Goal: Information Seeking & Learning: Find specific fact

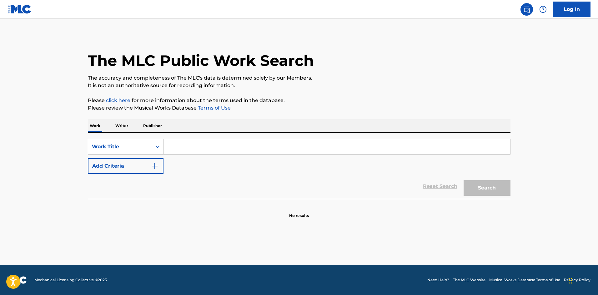
drag, startPoint x: 203, startPoint y: 137, endPoint x: 201, endPoint y: 141, distance: 4.1
click at [203, 138] on div "SearchWithCriteriafea3fe31-67a1-48b4-b44d-1c8242cec1e1 Work Title Add Criteria …" at bounding box center [299, 166] width 423 height 66
click at [189, 162] on div "SearchWithCriteriafea3fe31-67a1-48b4-b44d-1c8242cec1e1 Work Title Add Criteria" at bounding box center [299, 156] width 423 height 35
click at [198, 147] on input "Search Form" at bounding box center [336, 146] width 347 height 15
paste input "SINCE YOU'VE GONE"
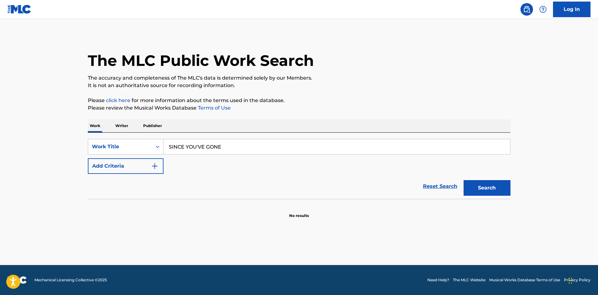
type input "SINCE YOU'VE GONE"
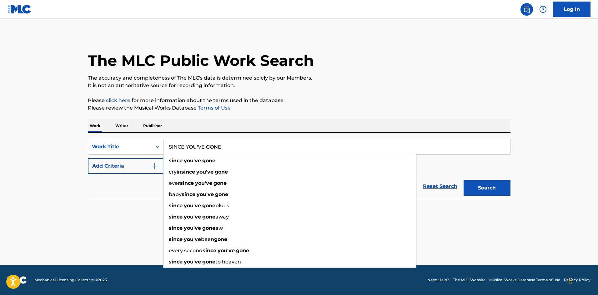
click at [215, 118] on div "The MLC Public Work Search The accuracy and completeness of The MLC's data is d…" at bounding box center [299, 126] width 438 height 184
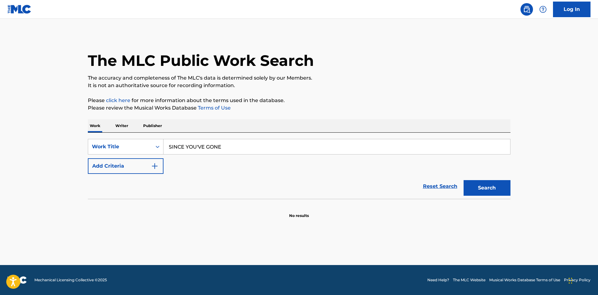
click at [136, 170] on button "Add Criteria" at bounding box center [126, 166] width 76 height 16
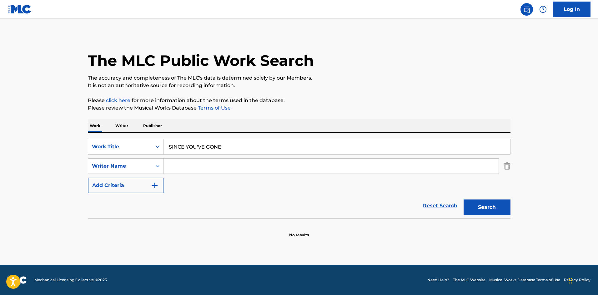
click at [200, 164] on input "Search Form" at bounding box center [330, 166] width 335 height 15
paste input "BUCKINGHAM"
click at [490, 213] on button "Search" at bounding box center [487, 208] width 47 height 16
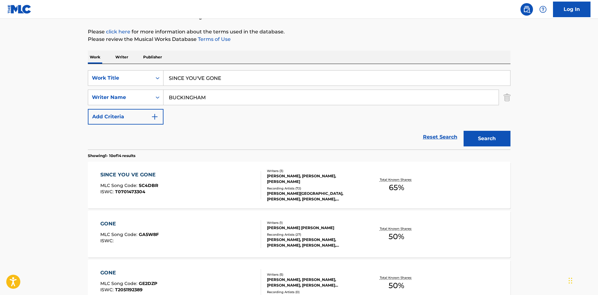
scroll to position [63, 0]
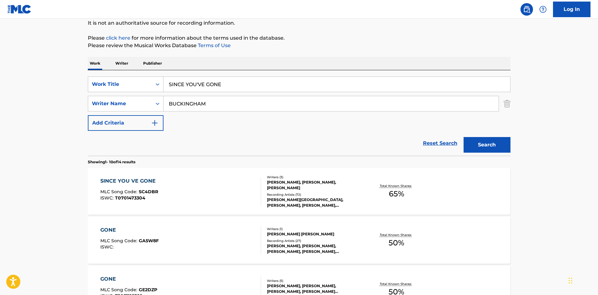
drag, startPoint x: 225, startPoint y: 105, endPoint x: 0, endPoint y: 105, distance: 225.3
paste input "[PERSON_NAME]"
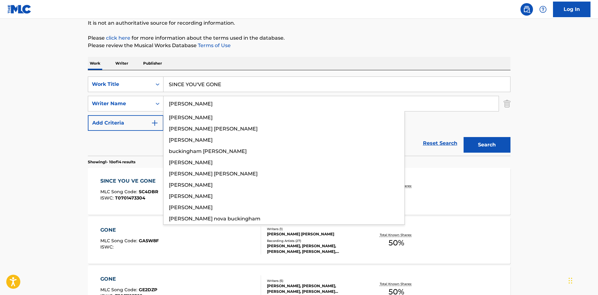
type input "[PERSON_NAME]"
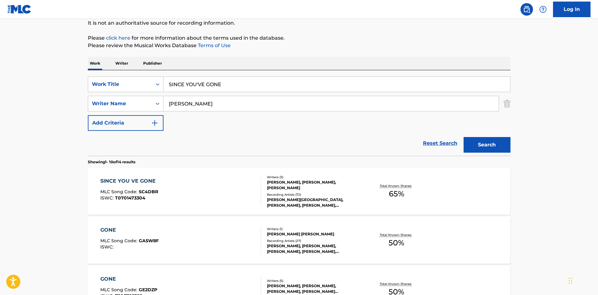
click at [492, 151] on button "Search" at bounding box center [487, 145] width 47 height 16
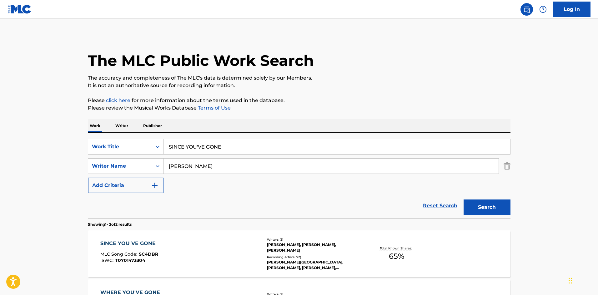
scroll to position [94, 0]
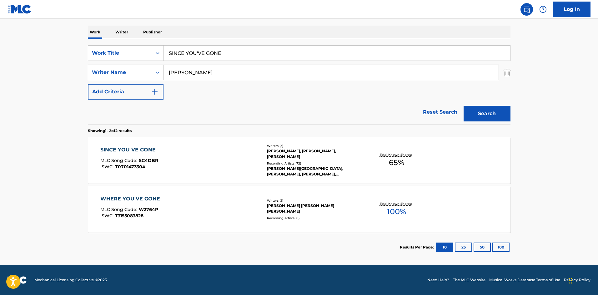
click at [129, 150] on div "SINCE YOU VE GONE" at bounding box center [129, 150] width 58 height 8
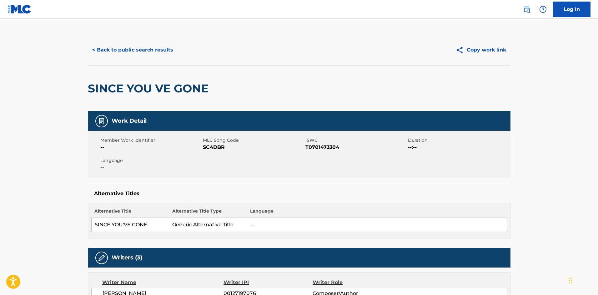
click at [262, 18] on nav "Log In" at bounding box center [299, 9] width 598 height 19
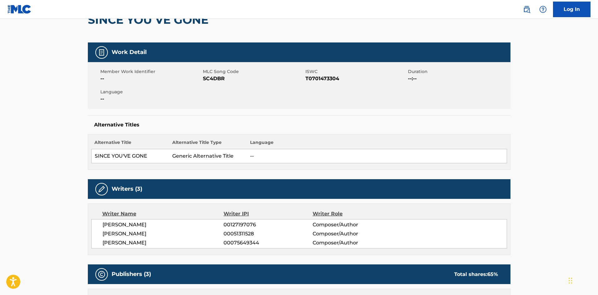
scroll to position [188, 0]
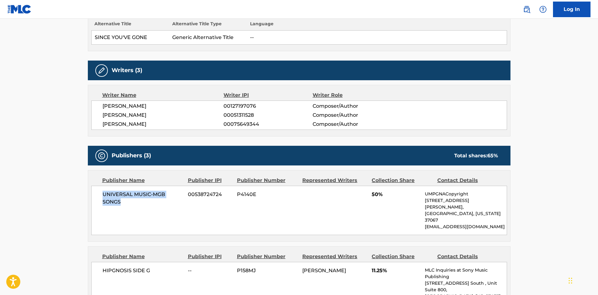
drag, startPoint x: 102, startPoint y: 195, endPoint x: 138, endPoint y: 208, distance: 38.8
click at [138, 208] on div "UNIVERSAL MUSIC-MGB SONGS 00538724724 P4140E 50% UMPGNACopyright [STREET_ADDRES…" at bounding box center [299, 210] width 416 height 49
copy span "UNIVERSAL MUSIC-MGB SONGS"
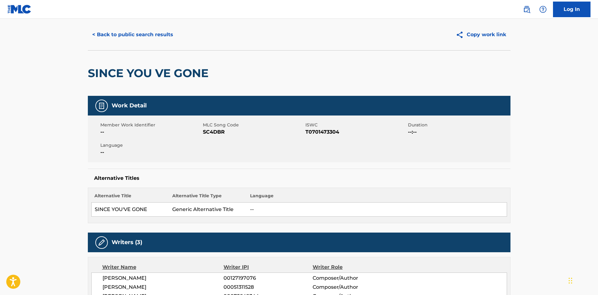
scroll to position [0, 0]
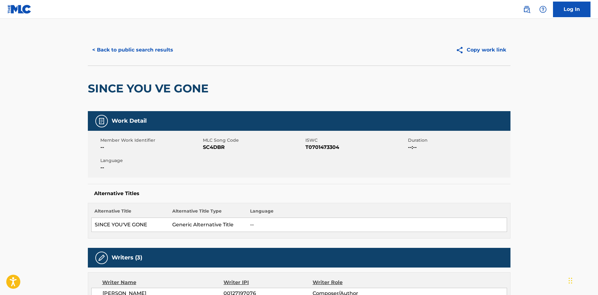
click at [132, 46] on button "< Back to public search results" at bounding box center [133, 50] width 90 height 16
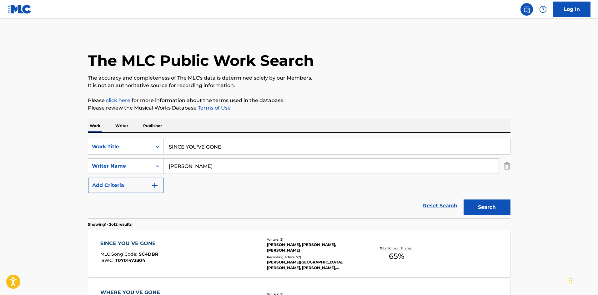
scroll to position [58, 0]
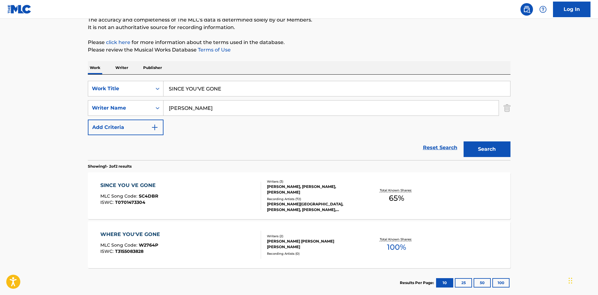
drag, startPoint x: 241, startPoint y: 86, endPoint x: 0, endPoint y: 35, distance: 246.0
click at [0, 35] on main "The MLC Public Work Search The accuracy and completeness of The MLC's data is d…" at bounding box center [299, 131] width 598 height 340
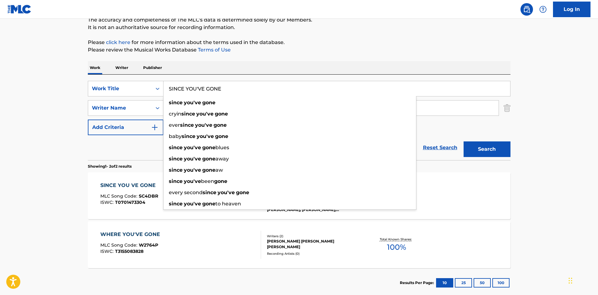
click at [260, 67] on div "Work Writer Publisher" at bounding box center [299, 67] width 423 height 13
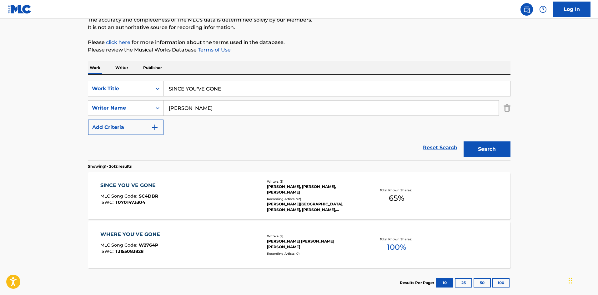
drag, startPoint x: 238, startPoint y: 113, endPoint x: 0, endPoint y: 114, distance: 238.2
click at [0, 115] on main "The MLC Public Work Search The accuracy and completeness of The MLC's data is d…" at bounding box center [299, 131] width 598 height 340
paste input "BUCKINGHAM"
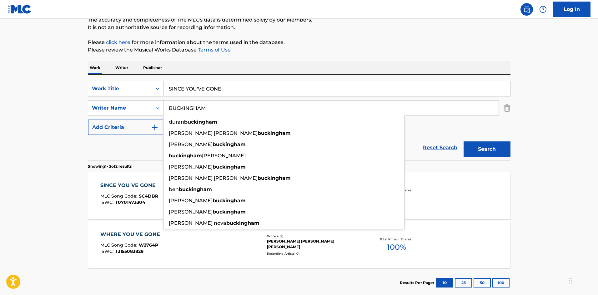
type input "BUCKINGHAM"
click at [508, 154] on button "Search" at bounding box center [487, 150] width 47 height 16
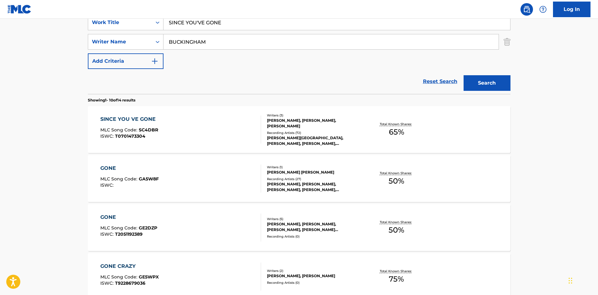
scroll to position [94, 0]
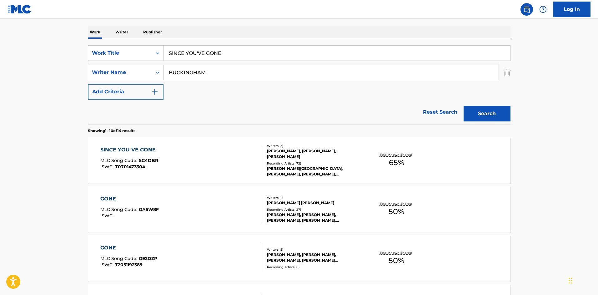
click at [111, 149] on div "SINCE YOU VE GONE" at bounding box center [129, 150] width 58 height 8
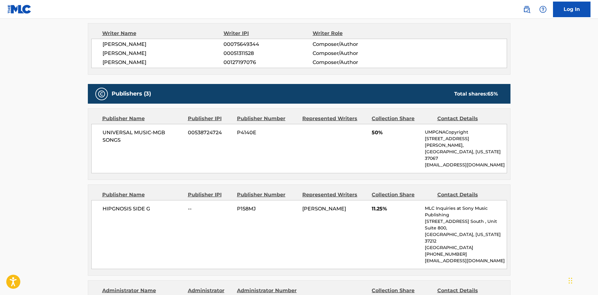
scroll to position [250, 0]
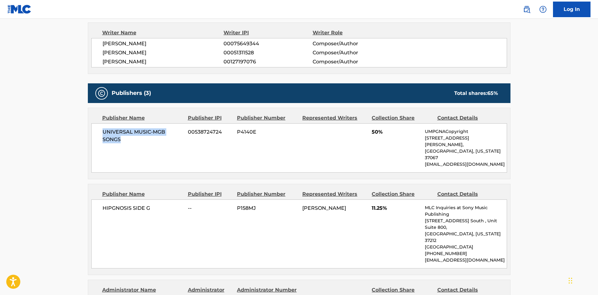
drag, startPoint x: 98, startPoint y: 128, endPoint x: 143, endPoint y: 143, distance: 46.7
click at [143, 143] on div "UNIVERSAL MUSIC-MGB SONGS 00538724724 P4140E 50% UMPGNACopyright [STREET_ADDRES…" at bounding box center [299, 147] width 416 height 49
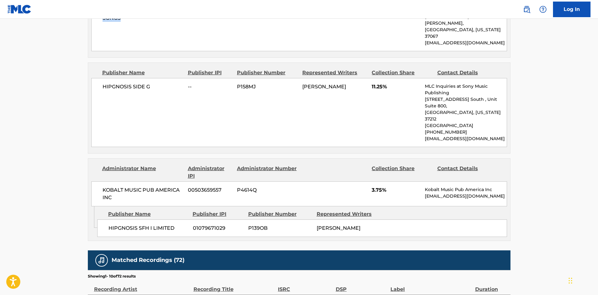
scroll to position [375, 0]
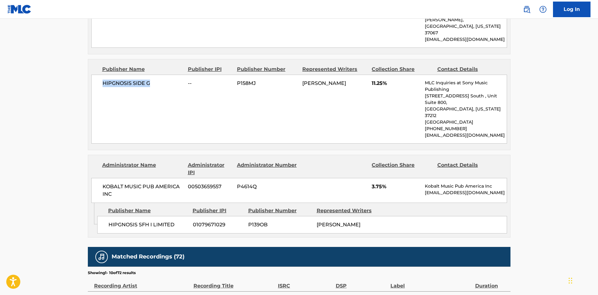
drag, startPoint x: 97, startPoint y: 68, endPoint x: 168, endPoint y: 69, distance: 70.9
click at [168, 75] on div "HIPGNOSIS SIDE G -- P158MJ [PERSON_NAME] 11.25% MLC Inquiries at Sony Music Pub…" at bounding box center [299, 109] width 416 height 69
drag, startPoint x: 100, startPoint y: 204, endPoint x: 184, endPoint y: 201, distance: 84.8
click at [184, 216] on div "HIPGNOSIS SFH I LIMITED 01079671029 P139OB [PERSON_NAME]" at bounding box center [302, 225] width 410 height 18
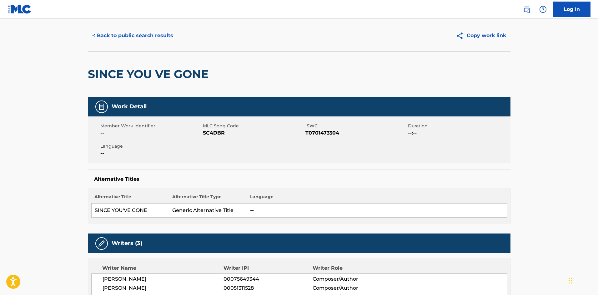
scroll to position [0, 0]
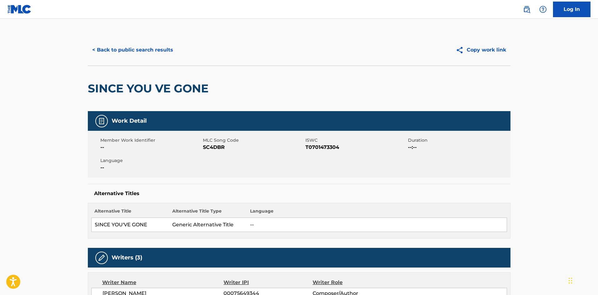
click at [157, 51] on button "< Back to public search results" at bounding box center [133, 50] width 90 height 16
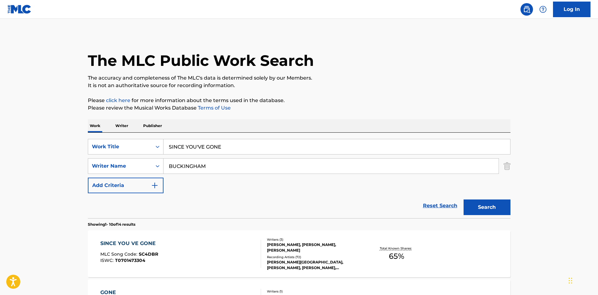
scroll to position [94, 0]
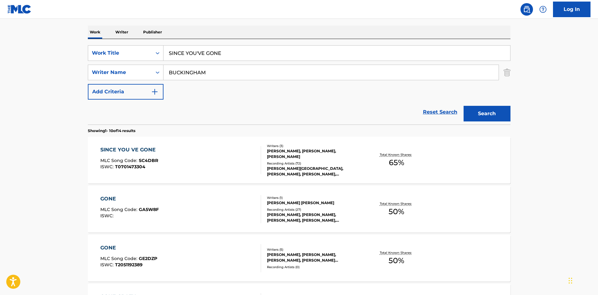
drag, startPoint x: 79, startPoint y: 58, endPoint x: 0, endPoint y: 47, distance: 80.2
click at [0, 48] on main "The MLC Public Work Search The accuracy and completeness of The MLC's data is d…" at bounding box center [299, 293] width 598 height 736
paste input "World Without You"
type input "World Without You"
click at [240, 23] on div "The MLC Public Work Search The accuracy and completeness of The MLC's data is d…" at bounding box center [299, 299] width 438 height 717
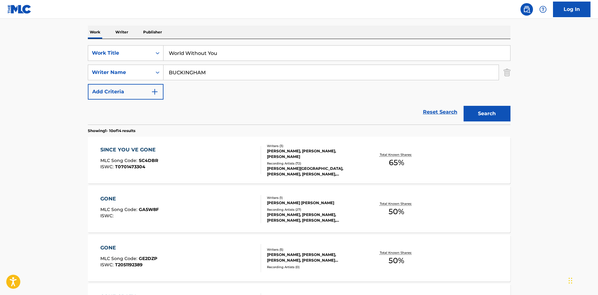
drag, startPoint x: 215, startPoint y: 68, endPoint x: 1, endPoint y: 72, distance: 214.8
click at [0, 71] on main "The MLC Public Work Search The accuracy and completeness of The MLC's data is d…" at bounding box center [299, 293] width 598 height 736
paste input "[PERSON_NAME]"
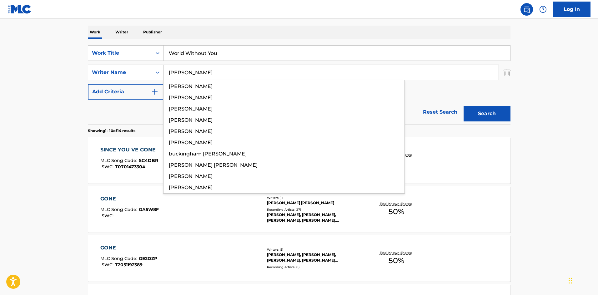
type input "[PERSON_NAME]"
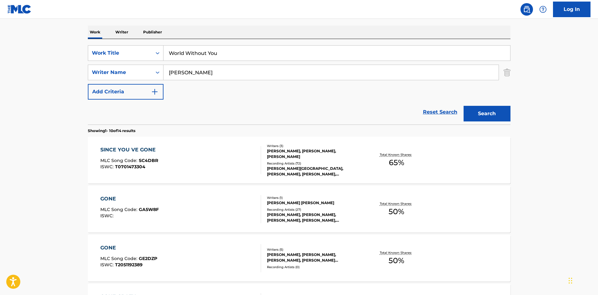
click at [494, 113] on button "Search" at bounding box center [487, 114] width 47 height 16
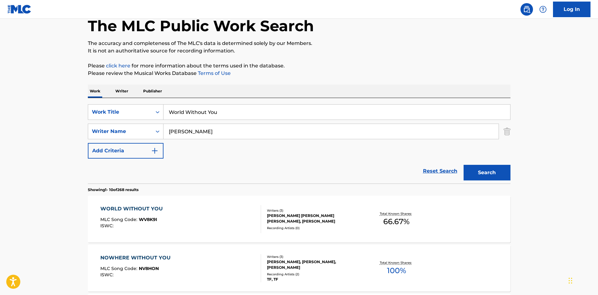
scroll to position [156, 0]
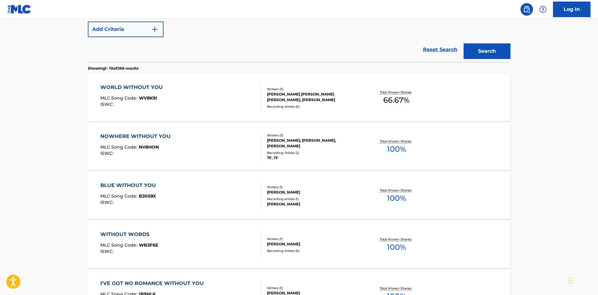
click at [142, 87] on div "WORLD WITHOUT YOU" at bounding box center [133, 88] width 66 height 8
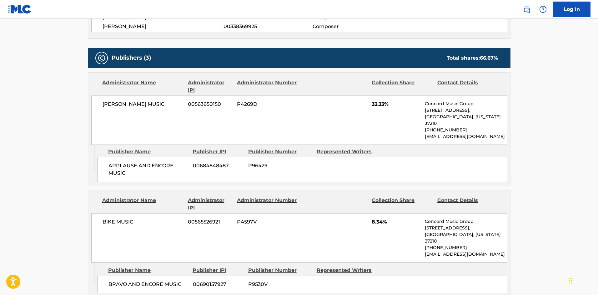
scroll to position [281, 0]
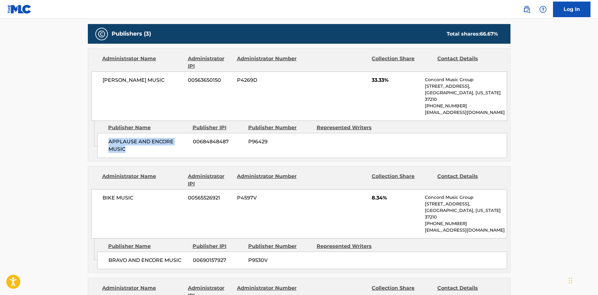
drag, startPoint x: 109, startPoint y: 132, endPoint x: 153, endPoint y: 131, distance: 43.8
click at [146, 144] on span "APPLAUSE AND ENCORE MUSIC" at bounding box center [148, 145] width 80 height 15
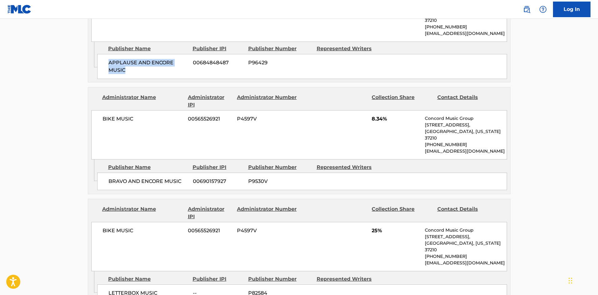
scroll to position [375, 0]
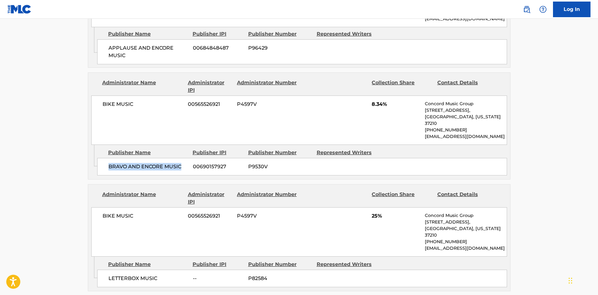
drag, startPoint x: 109, startPoint y: 156, endPoint x: 187, endPoint y: 152, distance: 78.6
click at [187, 163] on span "BRAVO AND ENCORE MUSIC" at bounding box center [148, 167] width 80 height 8
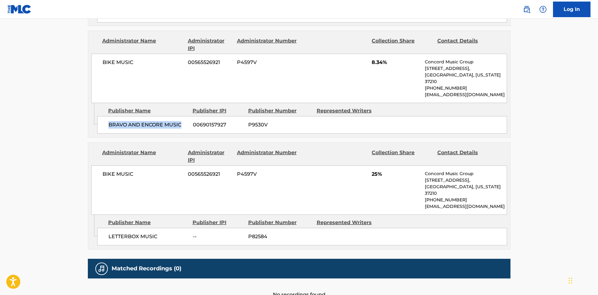
scroll to position [440, 0]
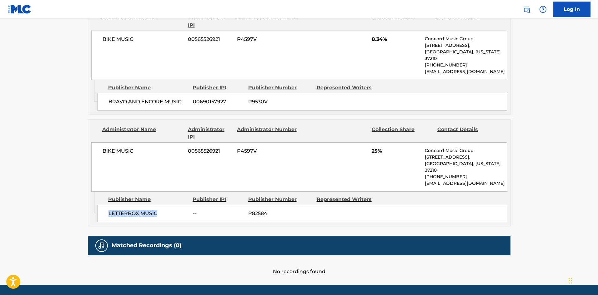
drag, startPoint x: 108, startPoint y: 196, endPoint x: 178, endPoint y: 188, distance: 70.4
click at [178, 205] on div "LETTERBOX MUSIC -- P82584" at bounding box center [302, 214] width 410 height 18
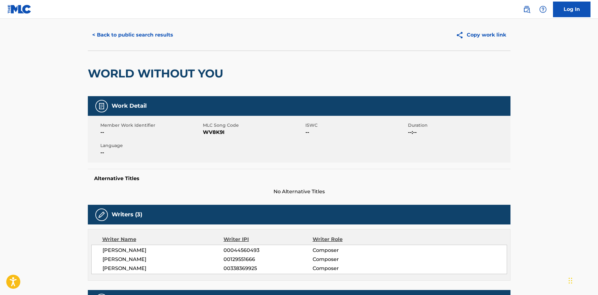
scroll to position [0, 0]
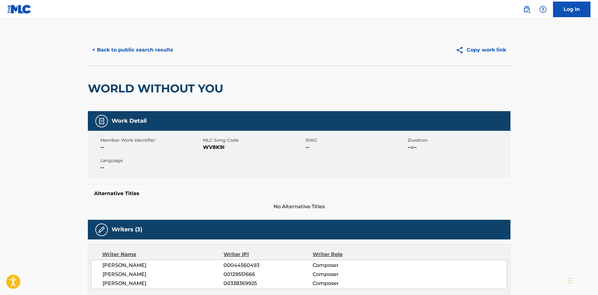
click at [142, 51] on button "< Back to public search results" at bounding box center [133, 50] width 90 height 16
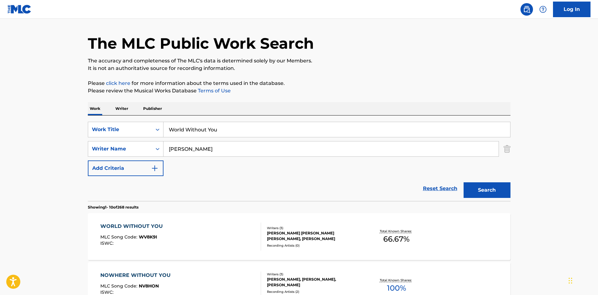
scroll to position [4, 0]
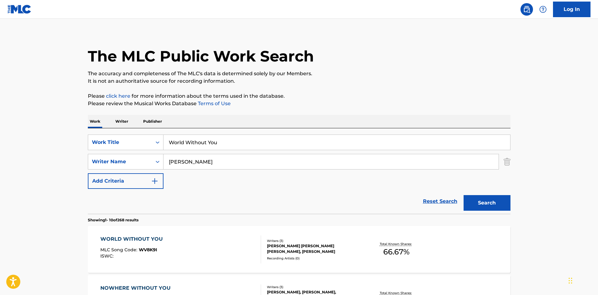
drag, startPoint x: 244, startPoint y: 138, endPoint x: 64, endPoint y: 78, distance: 190.2
paste input "Build A Bitch"
type input "Build A Bitch"
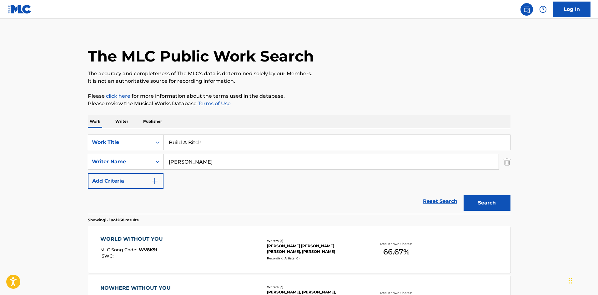
drag, startPoint x: 224, startPoint y: 159, endPoint x: 0, endPoint y: 148, distance: 224.0
paste input "Arkwright"
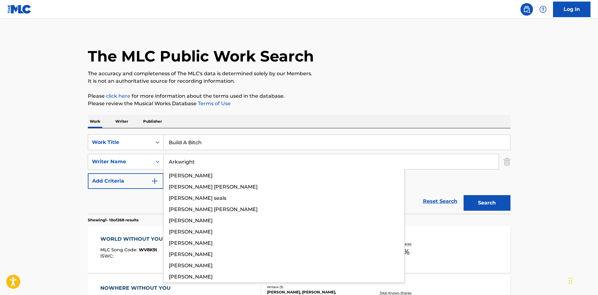
type input "Arkwright"
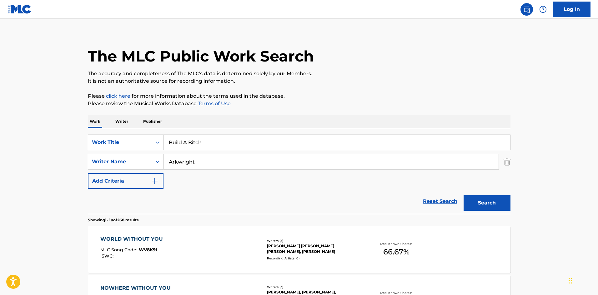
click at [490, 200] on button "Search" at bounding box center [487, 203] width 47 height 16
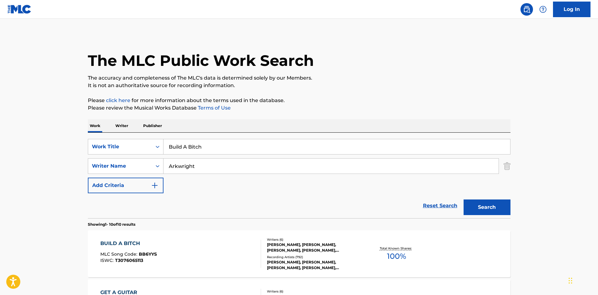
scroll to position [94, 0]
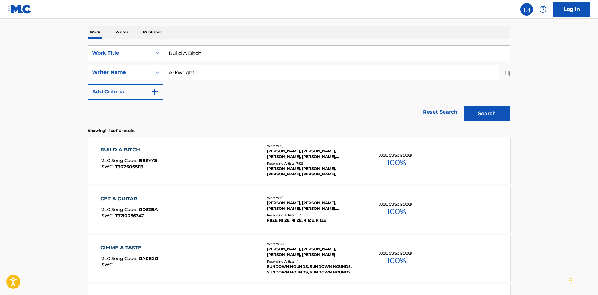
click at [126, 151] on div "BUILD A BITCH" at bounding box center [128, 150] width 57 height 8
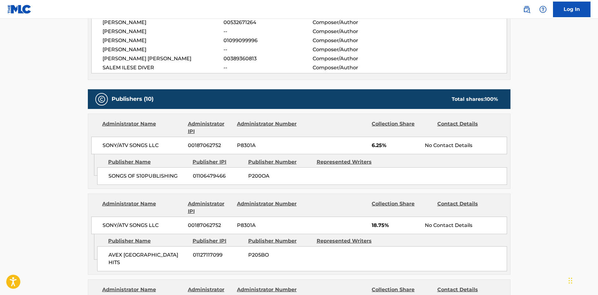
scroll to position [313, 0]
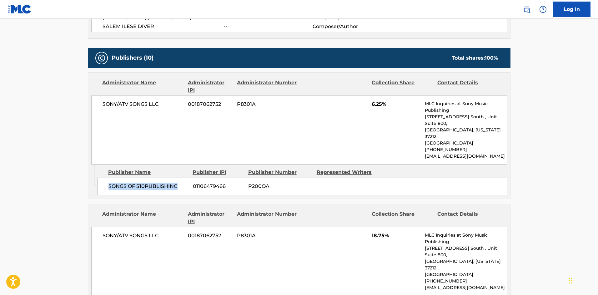
drag, startPoint x: 107, startPoint y: 171, endPoint x: 188, endPoint y: 173, distance: 80.3
click at [188, 178] on div "SONGS OF S10PUBLISHING 01106479466 P200OA" at bounding box center [302, 187] width 410 height 18
copy span "SONGS OF S10PUBLISHING"
drag, startPoint x: 371, startPoint y: 105, endPoint x: 382, endPoint y: 102, distance: 10.8
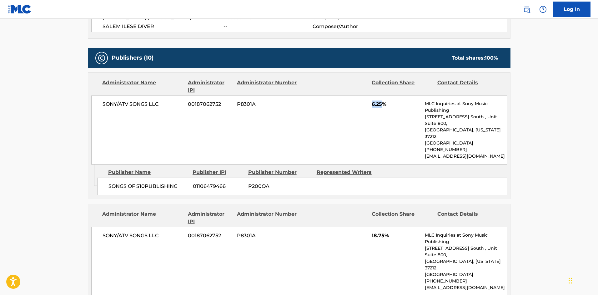
click at [382, 102] on div "SONY/ATV SONGS LLC 00187062752 P8301A 6.25% MLC Inquiries at Sony Music Publish…" at bounding box center [299, 130] width 416 height 69
copy span "6.25"
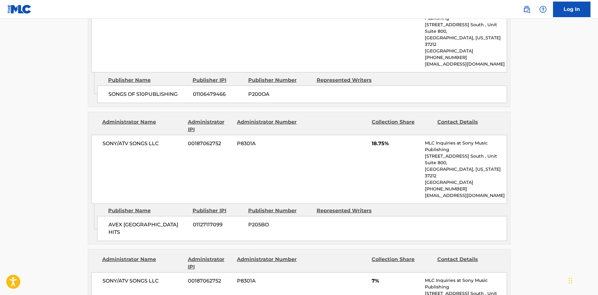
scroll to position [438, 0]
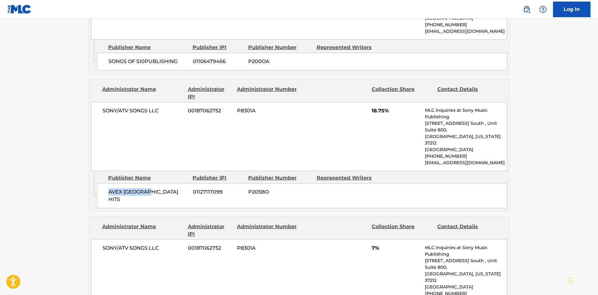
drag, startPoint x: 109, startPoint y: 168, endPoint x: 185, endPoint y: 109, distance: 96.6
click at [169, 188] on span "AVEX [GEOGRAPHIC_DATA] HITS" at bounding box center [148, 195] width 80 height 15
copy span "AVEX [GEOGRAPHIC_DATA] HITS"
drag, startPoint x: 370, startPoint y: 99, endPoint x: 384, endPoint y: 94, distance: 14.4
click at [384, 102] on div "SONY/ATV SONGS LLC 00187062752 P8301A 18.75% MLC Inquiries at Sony Music Publis…" at bounding box center [299, 136] width 416 height 69
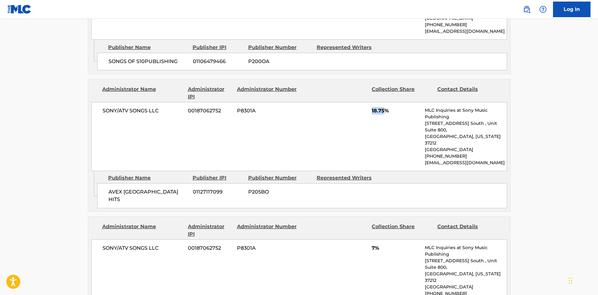
copy span "18.75"
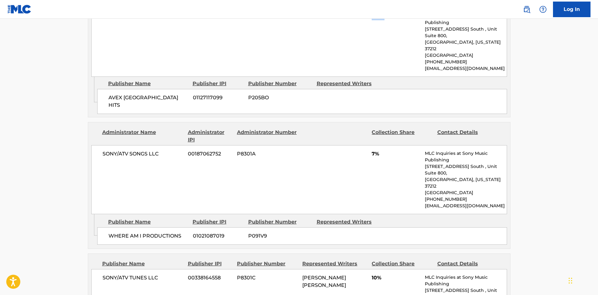
scroll to position [563, 0]
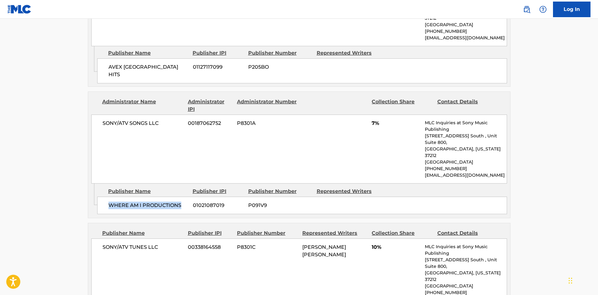
drag, startPoint x: 106, startPoint y: 160, endPoint x: 181, endPoint y: 154, distance: 75.6
click at [181, 197] on div "WHERE AM I PRODUCTIONS 01021087019 P091V9" at bounding box center [302, 206] width 410 height 18
copy span "WHERE AM I PRODUCTIONS"
drag, startPoint x: 372, startPoint y: 93, endPoint x: 375, endPoint y: 91, distance: 4.0
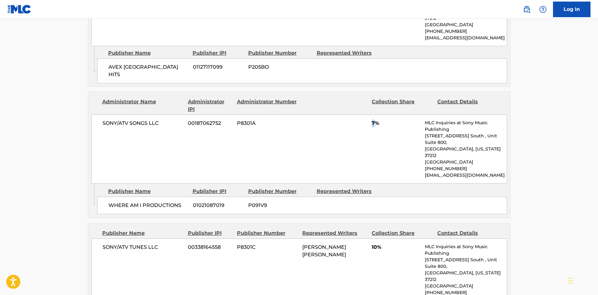
click at [375, 120] on span "7%" at bounding box center [396, 124] width 48 height 8
copy span "7"
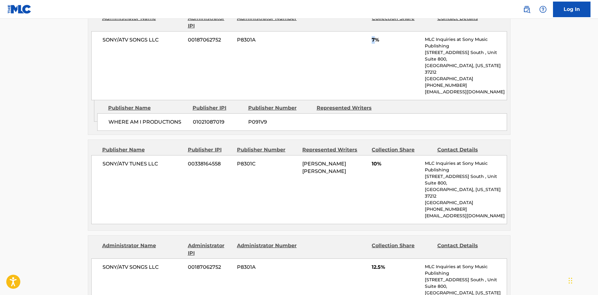
scroll to position [656, 0]
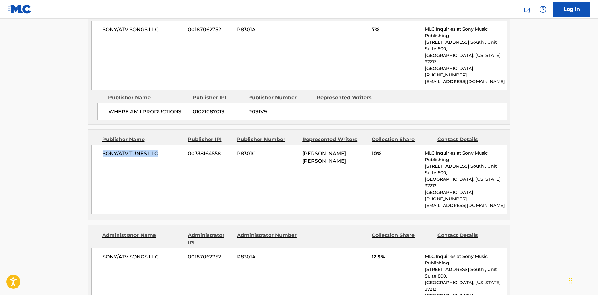
drag, startPoint x: 101, startPoint y: 107, endPoint x: 158, endPoint y: 105, distance: 56.9
click at [158, 145] on div "SONY/ATV TUNES LLC 00338164558 P8301C [PERSON_NAME] [PERSON_NAME] 10% MLC Inqui…" at bounding box center [299, 179] width 416 height 69
copy span "SONY/ATV TUNES LLC"
drag, startPoint x: 372, startPoint y: 106, endPoint x: 376, endPoint y: 106, distance: 3.5
click at [376, 150] on span "10%" at bounding box center [396, 154] width 48 height 8
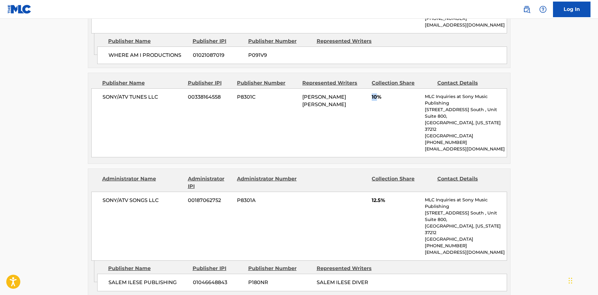
scroll to position [781, 0]
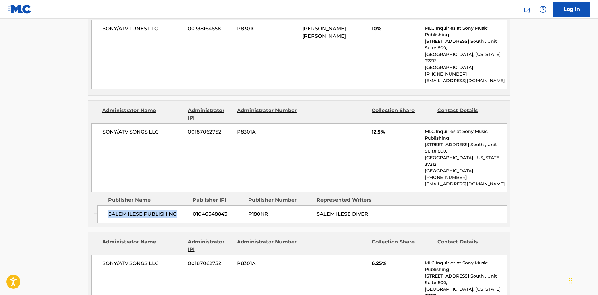
drag, startPoint x: 108, startPoint y: 143, endPoint x: 179, endPoint y: 140, distance: 71.0
click at [179, 211] on span "SALEM ILESE PUBLISHING" at bounding box center [148, 215] width 80 height 8
drag, startPoint x: 372, startPoint y: 69, endPoint x: 382, endPoint y: 71, distance: 10.5
click at [382, 123] on div "SONY/ATV SONGS LLC 00187062752 P8301A 12.5% MLC Inquiries at Sony Music Publish…" at bounding box center [299, 157] width 416 height 69
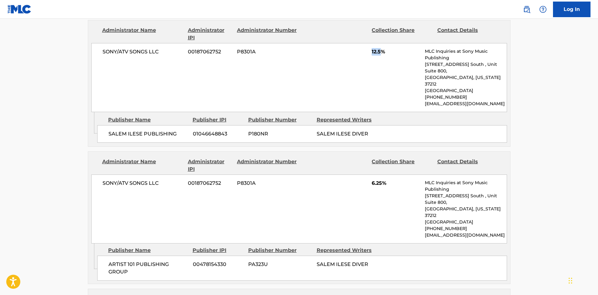
scroll to position [875, 0]
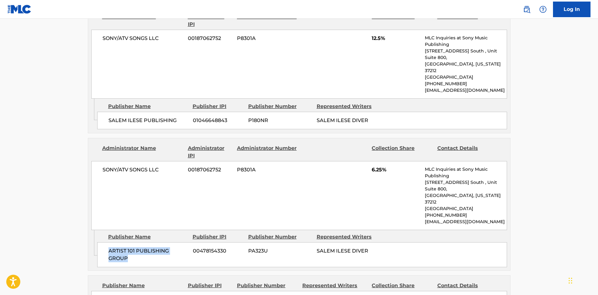
drag, startPoint x: 108, startPoint y: 169, endPoint x: 167, endPoint y: 181, distance: 60.3
click at [167, 243] on div "ARTIST 101 PUBLISHING GROUP 00478154330 PA323U [PERSON_NAME]" at bounding box center [302, 255] width 410 height 25
drag, startPoint x: 371, startPoint y: 99, endPoint x: 384, endPoint y: 98, distance: 13.5
click at [384, 161] on div "SONY/ATV SONGS LLC 00187062752 P8301A 6.25% MLC Inquiries at Sony Music Publish…" at bounding box center [299, 195] width 416 height 69
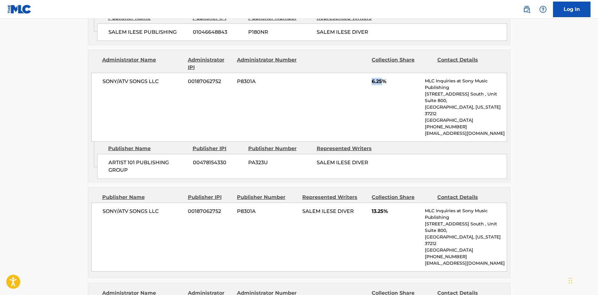
scroll to position [969, 0]
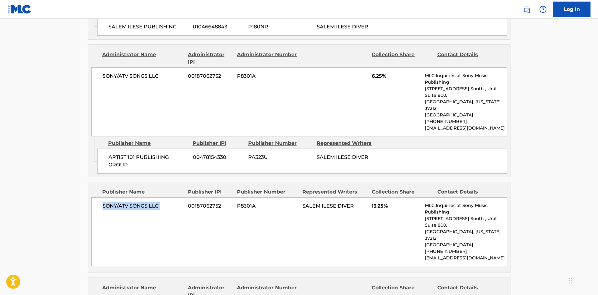
drag, startPoint x: 100, startPoint y: 122, endPoint x: 186, endPoint y: 121, distance: 86.0
click at [186, 198] on div "SONY/ATV SONGS LLC 00187062752 P8301A SALEM ILESE DIVER 13.25% MLC Inquiries at…" at bounding box center [299, 232] width 416 height 69
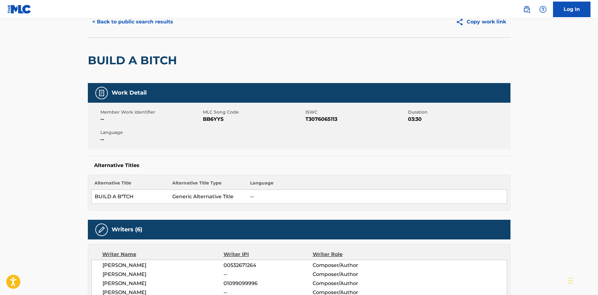
scroll to position [0, 0]
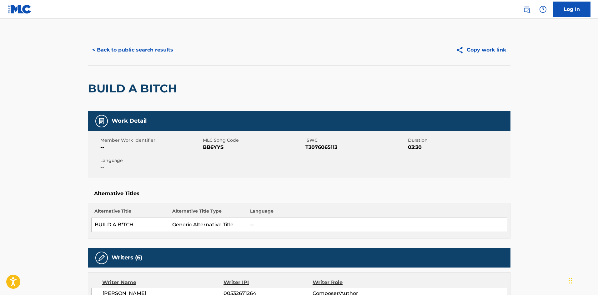
click at [136, 58] on div "< Back to public search results Copy work link" at bounding box center [299, 49] width 423 height 31
click at [141, 51] on button "< Back to public search results" at bounding box center [133, 50] width 90 height 16
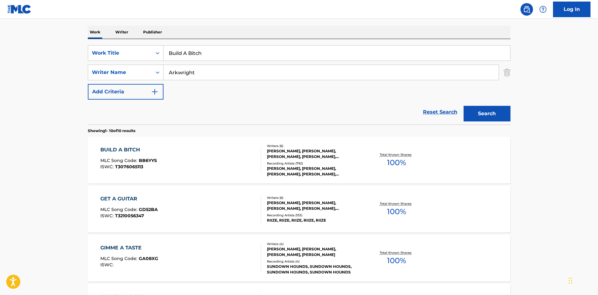
drag, startPoint x: 225, startPoint y: 52, endPoint x: 120, endPoint y: 4, distance: 115.5
click at [65, 47] on main "The MLC Public Work Search The accuracy and completeness of The MLC's data is d…" at bounding box center [299, 291] width 598 height 733
paste input "LIVING HELL"
type input "LIVING HELL"
click at [323, 20] on div "The MLC Public Work Search The accuracy and completeness of The MLC's data is d…" at bounding box center [299, 298] width 438 height 714
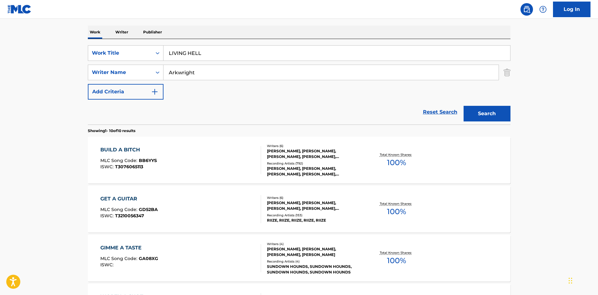
drag, startPoint x: 250, startPoint y: 77, endPoint x: 1, endPoint y: 68, distance: 249.6
click at [0, 78] on main "The MLC Public Work Search The accuracy and completeness of The MLC's data is d…" at bounding box center [299, 291] width 598 height 733
paste input "HOIBERG"
click at [476, 111] on button "Search" at bounding box center [487, 114] width 47 height 16
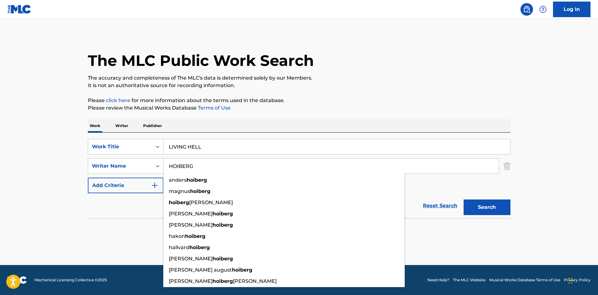
drag, startPoint x: 214, startPoint y: 165, endPoint x: 0, endPoint y: 152, distance: 214.5
click at [0, 152] on main "The MLC Public Work Search The accuracy and completeness of The MLC's data is d…" at bounding box center [299, 142] width 598 height 247
paste input "KORNWEBEL"
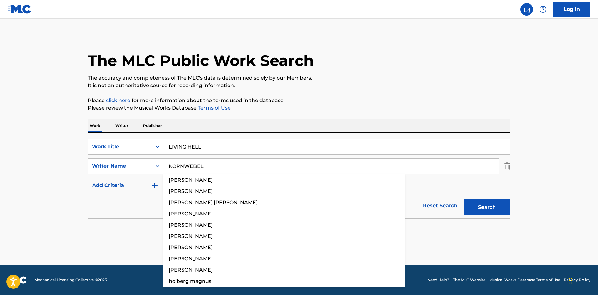
type input "KORNWEBEL"
click at [492, 208] on button "Search" at bounding box center [487, 208] width 47 height 16
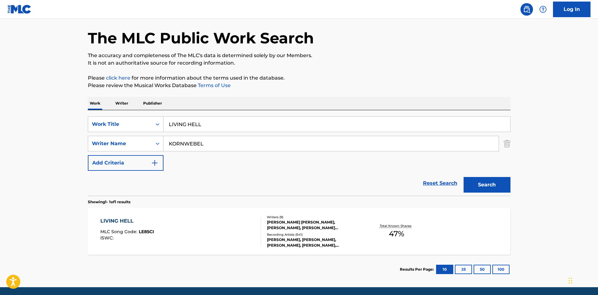
scroll to position [45, 0]
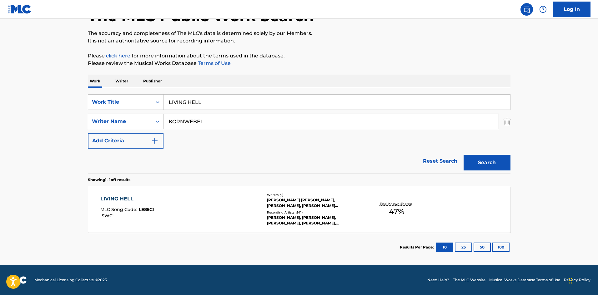
click at [118, 201] on div "LIVING HELL" at bounding box center [127, 199] width 54 height 8
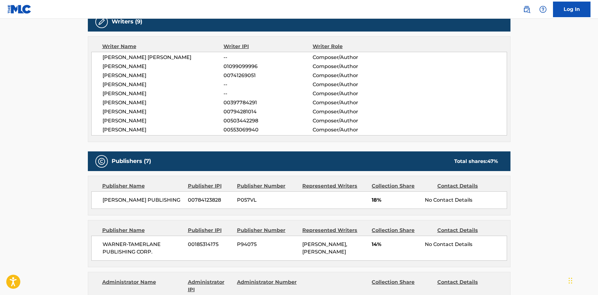
scroll to position [219, 0]
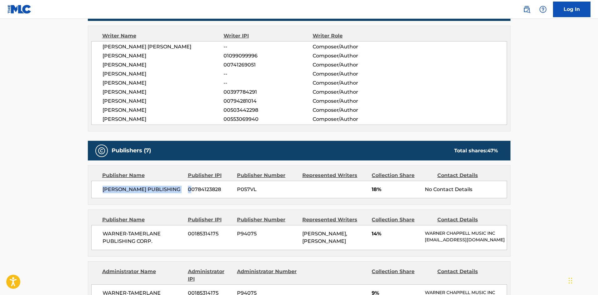
drag, startPoint x: 100, startPoint y: 190, endPoint x: 190, endPoint y: 183, distance: 90.6
click at [190, 183] on div "[PERSON_NAME] PUBLISHING [PHONE_NUMBER] P057VL 18% No Contact Details" at bounding box center [299, 190] width 416 height 18
click at [124, 201] on div "Publisher Name Publisher IPI Publisher Number Represented Writers Collection Sh…" at bounding box center [299, 185] width 422 height 39
drag, startPoint x: 103, startPoint y: 190, endPoint x: 171, endPoint y: 187, distance: 67.6
click at [171, 187] on span "[PERSON_NAME] PUBLISHING" at bounding box center [143, 190] width 81 height 8
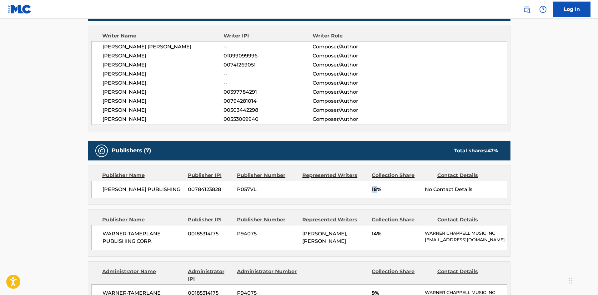
drag, startPoint x: 370, startPoint y: 188, endPoint x: 376, endPoint y: 191, distance: 7.3
click at [376, 191] on div "[PERSON_NAME] PUBLISHING [PHONE_NUMBER] P057VL 18% No Contact Details" at bounding box center [299, 190] width 416 height 18
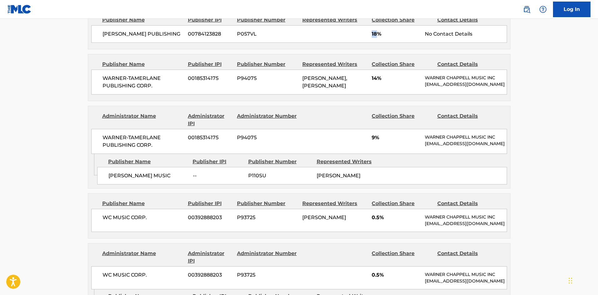
scroll to position [375, 0]
drag, startPoint x: 101, startPoint y: 77, endPoint x: 168, endPoint y: 93, distance: 68.0
click at [168, 93] on div "WARNER-[PERSON_NAME] PUBLISHING CORP. 00185314175 P94075 [PERSON_NAME], [PERSON…" at bounding box center [299, 81] width 416 height 25
drag, startPoint x: 109, startPoint y: 185, endPoint x: 176, endPoint y: 178, distance: 67.3
click at [176, 178] on div "[PERSON_NAME] MUSIC -- P110SU [PERSON_NAME]" at bounding box center [302, 176] width 410 height 18
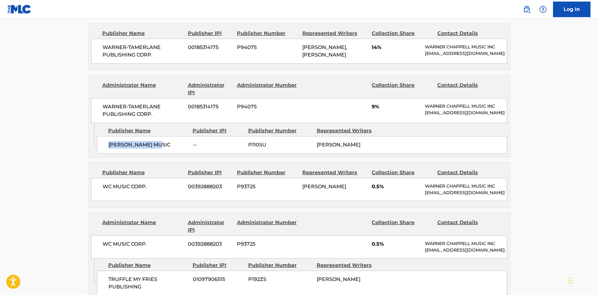
scroll to position [500, 0]
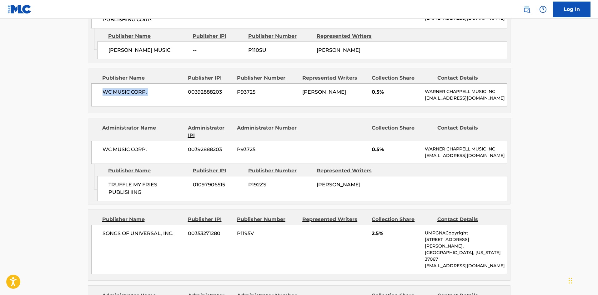
drag, startPoint x: 103, startPoint y: 103, endPoint x: 188, endPoint y: 99, distance: 85.4
click at [188, 99] on div "WC MUSIC CORP. 00392888203 P93725 [PERSON_NAME] 0.5% [PERSON_NAME] MUSIC INC [E…" at bounding box center [299, 94] width 416 height 23
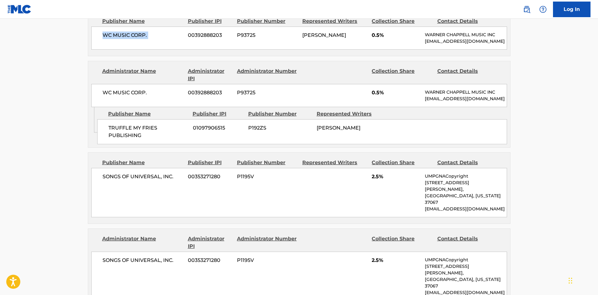
scroll to position [563, 0]
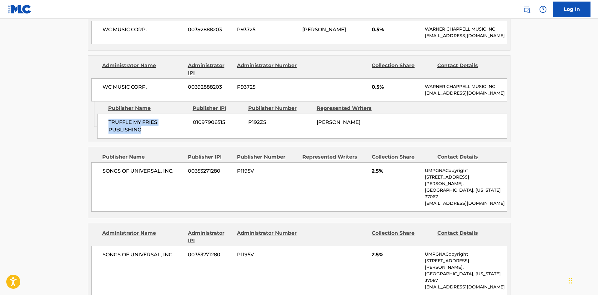
drag, startPoint x: 107, startPoint y: 144, endPoint x: 159, endPoint y: 149, distance: 51.8
click at [159, 139] on div "TRUFFLE MY FRIES PUBLISHING 01097906515 P192ZS [PERSON_NAME]" at bounding box center [302, 126] width 410 height 25
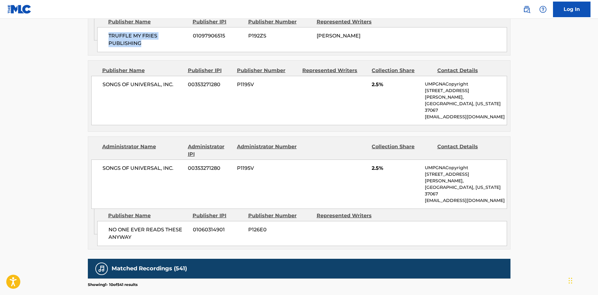
scroll to position [656, 0]
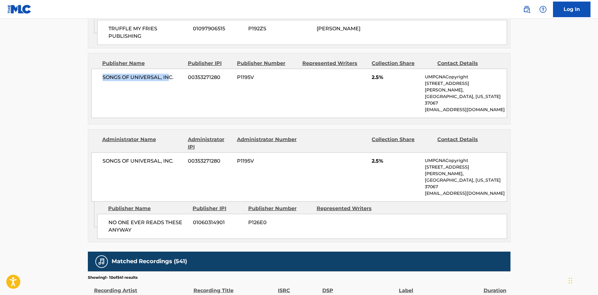
drag, startPoint x: 101, startPoint y: 100, endPoint x: 168, endPoint y: 98, distance: 67.2
click at [168, 98] on div "SONGS OF UNIVERSAL, INC. 00353271280 P1195V 2.5% UMPGNACopyright [STREET_ADDRES…" at bounding box center [299, 93] width 416 height 49
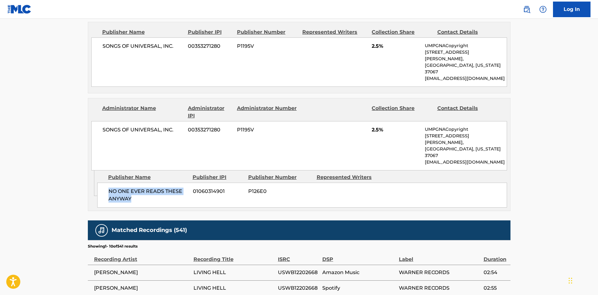
drag, startPoint x: 105, startPoint y: 188, endPoint x: 162, endPoint y: 202, distance: 58.4
click at [162, 202] on div "NO ONE EVER READS THESE ANYWAY 01060314901 P126E0" at bounding box center [302, 195] width 410 height 25
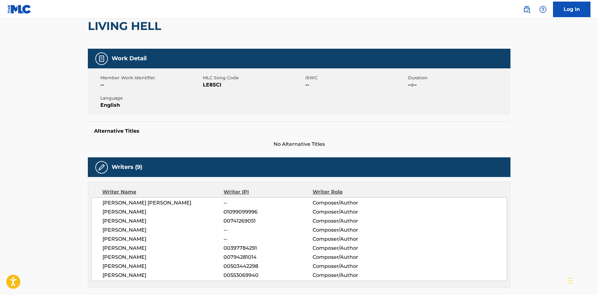
scroll to position [0, 0]
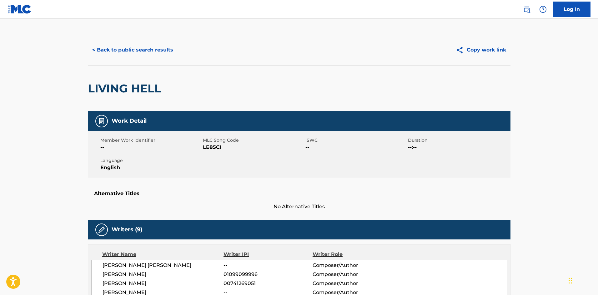
click at [133, 59] on div "< Back to public search results Copy work link" at bounding box center [299, 49] width 423 height 31
click at [135, 46] on button "< Back to public search results" at bounding box center [133, 50] width 90 height 16
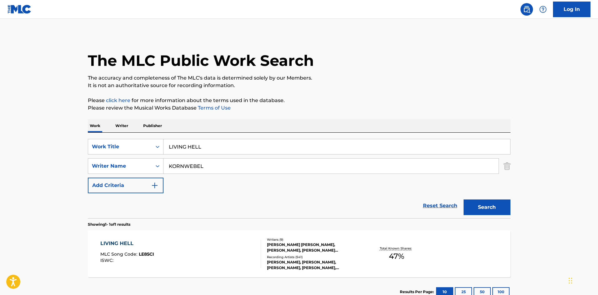
scroll to position [9, 0]
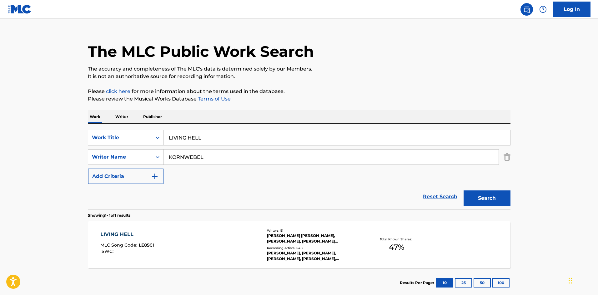
drag, startPoint x: 229, startPoint y: 128, endPoint x: 240, endPoint y: 136, distance: 14.3
click at [172, 138] on div "SearchWithCriteriafea3fe31-67a1-48b4-b44d-1c8242cec1e1 Work Title LIVING HELL S…" at bounding box center [299, 167] width 423 height 86
drag, startPoint x: 264, startPoint y: 137, endPoint x: 21, endPoint y: 138, distance: 243.5
click at [23, 141] on main "The MLC Public Work Search The accuracy and completeness of The MLC's data is d…" at bounding box center [299, 155] width 598 height 291
paste input "All The Way"
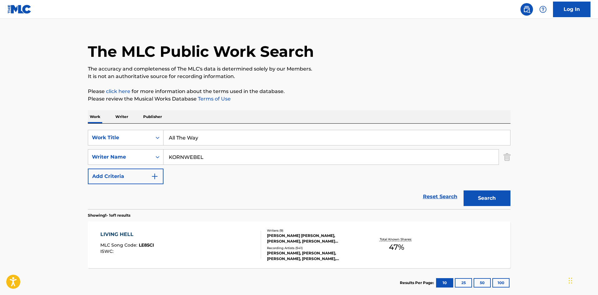
type input "All The Way"
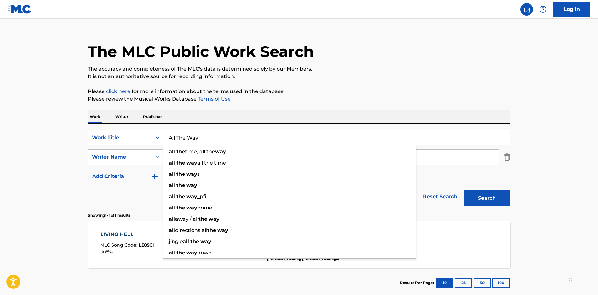
click at [251, 64] on div "The MLC Public Work Search" at bounding box center [299, 48] width 423 height 46
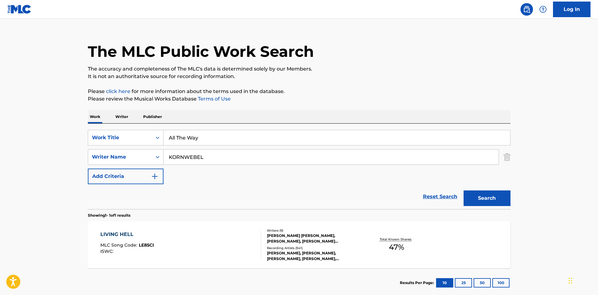
drag, startPoint x: 225, startPoint y: 154, endPoint x: 47, endPoint y: 168, distance: 178.8
click at [44, 172] on main "The MLC Public Work Search The accuracy and completeness of The MLC's data is d…" at bounding box center [299, 155] width 598 height 291
paste input "[PERSON_NAME]"
type input "[PERSON_NAME]"
click at [496, 201] on button "Search" at bounding box center [487, 199] width 47 height 16
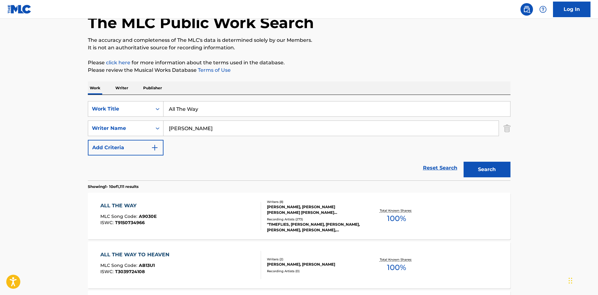
scroll to position [94, 0]
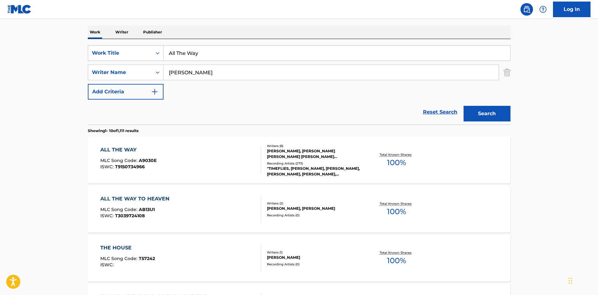
click at [123, 148] on div "ALL THE WAY" at bounding box center [128, 150] width 56 height 8
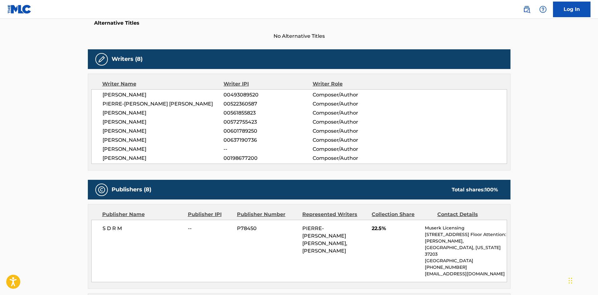
scroll to position [281, 0]
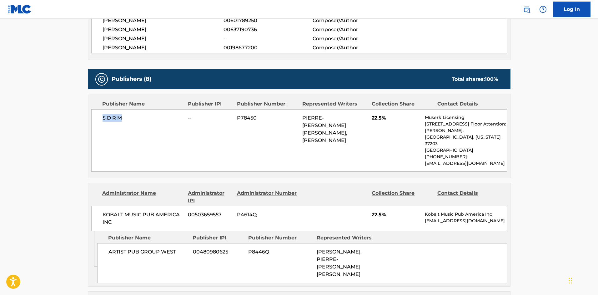
drag, startPoint x: 98, startPoint y: 116, endPoint x: 147, endPoint y: 117, distance: 49.7
click at [147, 117] on div "S D R M -- P78450 PIERRE-[PERSON_NAME] [PERSON_NAME], [PERSON_NAME] 22.5% Muser…" at bounding box center [299, 140] width 416 height 63
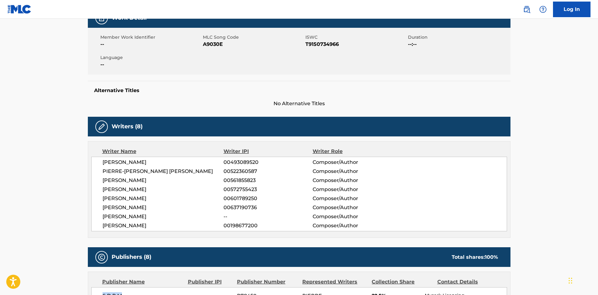
scroll to position [250, 0]
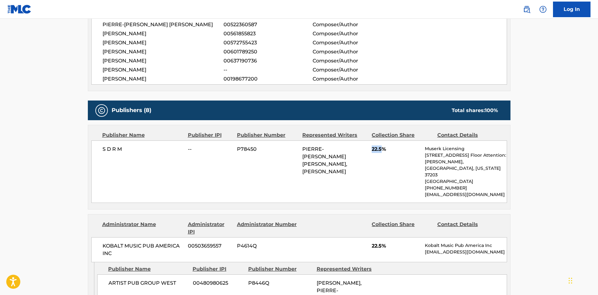
drag, startPoint x: 373, startPoint y: 150, endPoint x: 383, endPoint y: 151, distance: 10.4
click at [383, 151] on span "22.5%" at bounding box center [396, 150] width 48 height 8
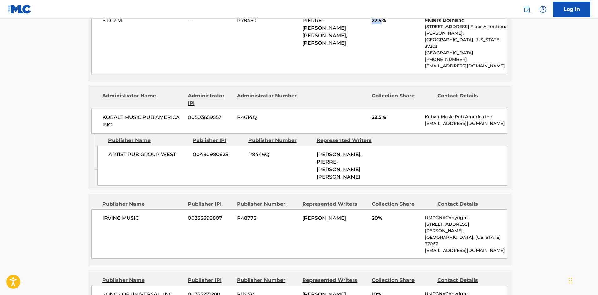
scroll to position [406, 0]
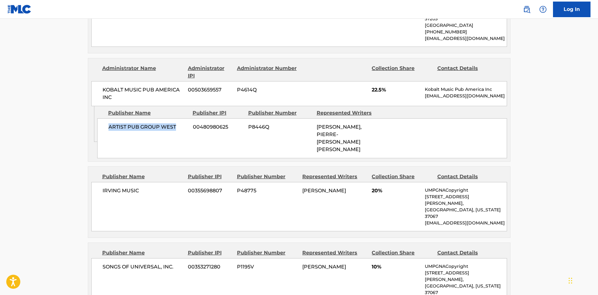
drag, startPoint x: 107, startPoint y: 120, endPoint x: 178, endPoint y: 120, distance: 70.9
click at [178, 120] on div "ARTIST PUB GROUP WEST 00480980625 P8446Q [PERSON_NAME], PIERRE-[PERSON_NAME] [P…" at bounding box center [302, 138] width 410 height 40
drag, startPoint x: 370, startPoint y: 83, endPoint x: 383, endPoint y: 81, distance: 13.4
click at [383, 81] on div "KOBALT MUSIC PUB AMERICA INC 00503659557 P4614Q 22.5% Kobalt Music Pub America …" at bounding box center [299, 93] width 416 height 25
drag, startPoint x: 103, startPoint y: 186, endPoint x: 163, endPoint y: 186, distance: 60.0
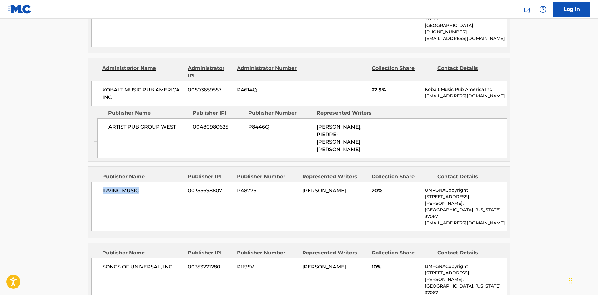
click at [163, 187] on span "IRVING MUSIC" at bounding box center [143, 191] width 81 height 8
click at [374, 188] on span "20%" at bounding box center [396, 191] width 48 height 8
drag, startPoint x: 372, startPoint y: 185, endPoint x: 377, endPoint y: 186, distance: 5.3
click at [377, 187] on span "20%" at bounding box center [396, 191] width 48 height 8
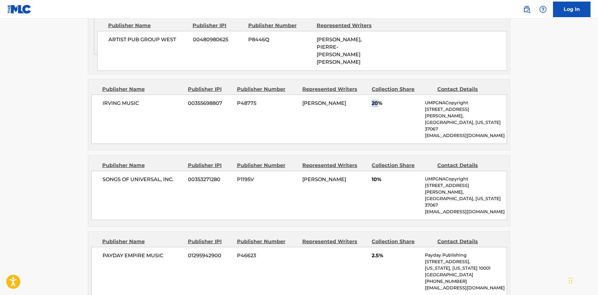
scroll to position [531, 0]
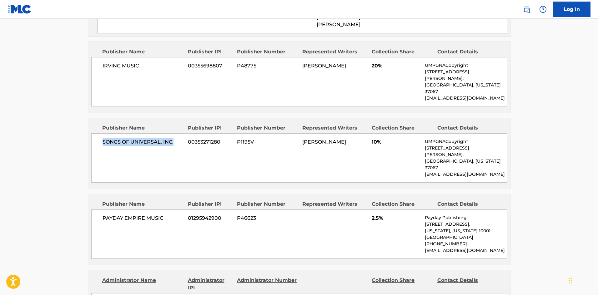
drag, startPoint x: 100, startPoint y: 123, endPoint x: 274, endPoint y: 7, distance: 208.8
click at [177, 133] on div "SONGS OF UNIVERSAL, INC. 00353271280 P1195V [PERSON_NAME] 10% UMPGNACopyright […" at bounding box center [299, 157] width 416 height 49
drag, startPoint x: 102, startPoint y: 186, endPoint x: 167, endPoint y: 181, distance: 64.8
click at [167, 210] on div "PAYDAY EMPIRE MUSIC 01295942900 P46623 2.5% Payday Publishing [STREET_ADDRESS][…" at bounding box center [299, 234] width 416 height 49
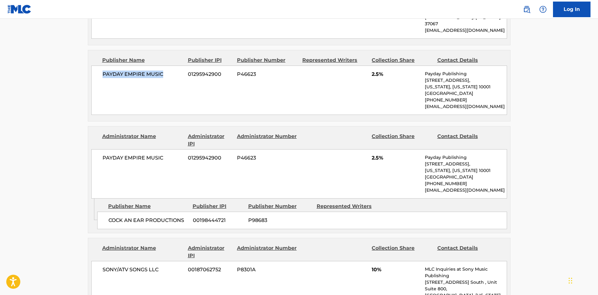
scroll to position [688, 0]
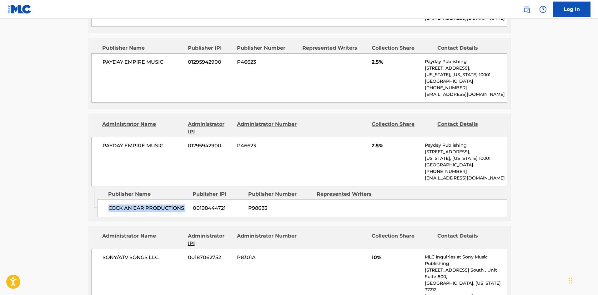
drag, startPoint x: 108, startPoint y: 176, endPoint x: 190, endPoint y: 171, distance: 82.0
click at [190, 200] on div "COCK AN EAR PRODUCTIONS 00198444721 P98683" at bounding box center [302, 209] width 410 height 18
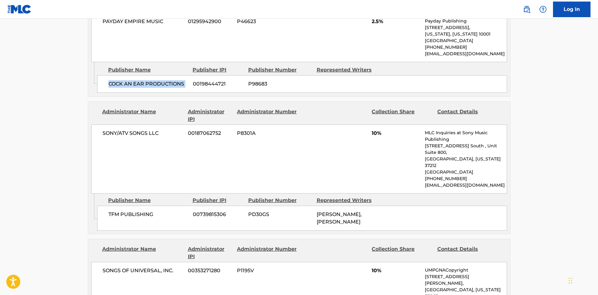
scroll to position [813, 0]
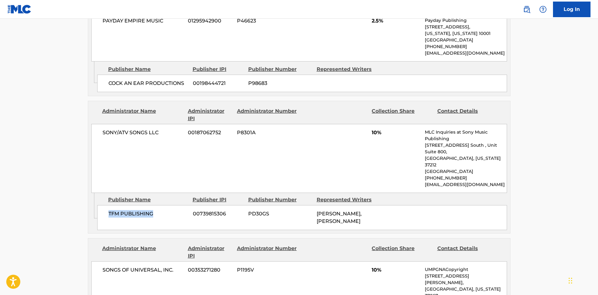
drag, startPoint x: 107, startPoint y: 170, endPoint x: 226, endPoint y: 10, distance: 199.2
click at [180, 205] on div "TFM PUBLISHING 00739815306 PD30GS [PERSON_NAME], [PERSON_NAME]" at bounding box center [302, 217] width 410 height 25
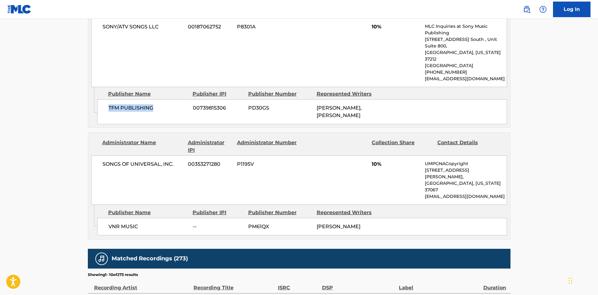
scroll to position [938, 0]
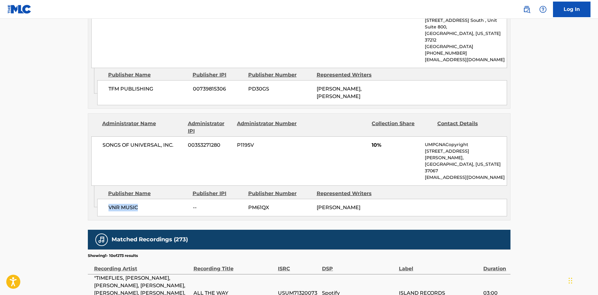
drag, startPoint x: 108, startPoint y: 145, endPoint x: 162, endPoint y: 145, distance: 54.4
click at [162, 199] on div "VNR MUSIC -- PM61QX [PERSON_NAME]" at bounding box center [302, 208] width 410 height 18
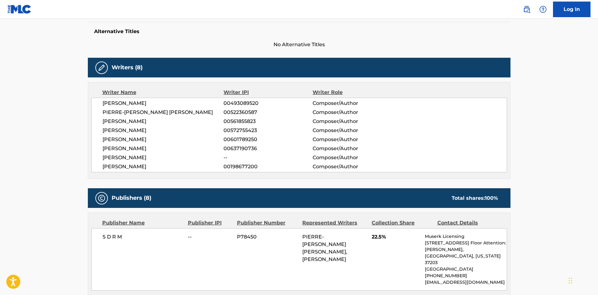
scroll to position [0, 0]
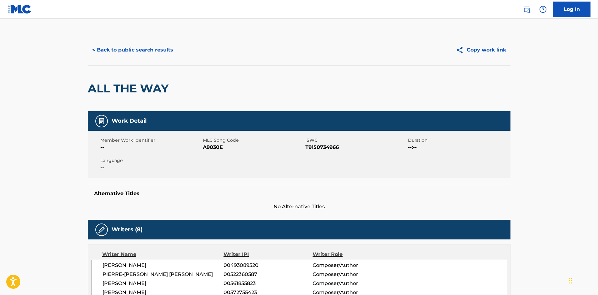
click at [142, 47] on button "< Back to public search results" at bounding box center [133, 50] width 90 height 16
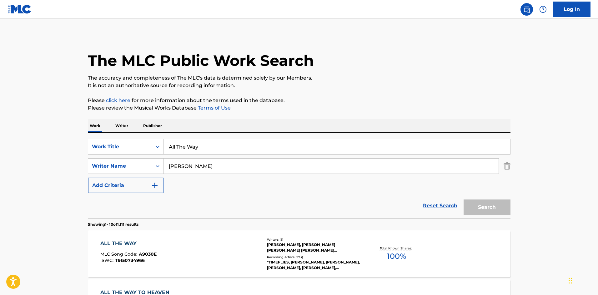
scroll to position [94, 0]
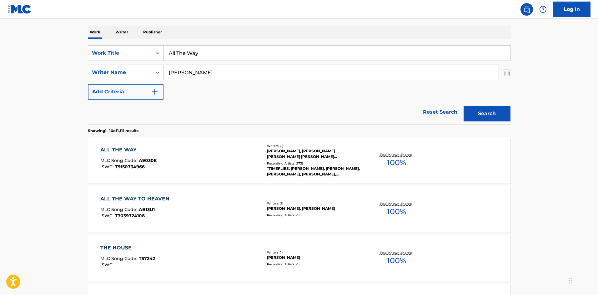
drag, startPoint x: 243, startPoint y: 46, endPoint x: 0, endPoint y: 50, distance: 242.6
click at [1, 50] on main "The MLC Public Work Search The accuracy and completeness of The MLC's data is d…" at bounding box center [299, 293] width 598 height 736
paste input "CONTROL"
type input "CONTROL"
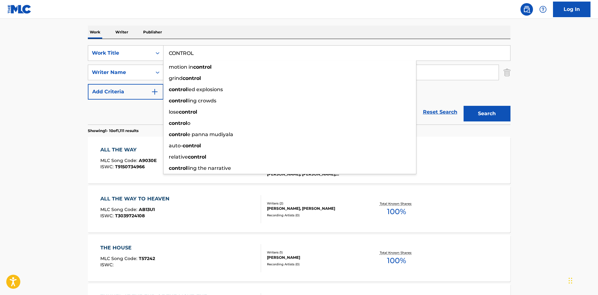
click at [258, 15] on nav "Log In" at bounding box center [299, 9] width 598 height 19
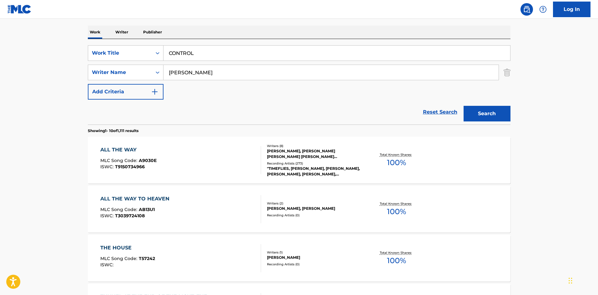
drag, startPoint x: 214, startPoint y: 71, endPoint x: 36, endPoint y: 54, distance: 178.9
click at [0, 70] on main "The MLC Public Work Search The accuracy and completeness of The MLC's data is d…" at bounding box center [299, 293] width 598 height 736
paste input "SCANTL"
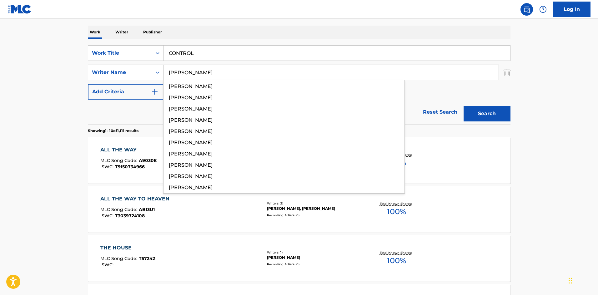
type input "[PERSON_NAME]"
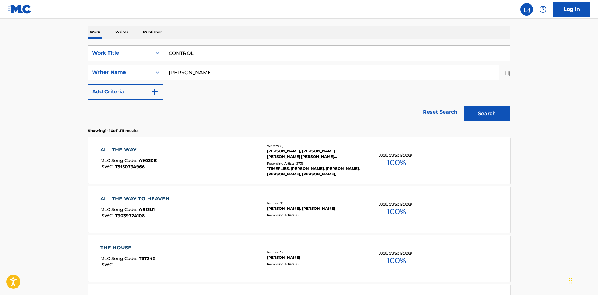
click at [479, 110] on button "Search" at bounding box center [487, 114] width 47 height 16
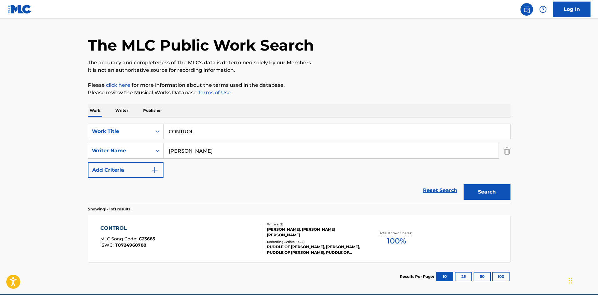
scroll to position [45, 0]
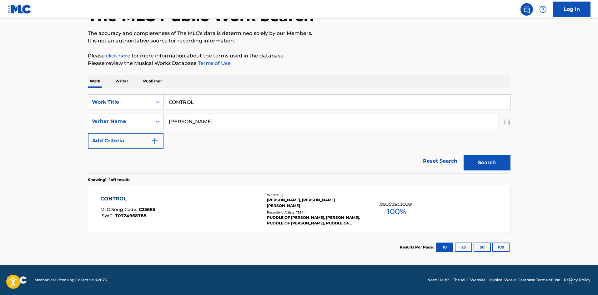
click at [102, 199] on div "CONTROL" at bounding box center [127, 199] width 55 height 8
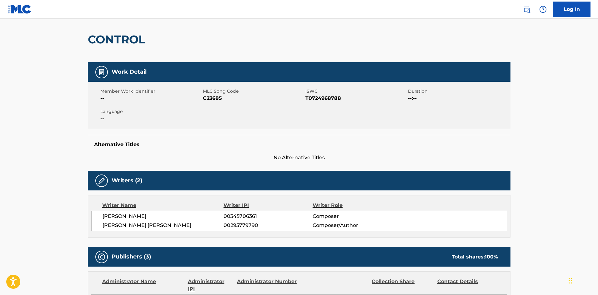
scroll to position [219, 0]
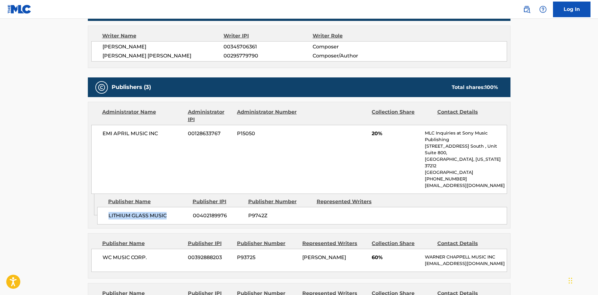
drag, startPoint x: 105, startPoint y: 204, endPoint x: 205, endPoint y: 116, distance: 133.3
click at [173, 207] on div "LITHIUM GLASS MUSIC 00402189976 P9742Z" at bounding box center [302, 216] width 410 height 18
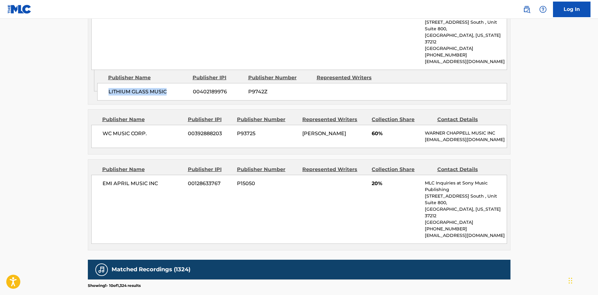
scroll to position [344, 0]
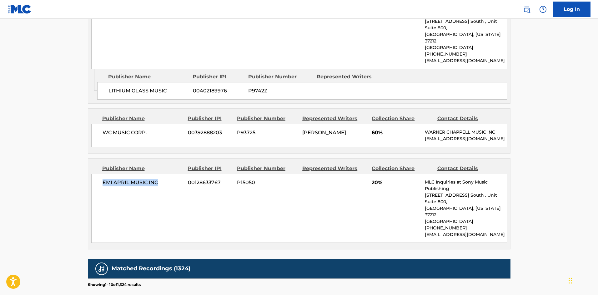
drag, startPoint x: 104, startPoint y: 178, endPoint x: 183, endPoint y: 177, distance: 79.4
click at [183, 179] on span "EMI APRIL MUSIC INC" at bounding box center [143, 183] width 81 height 8
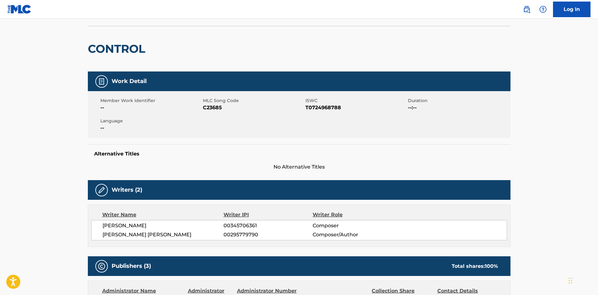
scroll to position [0, 0]
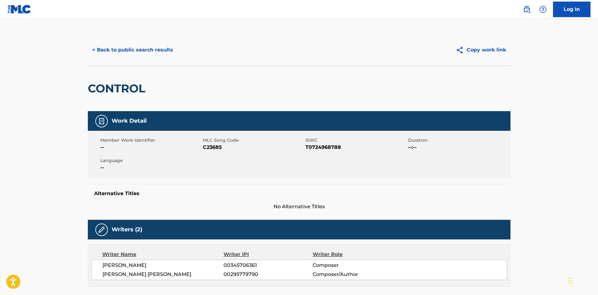
click at [144, 55] on button "< Back to public search results" at bounding box center [133, 50] width 90 height 16
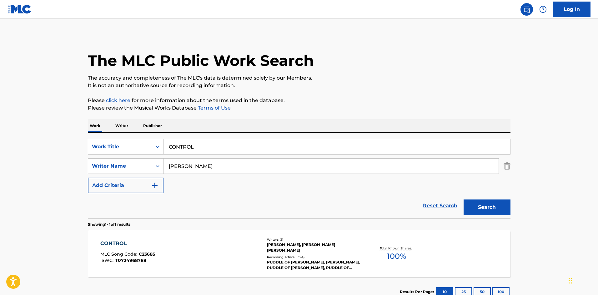
scroll to position [9, 0]
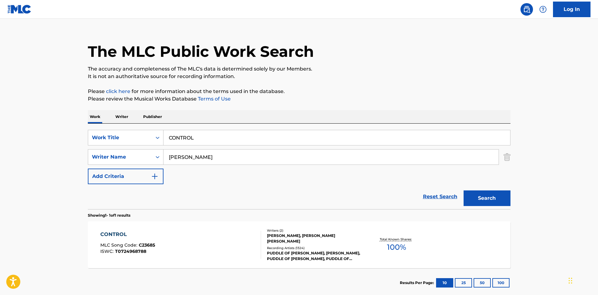
drag, startPoint x: 212, startPoint y: 143, endPoint x: 87, endPoint y: 125, distance: 126.7
click at [107, 131] on div "SearchWithCriteriafea3fe31-67a1-48b4-b44d-1c8242cec1e1 Work Title CONTROL" at bounding box center [299, 138] width 423 height 16
paste input "ELECTROMAN"
type input "ELECTROMAN"
drag, startPoint x: 250, startPoint y: 61, endPoint x: 218, endPoint y: 154, distance: 98.8
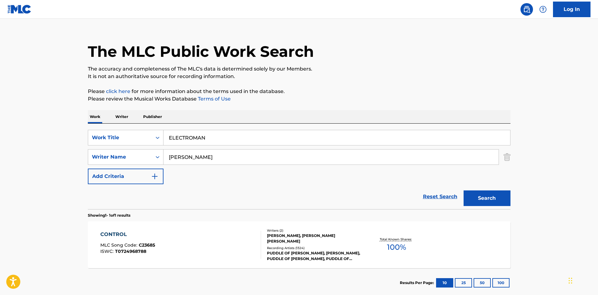
click at [250, 61] on div "The MLC Public Work Search" at bounding box center [299, 48] width 423 height 46
drag, startPoint x: 218, startPoint y: 157, endPoint x: 309, endPoint y: 129, distance: 95.7
click at [134, 157] on div "SearchWithCriteria6f6188bc-5d1c-4f29-99d4-e36173e57d8a Writer Name [PERSON_NAME]" at bounding box center [299, 157] width 423 height 16
paste input "PETTIFER"
click at [495, 200] on button "Search" at bounding box center [487, 199] width 47 height 16
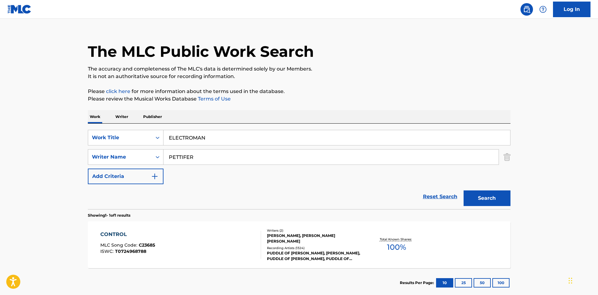
scroll to position [0, 0]
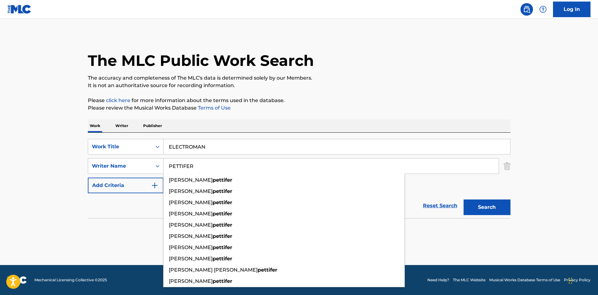
drag, startPoint x: 217, startPoint y: 169, endPoint x: 19, endPoint y: 149, distance: 198.8
click at [0, 172] on main "The MLC Public Work Search The accuracy and completeness of The MLC's data is d…" at bounding box center [299, 142] width 598 height 247
paste input "WINFREY"
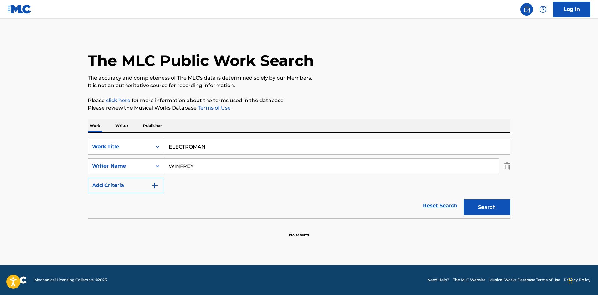
click at [495, 213] on button "Search" at bounding box center [487, 208] width 47 height 16
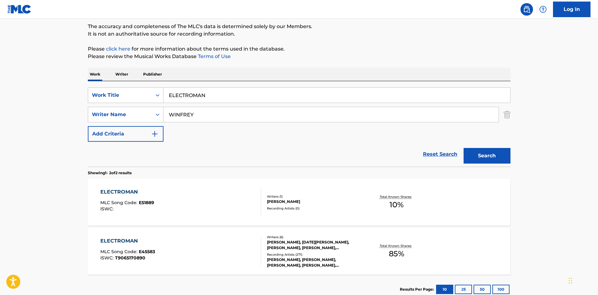
scroll to position [94, 0]
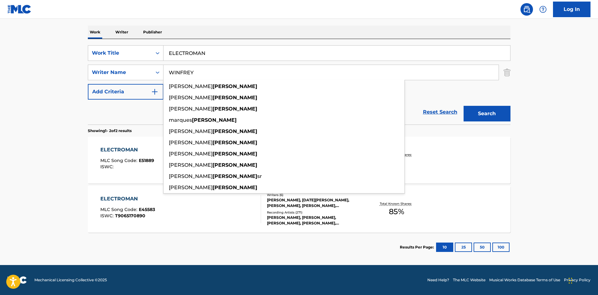
drag, startPoint x: 214, startPoint y: 76, endPoint x: 34, endPoint y: 60, distance: 180.8
click at [28, 83] on main "The MLC Public Work Search The accuracy and completeness of The MLC's data is d…" at bounding box center [299, 95] width 598 height 340
paste input "BENASSI"
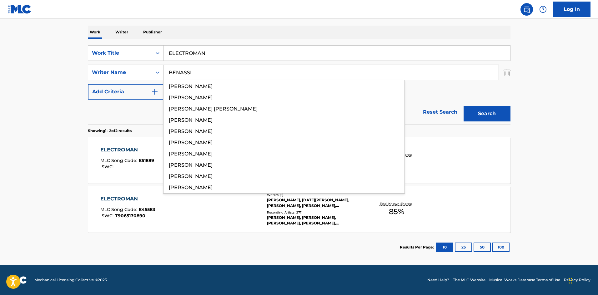
type input "BENASSI"
click at [495, 111] on button "Search" at bounding box center [487, 114] width 47 height 16
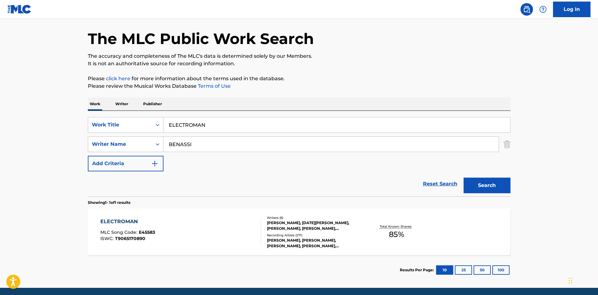
scroll to position [45, 0]
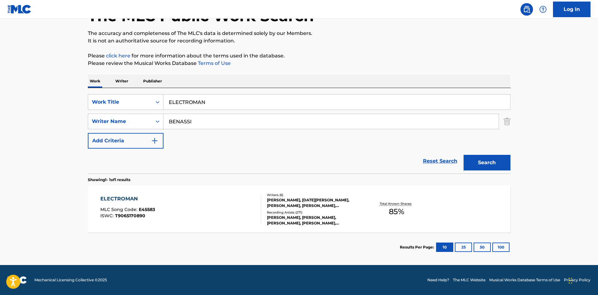
click at [120, 198] on div "ELECTROMAN" at bounding box center [127, 199] width 55 height 8
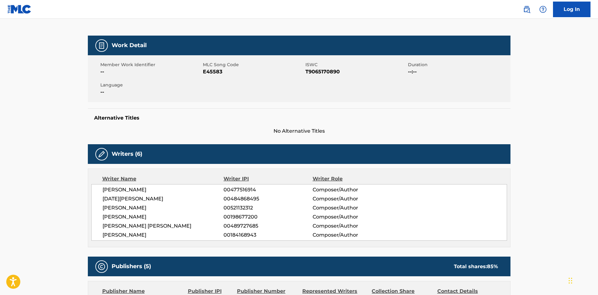
scroll to position [219, 0]
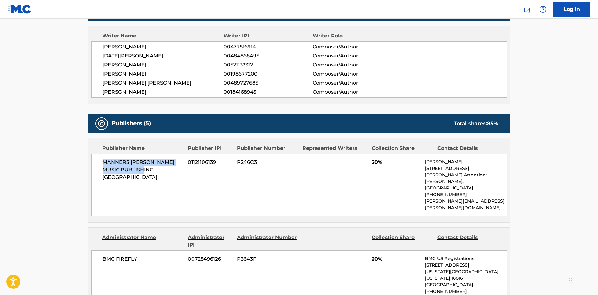
drag, startPoint x: 104, startPoint y: 162, endPoint x: 164, endPoint y: 169, distance: 61.1
click at [164, 169] on span "MANNERS [PERSON_NAME] MUSIC PUBLISHING [GEOGRAPHIC_DATA]" at bounding box center [143, 170] width 81 height 23
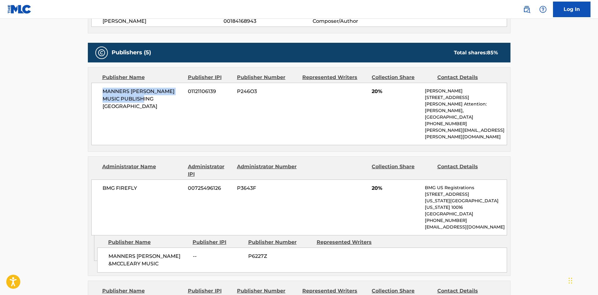
scroll to position [344, 0]
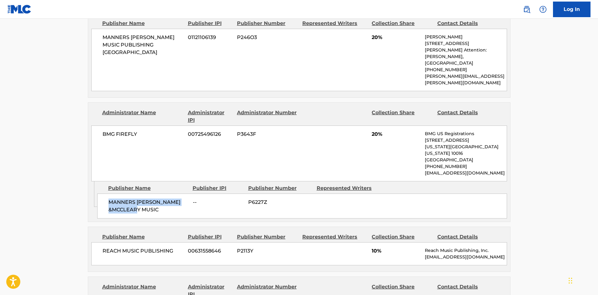
drag, startPoint x: 109, startPoint y: 190, endPoint x: 185, endPoint y: 200, distance: 77.0
click at [185, 200] on span "MANNERS [PERSON_NAME] &MCCLEARY MUSIC" at bounding box center [148, 206] width 80 height 15
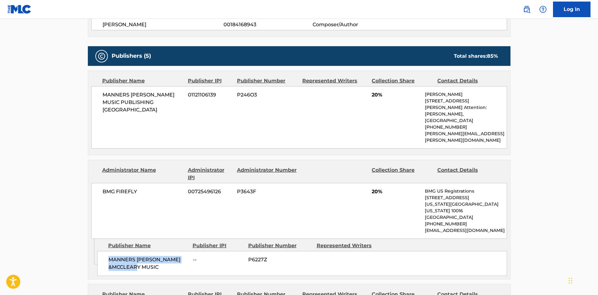
scroll to position [281, 0]
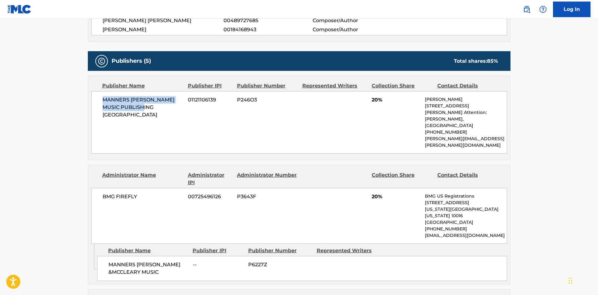
drag, startPoint x: 101, startPoint y: 96, endPoint x: 168, endPoint y: 117, distance: 70.7
click at [168, 117] on div "MANNERS [PERSON_NAME] MUSIC PUBLISHING USA 01121106139 P246O3 20% [PERSON_NAME]…" at bounding box center [299, 122] width 416 height 63
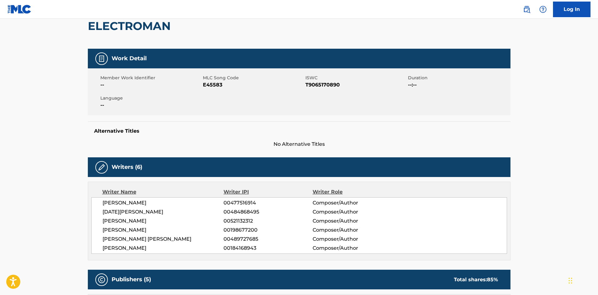
scroll to position [0, 0]
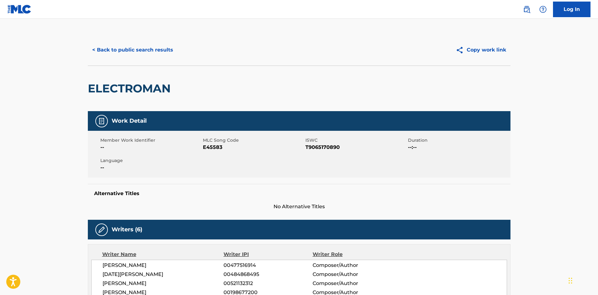
click at [136, 43] on button "< Back to public search results" at bounding box center [133, 50] width 90 height 16
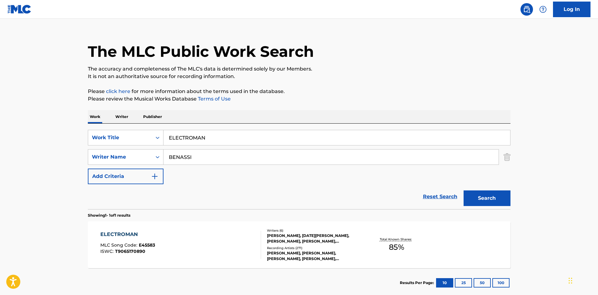
drag, startPoint x: 224, startPoint y: 140, endPoint x: 176, endPoint y: 6, distance: 141.8
click at [0, 123] on main "The MLC Public Work Search The accuracy and completeness of The MLC's data is d…" at bounding box center [299, 155] width 598 height 291
paste input "LEAVE THIS CLUB ALONE"
type input "LEAVE THIS CLUB ALONE"
click at [232, 175] on div "SearchWithCriteriafea3fe31-67a1-48b4-b44d-1c8242cec1e1 Work Title LEAVE THIS CL…" at bounding box center [299, 157] width 423 height 54
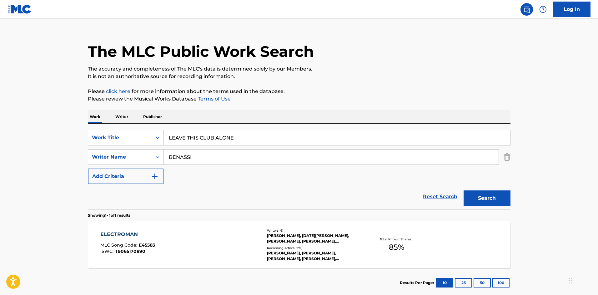
drag, startPoint x: 231, startPoint y: 151, endPoint x: 0, endPoint y: 168, distance: 232.0
click at [0, 168] on main "The MLC Public Work Search The accuracy and completeness of The MLC's data is d…" at bounding box center [299, 155] width 598 height 291
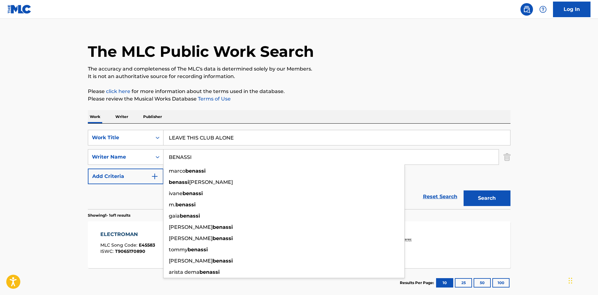
click at [496, 199] on button "Search" at bounding box center [487, 199] width 47 height 16
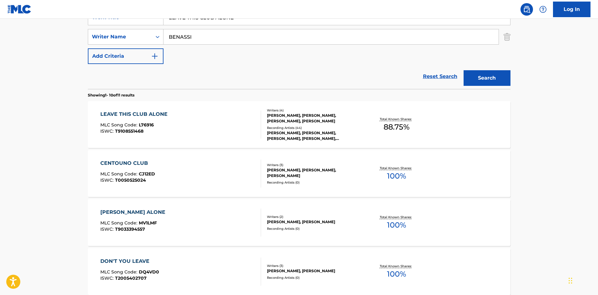
scroll to position [94, 0]
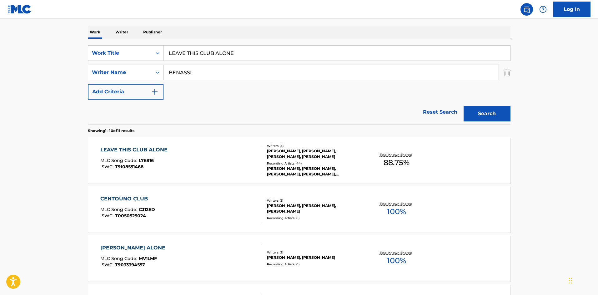
click at [161, 148] on div "LEAVE THIS CLUB ALONE" at bounding box center [135, 150] width 70 height 8
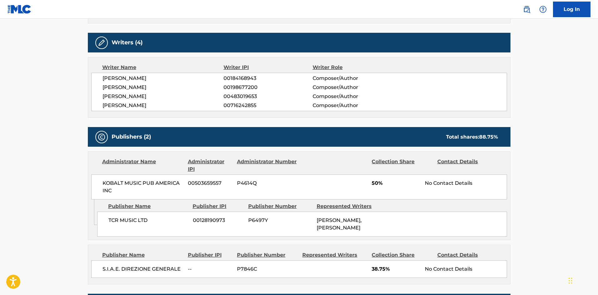
scroll to position [219, 0]
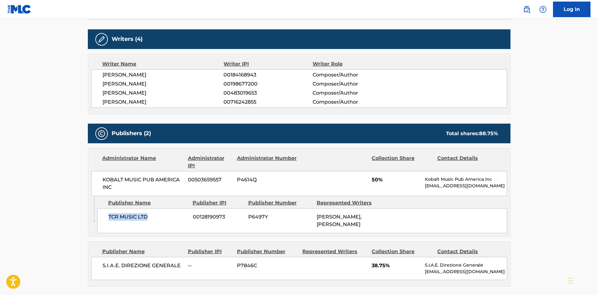
drag, startPoint x: 109, startPoint y: 217, endPoint x: 177, endPoint y: 215, distance: 67.9
click at [177, 215] on span "TCR MUSIC LTD" at bounding box center [148, 217] width 80 height 8
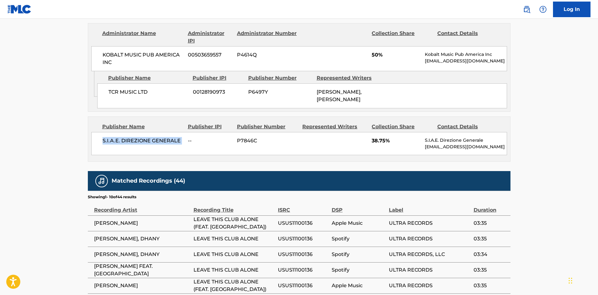
drag, startPoint x: 102, startPoint y: 135, endPoint x: 186, endPoint y: 134, distance: 83.5
click at [186, 134] on div "S.I.A.E. DIREZIONE GENERALE -- P7846C 38.75% S.I.A.E. Direzione Generale [EMAIL…" at bounding box center [299, 143] width 416 height 23
drag, startPoint x: 372, startPoint y: 133, endPoint x: 386, endPoint y: 134, distance: 14.4
click at [386, 137] on span "38.75%" at bounding box center [396, 141] width 48 height 8
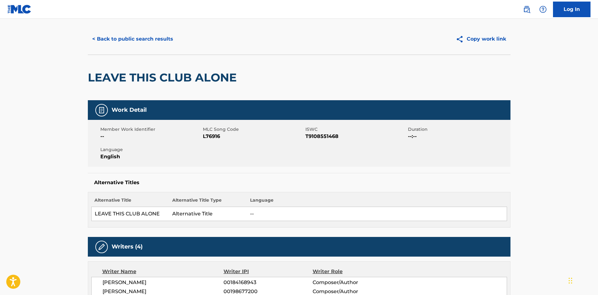
scroll to position [0, 0]
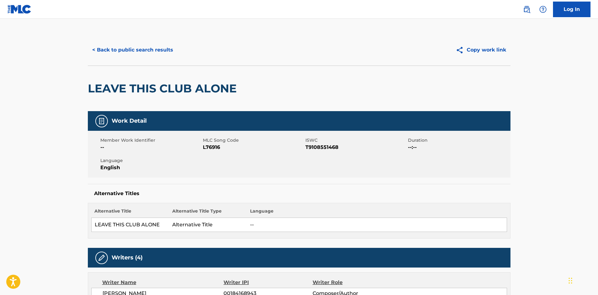
click at [155, 48] on button "< Back to public search results" at bounding box center [133, 50] width 90 height 16
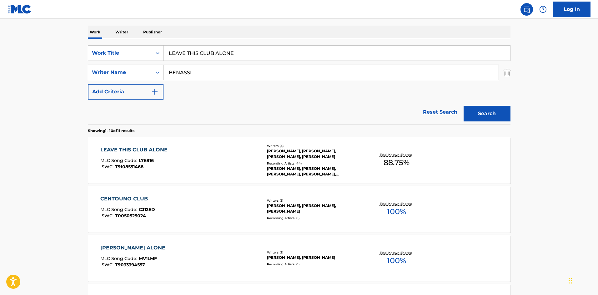
drag, startPoint x: 257, startPoint y: 51, endPoint x: 75, endPoint y: 39, distance: 182.6
click at [75, 39] on main "The MLC Public Work Search The accuracy and completeness of The MLC's data is d…" at bounding box center [299, 293] width 598 height 736
paste input "SPACESHIP"
type input "SPACESHIP"
click at [231, 91] on div "SearchWithCriteriafea3fe31-67a1-48b4-b44d-1c8242cec1e1 Work Title SPACESHIP lea…" at bounding box center [299, 72] width 423 height 54
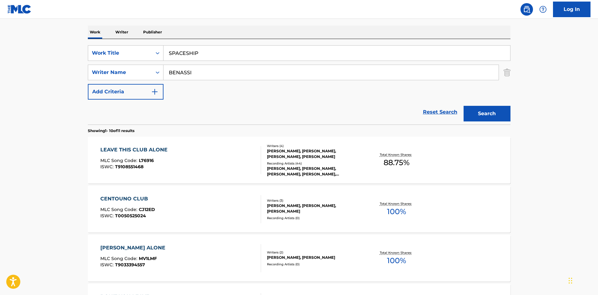
drag, startPoint x: 234, startPoint y: 68, endPoint x: 0, endPoint y: 63, distance: 233.8
click at [0, 72] on main "The MLC Public Work Search The accuracy and completeness of The MLC's data is d…" at bounding box center [299, 293] width 598 height 736
click at [478, 112] on button "Search" at bounding box center [487, 114] width 47 height 16
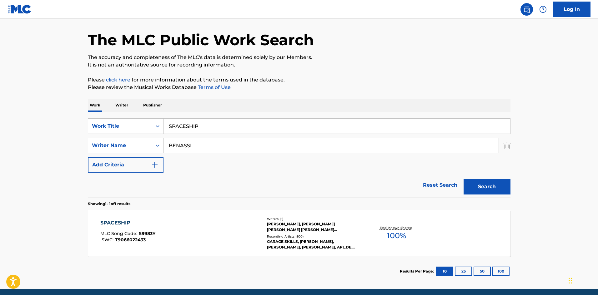
scroll to position [45, 0]
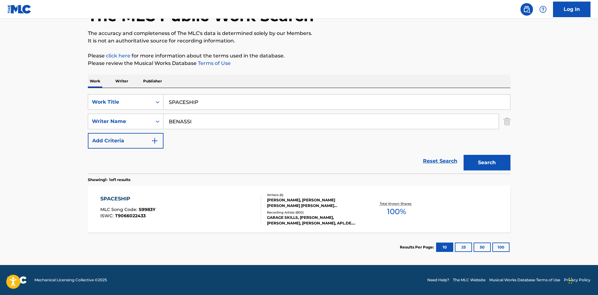
click at [126, 197] on div "SPACESHIP" at bounding box center [127, 199] width 55 height 8
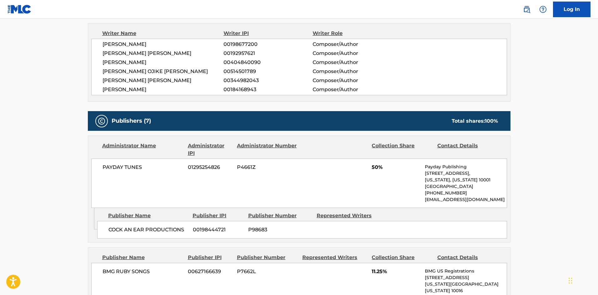
scroll to position [250, 0]
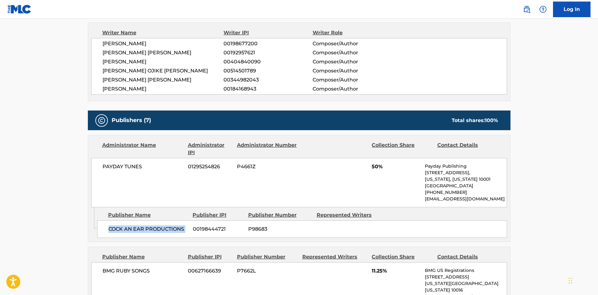
drag, startPoint x: 108, startPoint y: 230, endPoint x: 203, endPoint y: 204, distance: 99.0
click at [191, 221] on div "COCK AN EAR PRODUCTIONS 00198444721 P98683" at bounding box center [302, 230] width 410 height 18
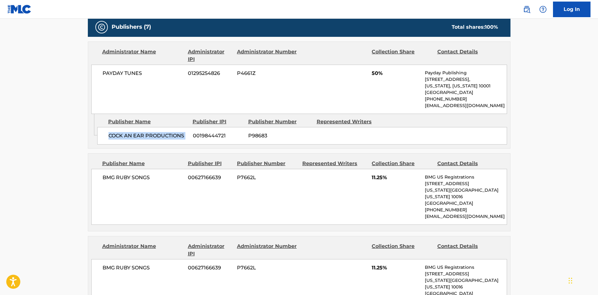
scroll to position [344, 0]
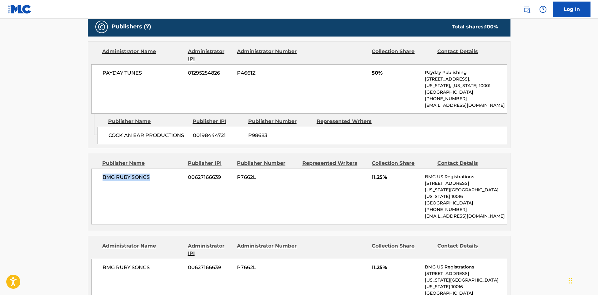
drag, startPoint x: 102, startPoint y: 179, endPoint x: 171, endPoint y: 175, distance: 68.9
click at [170, 176] on span "BMG RUBY SONGS" at bounding box center [143, 178] width 81 height 8
drag, startPoint x: 372, startPoint y: 178, endPoint x: 384, endPoint y: 177, distance: 12.8
click at [384, 177] on span "11.25%" at bounding box center [396, 178] width 48 height 8
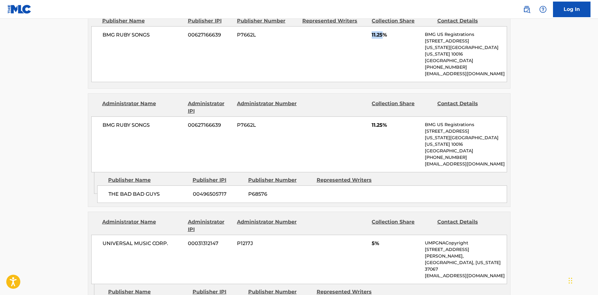
scroll to position [500, 0]
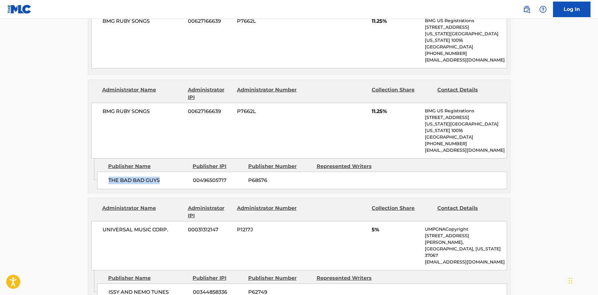
drag, startPoint x: 107, startPoint y: 166, endPoint x: 166, endPoint y: 166, distance: 59.1
click at [166, 172] on div "THE BAD BAD GUYS 00496505717 P68576" at bounding box center [302, 181] width 410 height 18
drag, startPoint x: 371, startPoint y: 104, endPoint x: 382, endPoint y: 103, distance: 11.0
click at [382, 103] on div "BMG RUBY SONGS 00627166639 P7662L 11.25% BMG US Registrations [STREET_ADDRESS][…" at bounding box center [299, 131] width 416 height 56
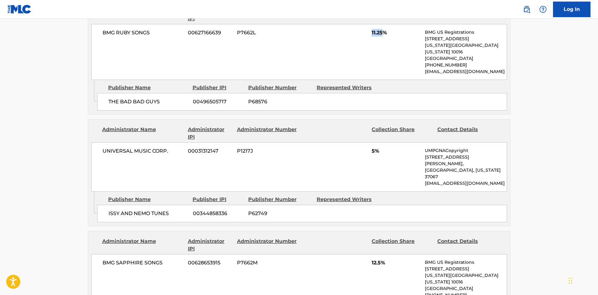
scroll to position [594, 0]
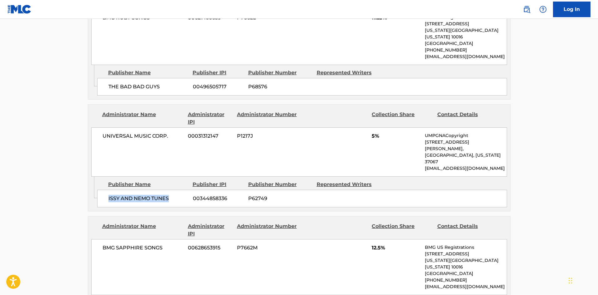
drag, startPoint x: 108, startPoint y: 168, endPoint x: 178, endPoint y: 176, distance: 70.1
click at [178, 190] on div "ISSY AND NEMO TUNES 00344858336 P62749" at bounding box center [302, 199] width 410 height 18
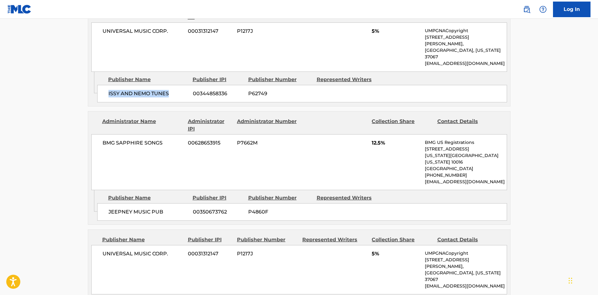
scroll to position [750, 0]
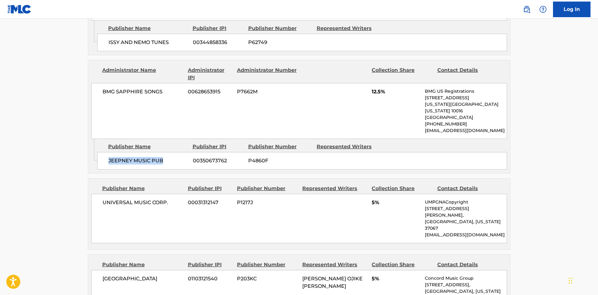
drag, startPoint x: 108, startPoint y: 128, endPoint x: 178, endPoint y: 126, distance: 71.0
click at [178, 152] on div "JEEPNEY MUSIC PUB 00350673762 P4860F" at bounding box center [302, 161] width 410 height 18
drag, startPoint x: 376, startPoint y: 65, endPoint x: 383, endPoint y: 67, distance: 7.2
click at [383, 83] on div "BMG SAPPHIRE SONGS 00628653915 P7662M 12.5% BMG US Registrations [STREET_ADDRES…" at bounding box center [299, 111] width 416 height 56
drag, startPoint x: 104, startPoint y: 170, endPoint x: 180, endPoint y: 168, distance: 76.6
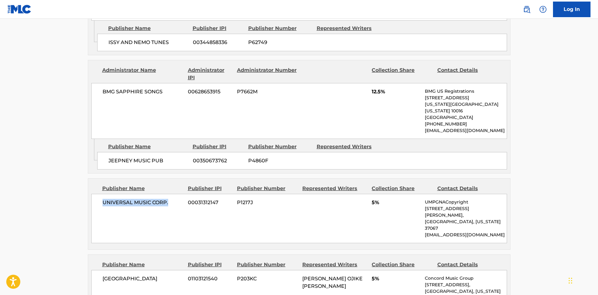
click at [180, 199] on span "UNIVERSAL MUSIC CORP." at bounding box center [143, 203] width 81 height 8
drag, startPoint x: 102, startPoint y: 233, endPoint x: 175, endPoint y: 234, distance: 72.8
click at [175, 275] on span "[GEOGRAPHIC_DATA]" at bounding box center [143, 279] width 81 height 8
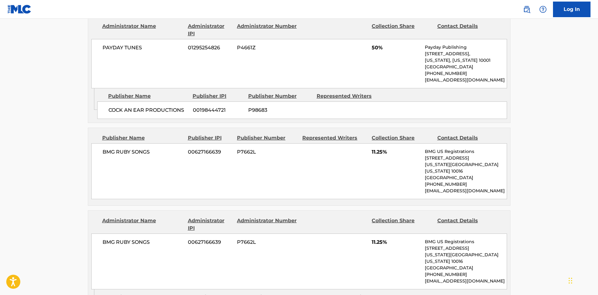
scroll to position [375, 0]
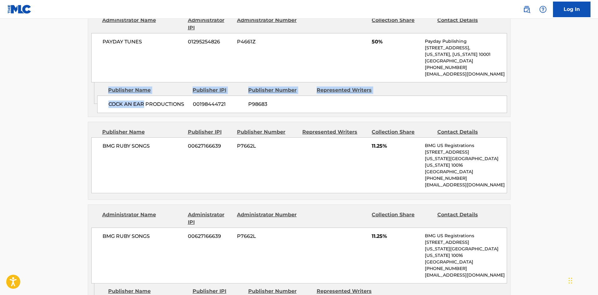
drag, startPoint x: 105, startPoint y: 94, endPoint x: 144, endPoint y: 108, distance: 41.2
click at [144, 107] on div "Admin Original Publisher Connecting Line Publisher Name Publisher IPI Publisher…" at bounding box center [299, 100] width 422 height 34
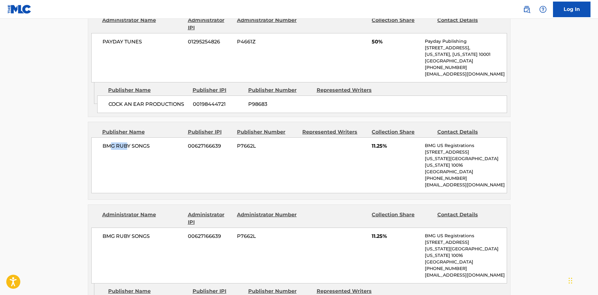
drag, startPoint x: 111, startPoint y: 151, endPoint x: 131, endPoint y: 164, distance: 24.4
click at [131, 162] on div "BMG RUBY SONGS 00627166639 P7662L 11.25% BMG US Registrations [STREET_ADDRESS][…" at bounding box center [299, 166] width 416 height 56
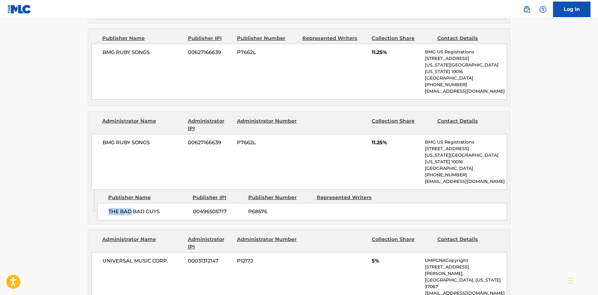
drag, startPoint x: 114, startPoint y: 203, endPoint x: 136, endPoint y: 208, distance: 23.1
click at [136, 208] on div "Admin Original Publisher Connecting Line Publisher Name Publisher IPI Publisher…" at bounding box center [299, 207] width 422 height 34
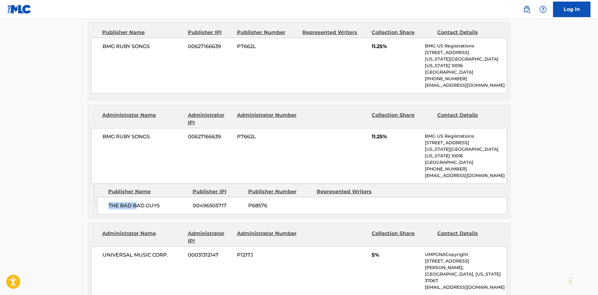
scroll to position [594, 0]
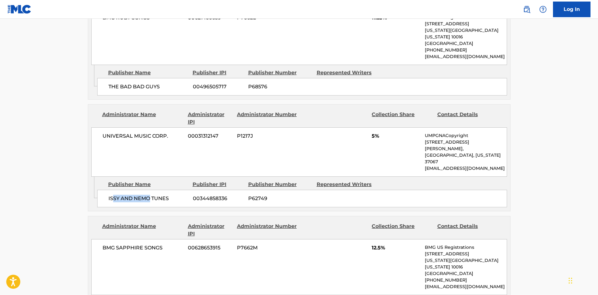
drag, startPoint x: 113, startPoint y: 178, endPoint x: 146, endPoint y: 178, distance: 32.8
click at [148, 190] on div "ISSY AND NEMO TUNES 00344858336 P62749" at bounding box center [302, 199] width 410 height 18
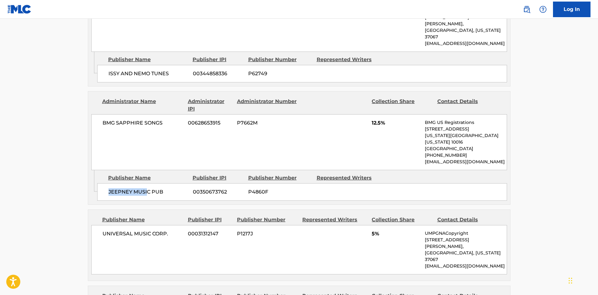
drag, startPoint x: 109, startPoint y: 159, endPoint x: 147, endPoint y: 164, distance: 37.8
click at [147, 183] on div "JEEPNEY MUSIC PUB 00350673762 P4860F" at bounding box center [302, 192] width 410 height 18
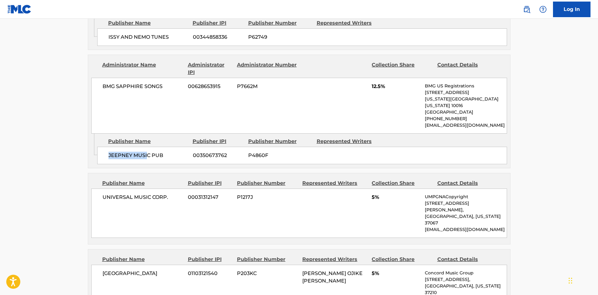
scroll to position [813, 0]
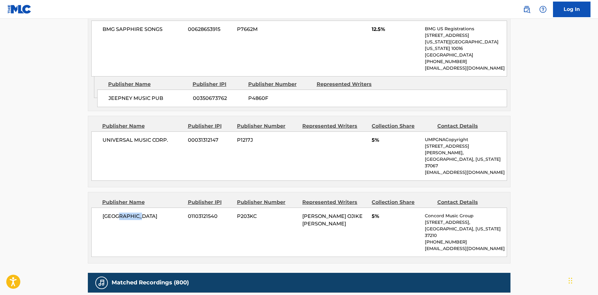
drag, startPoint x: 138, startPoint y: 173, endPoint x: 161, endPoint y: 33, distance: 141.8
click at [155, 213] on span "[GEOGRAPHIC_DATA]" at bounding box center [143, 217] width 81 height 8
drag, startPoint x: 114, startPoint y: 108, endPoint x: 167, endPoint y: 109, distance: 53.1
click at [167, 137] on span "UNIVERSAL MUSIC CORP." at bounding box center [143, 141] width 81 height 8
drag, startPoint x: 119, startPoint y: 172, endPoint x: 153, endPoint y: 174, distance: 34.4
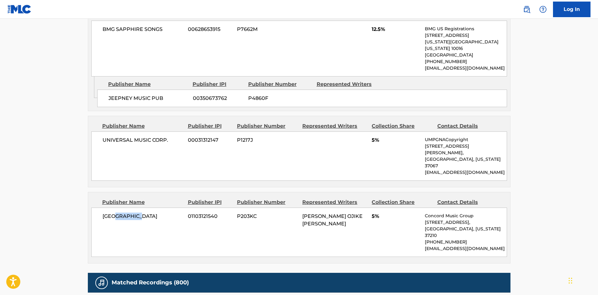
click at [153, 213] on span "[GEOGRAPHIC_DATA]" at bounding box center [143, 217] width 81 height 8
drag, startPoint x: 125, startPoint y: 112, endPoint x: 156, endPoint y: 110, distance: 31.0
click at [156, 132] on div "UNIVERSAL MUSIC CORP. 00031312147 P1217J 5% UMPGNACopyright [STREET_ADDRESS][PE…" at bounding box center [299, 156] width 416 height 49
drag, startPoint x: 139, startPoint y: 70, endPoint x: 176, endPoint y: 82, distance: 38.3
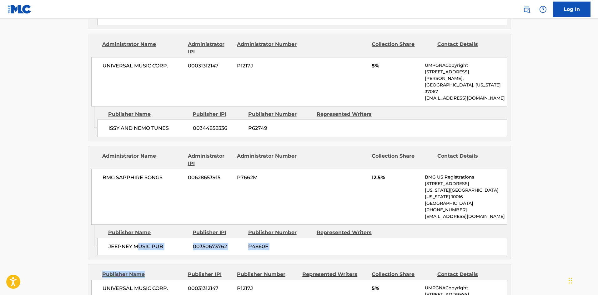
scroll to position [656, 0]
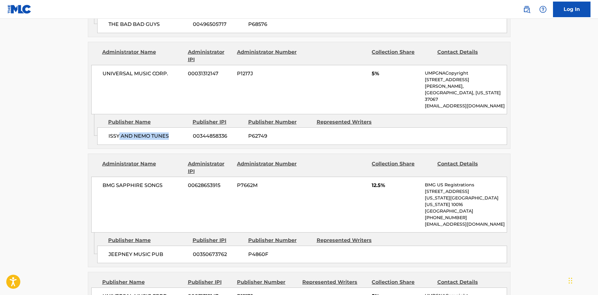
drag, startPoint x: 118, startPoint y: 109, endPoint x: 175, endPoint y: 112, distance: 56.3
click at [175, 133] on span "ISSY AND NEMO TUNES" at bounding box center [148, 137] width 80 height 8
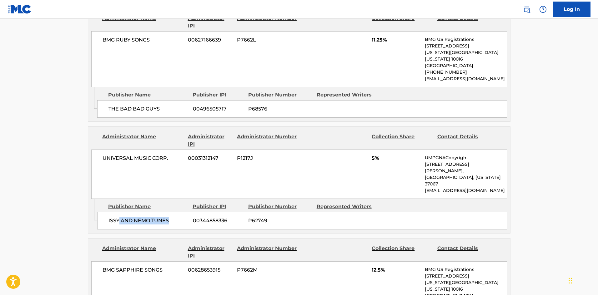
scroll to position [563, 0]
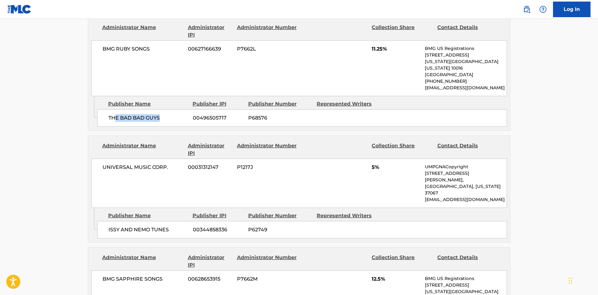
drag, startPoint x: 117, startPoint y: 101, endPoint x: 160, endPoint y: 105, distance: 43.3
click at [160, 109] on div "THE BAD BAD GUYS 00496505717 P68576" at bounding box center [302, 118] width 410 height 18
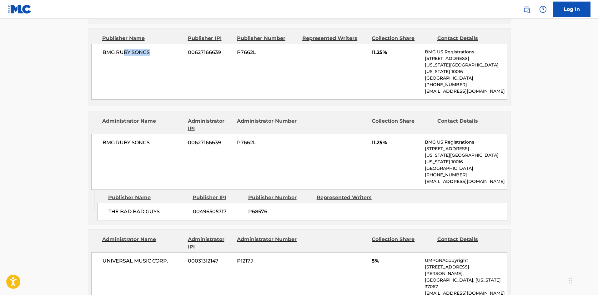
drag, startPoint x: 125, startPoint y: 57, endPoint x: 146, endPoint y: 67, distance: 23.3
click at [158, 62] on div "BMG RUBY SONGS 00627166639 P7662L 11.25% BMG US Registrations [STREET_ADDRESS][…" at bounding box center [299, 72] width 416 height 56
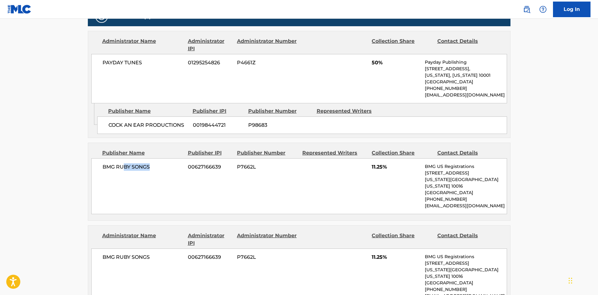
scroll to position [344, 0]
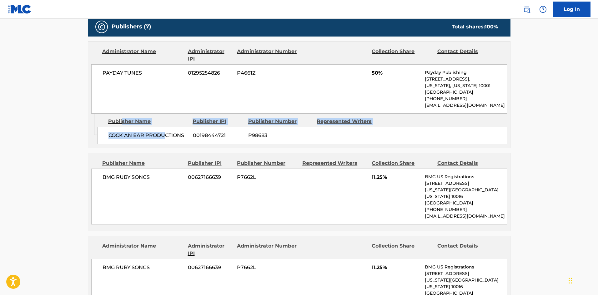
drag, startPoint x: 121, startPoint y: 125, endPoint x: 167, endPoint y: 126, distance: 45.3
click at [167, 126] on div "Publisher Name Publisher IPI Publisher Number Represented Writers COCK AN EAR P…" at bounding box center [303, 129] width 413 height 31
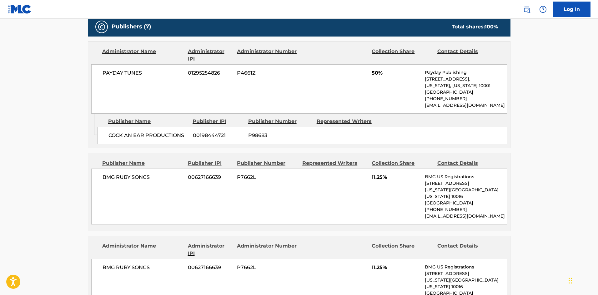
click at [133, 111] on div "PAYDAY TUNES 01295254826 P4661Z 50% Payday Publishing [STREET_ADDRESS][US_STATE…" at bounding box center [299, 88] width 416 height 49
drag, startPoint x: 121, startPoint y: 139, endPoint x: 143, endPoint y: 160, distance: 30.1
click at [163, 143] on div "COCK AN EAR PRODUCTIONS 00198444721 P98683" at bounding box center [302, 136] width 410 height 18
drag, startPoint x: 109, startPoint y: 174, endPoint x: 168, endPoint y: 177, distance: 58.9
click at [168, 177] on span "BMG RUBY SONGS" at bounding box center [143, 178] width 81 height 8
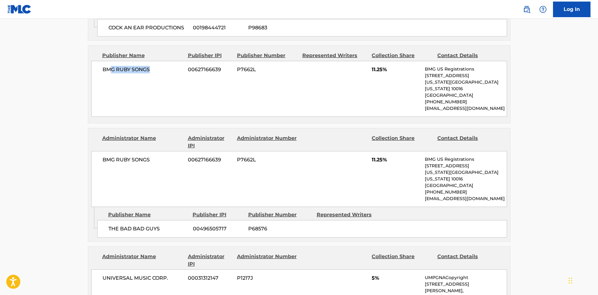
scroll to position [469, 0]
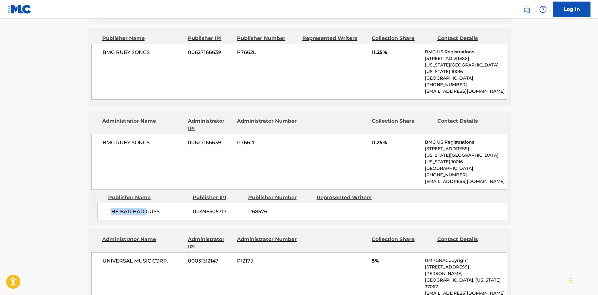
drag, startPoint x: 111, startPoint y: 198, endPoint x: 146, endPoint y: 202, distance: 35.2
click at [146, 208] on span "THE BAD BAD GUYS" at bounding box center [148, 212] width 80 height 8
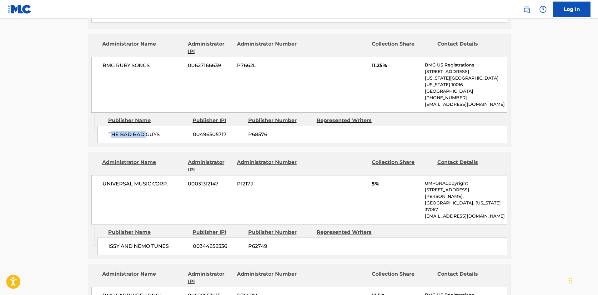
scroll to position [563, 0]
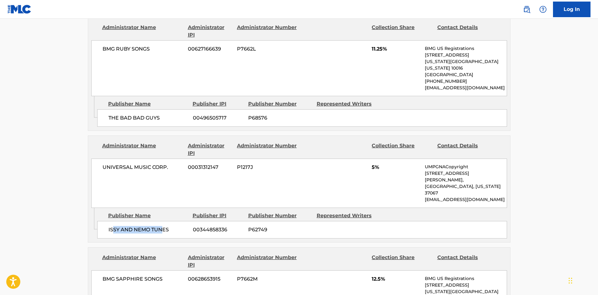
drag, startPoint x: 112, startPoint y: 203, endPoint x: 163, endPoint y: 204, distance: 50.9
click at [163, 226] on span "ISSY AND NEMO TUNES" at bounding box center [148, 230] width 80 height 8
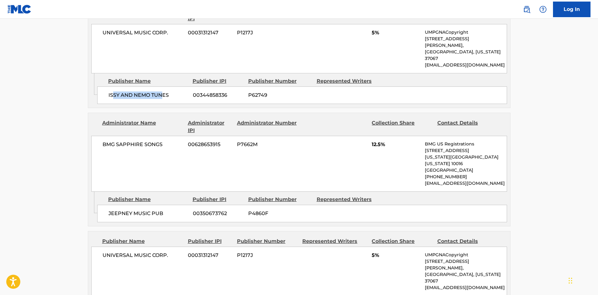
scroll to position [719, 0]
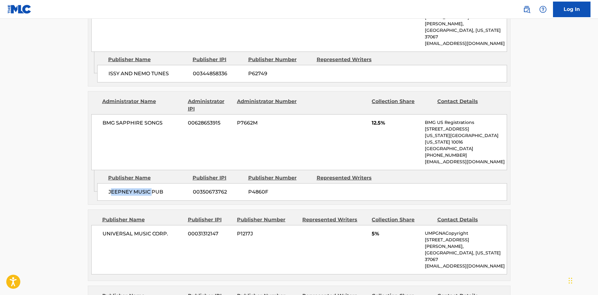
drag, startPoint x: 111, startPoint y: 162, endPoint x: 136, endPoint y: 193, distance: 40.0
click at [152, 170] on div "Admin Original Publisher Connecting Line Publisher Name Publisher IPI Publisher…" at bounding box center [299, 187] width 422 height 34
drag, startPoint x: 125, startPoint y: 199, endPoint x: 165, endPoint y: 200, distance: 40.0
click at [165, 230] on span "UNIVERSAL MUSIC CORP." at bounding box center [143, 234] width 81 height 8
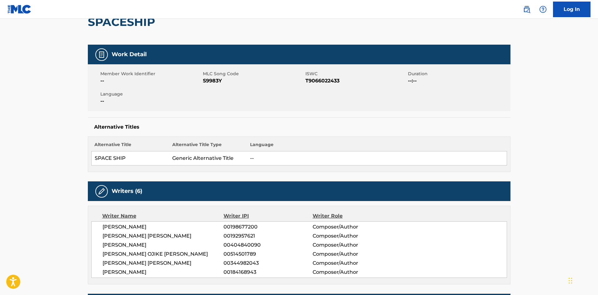
scroll to position [0, 0]
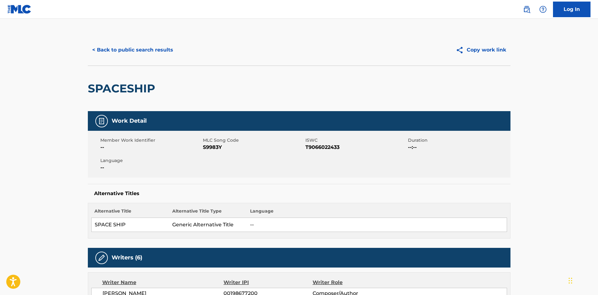
click at [145, 51] on button "< Back to public search results" at bounding box center [133, 50] width 90 height 16
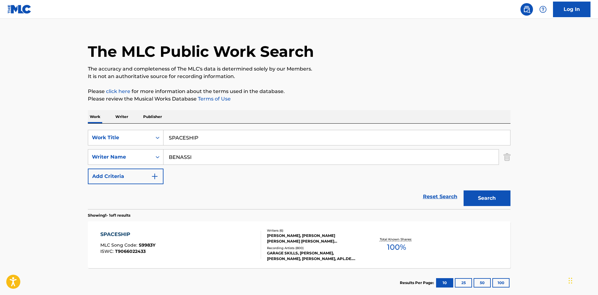
drag, startPoint x: 238, startPoint y: 133, endPoint x: 0, endPoint y: 107, distance: 239.6
click at [0, 108] on main "The MLC Public Work Search The accuracy and completeness of The MLC's data is d…" at bounding box center [299, 155] width 598 height 291
paste input "JUST FOR US PT. 2"
type input "JUST FOR US PT. 2"
drag, startPoint x: 229, startPoint y: 155, endPoint x: 0, endPoint y: 143, distance: 229.7
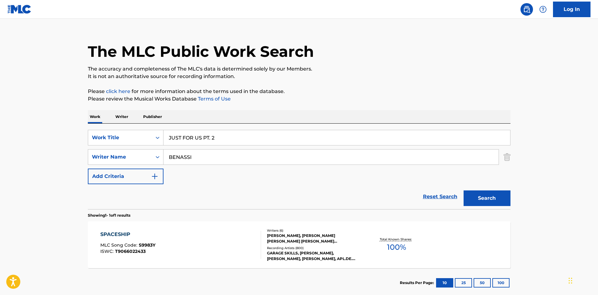
click at [0, 143] on main "The MLC Public Work Search The accuracy and completeness of The MLC's data is d…" at bounding box center [299, 155] width 598 height 291
paste input "STARLITE"
click at [489, 200] on button "Search" at bounding box center [487, 199] width 47 height 16
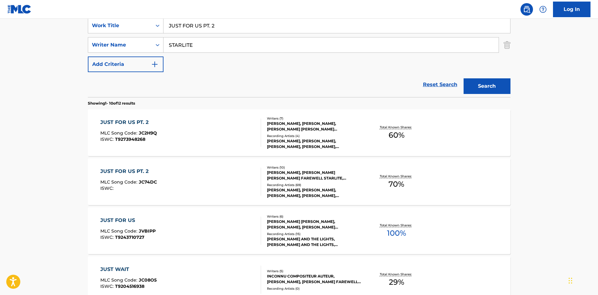
scroll to position [125, 0]
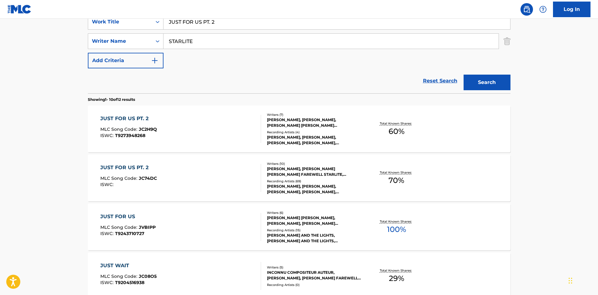
drag, startPoint x: 256, startPoint y: 47, endPoint x: 74, endPoint y: 25, distance: 183.5
click at [87, 29] on div "The MLC Public Work Search The accuracy and completeness of The MLC's data is d…" at bounding box center [299, 267] width 438 height 717
paste input "HOIBERG"
click at [497, 85] on button "Search" at bounding box center [487, 83] width 47 height 16
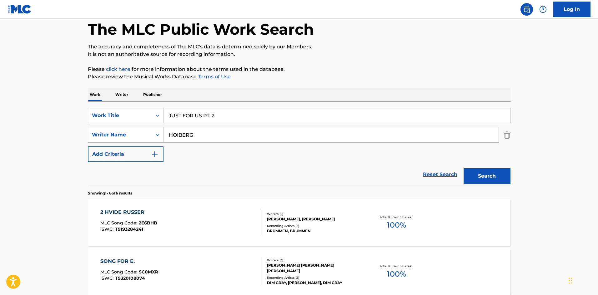
scroll to position [0, 0]
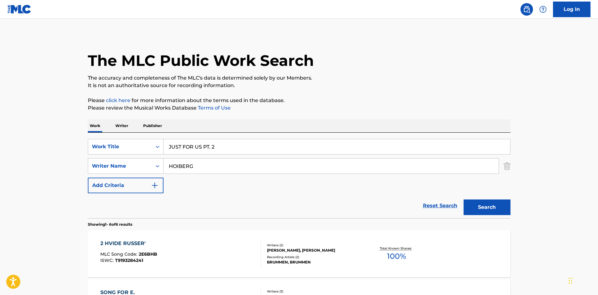
click at [207, 169] on input "HOIBERG" at bounding box center [330, 166] width 335 height 15
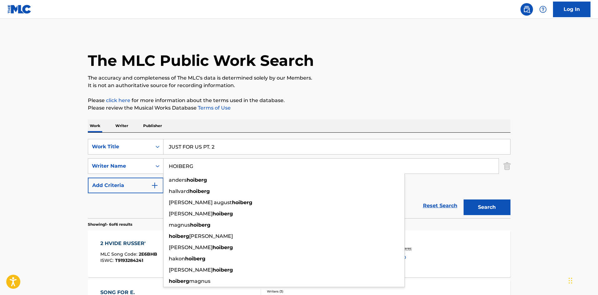
drag, startPoint x: 207, startPoint y: 171, endPoint x: 0, endPoint y: 171, distance: 207.2
click at [0, 171] on main "The MLC Public Work Search The accuracy and completeness of The MLC's data is d…" at bounding box center [299, 287] width 598 height 537
paste input "[PERSON_NAME]"
type input "[PERSON_NAME]"
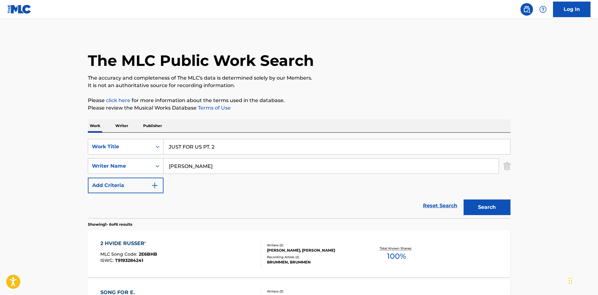
click at [505, 209] on button "Search" at bounding box center [487, 208] width 47 height 16
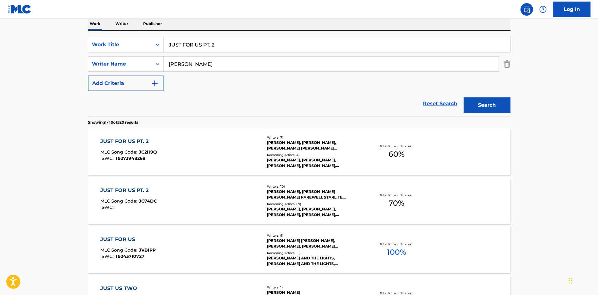
scroll to position [125, 0]
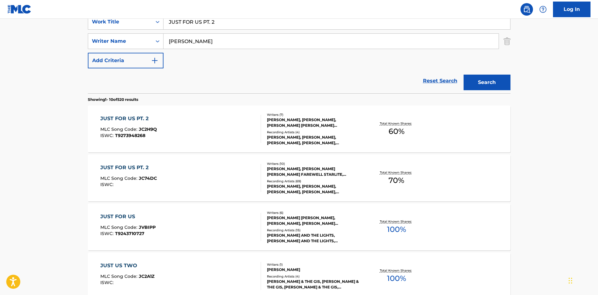
click at [131, 165] on div "JUST FOR US PT. 2" at bounding box center [128, 168] width 57 height 8
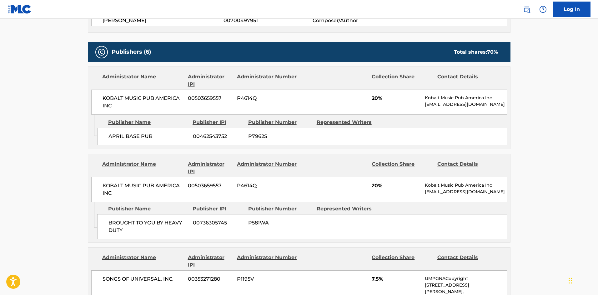
scroll to position [375, 0]
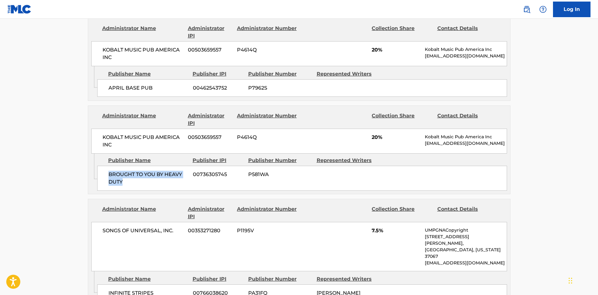
drag, startPoint x: 109, startPoint y: 178, endPoint x: 157, endPoint y: 158, distance: 51.6
click at [154, 188] on div "BROUGHT TO YOU BY HEAVY DUTY 00736305745 P581WA" at bounding box center [302, 178] width 410 height 25
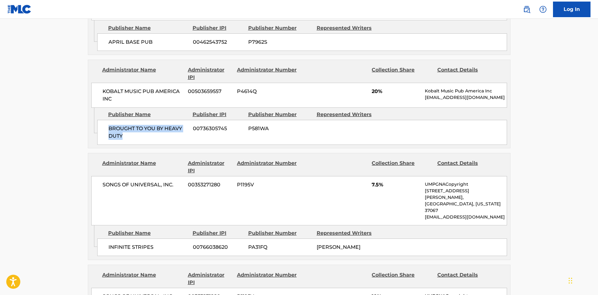
scroll to position [531, 0]
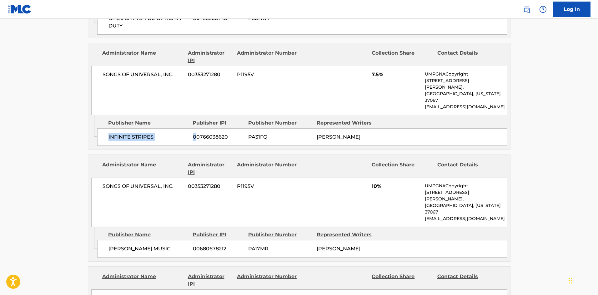
drag, startPoint x: 103, startPoint y: 121, endPoint x: 195, endPoint y: 126, distance: 92.0
click at [195, 128] on div "INFINITE STRIPES 00766038620 PA31FQ [PERSON_NAME]" at bounding box center [302, 137] width 410 height 18
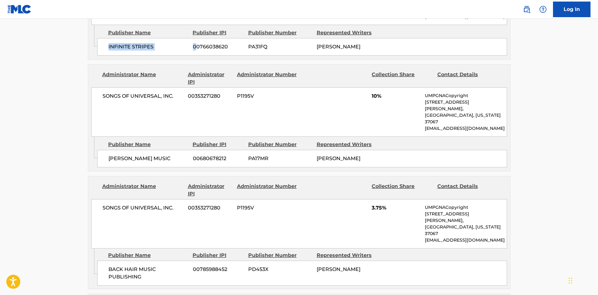
scroll to position [625, 0]
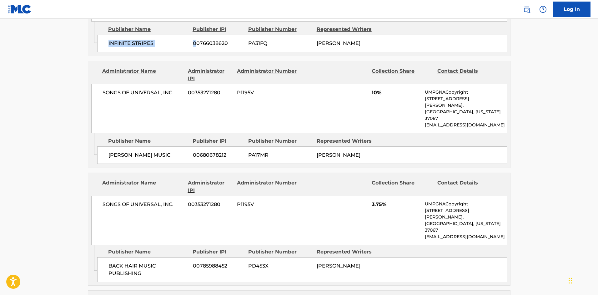
drag, startPoint x: 101, startPoint y: 126, endPoint x: 187, endPoint y: 132, distance: 86.4
click at [187, 147] on div "[PERSON_NAME] MUSIC 00680678212 PA17MR [PERSON_NAME]" at bounding box center [302, 156] width 410 height 18
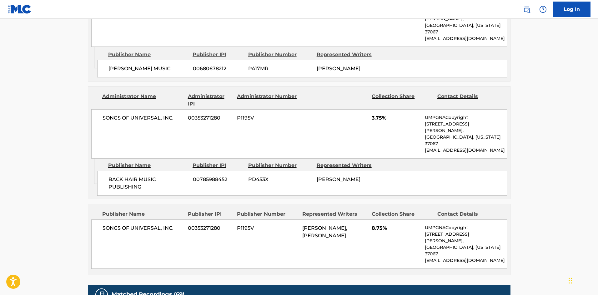
scroll to position [719, 0]
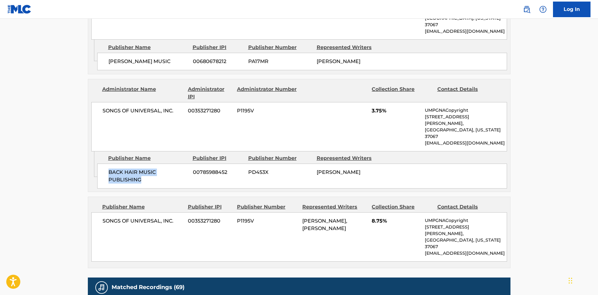
drag, startPoint x: 108, startPoint y: 137, endPoint x: 150, endPoint y: 151, distance: 44.3
click at [150, 164] on div "BACK HAIR MUSIC PUBLISHING 00785988452 PD453X [PERSON_NAME]" at bounding box center [302, 176] width 410 height 25
drag, startPoint x: 100, startPoint y: 188, endPoint x: 188, endPoint y: 188, distance: 87.2
click at [188, 213] on div "SONGS OF UNIVERSAL, INC. 00353271280 P1195V [PERSON_NAME], [PERSON_NAME] 8.75% …" at bounding box center [299, 237] width 416 height 49
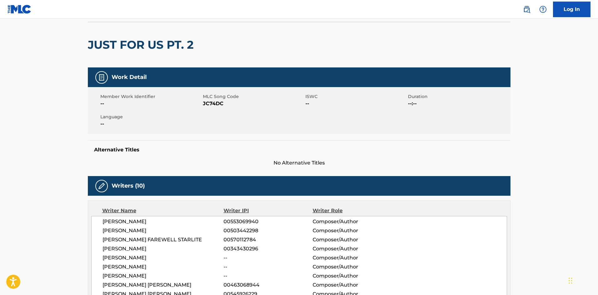
scroll to position [0, 0]
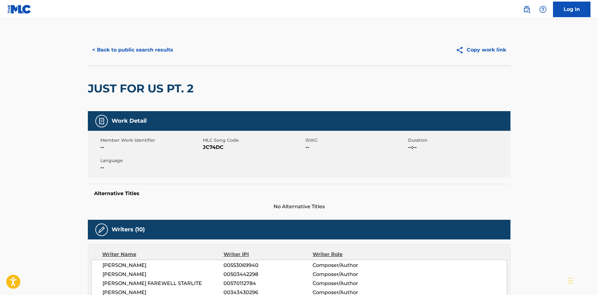
click at [162, 48] on button "< Back to public search results" at bounding box center [133, 50] width 90 height 16
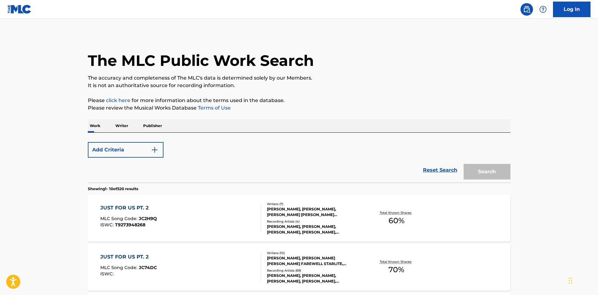
scroll to position [125, 0]
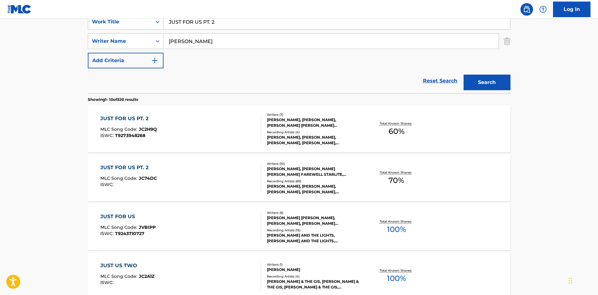
drag, startPoint x: 249, startPoint y: 23, endPoint x: 63, endPoint y: 32, distance: 187.1
click at [63, 32] on main "The MLC Public Work Search The accuracy and completeness of The MLC's data is d…" at bounding box center [299, 262] width 598 height 736
drag, startPoint x: 236, startPoint y: 43, endPoint x: 0, endPoint y: 40, distance: 235.7
click at [0, 40] on main "The MLC Public Work Search The accuracy and completeness of The MLC's data is d…" at bounding box center [299, 262] width 598 height 736
paste input "STARLITE"
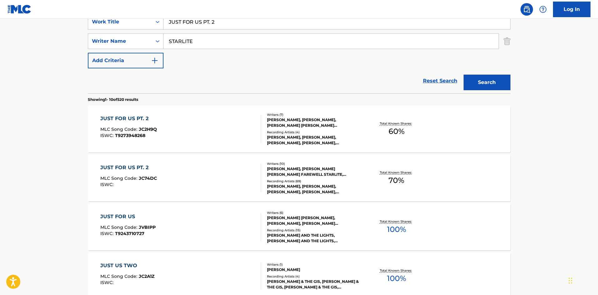
type input "STARLITE"
click at [484, 86] on button "Search" at bounding box center [487, 83] width 47 height 16
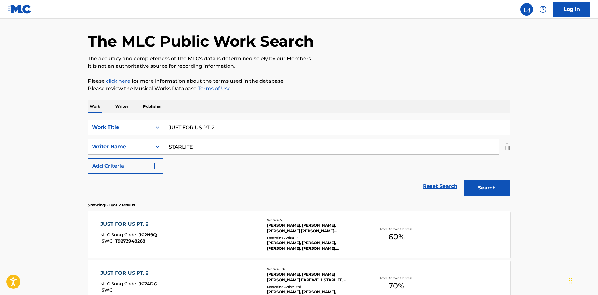
scroll to position [0, 0]
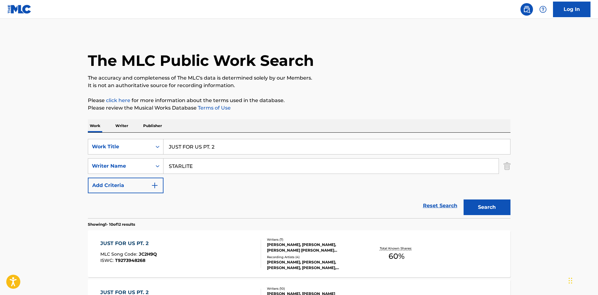
drag, startPoint x: 237, startPoint y: 147, endPoint x: 31, endPoint y: 131, distance: 206.6
paste input "MORE-DIAMOND RING"
type input "MORE-DIAMOND RING"
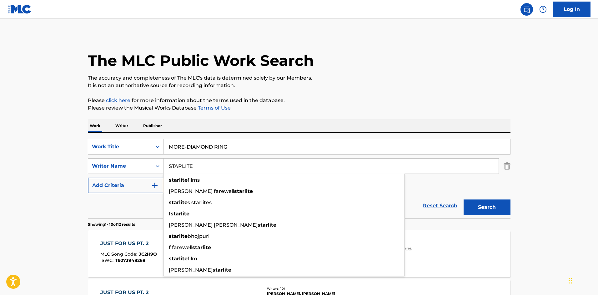
drag, startPoint x: 226, startPoint y: 165, endPoint x: 0, endPoint y: 168, distance: 225.7
paste input "[PERSON_NAME]"
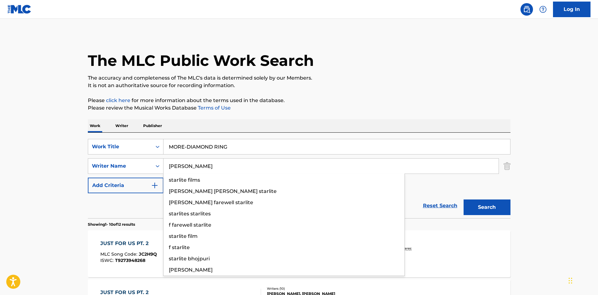
type input "[PERSON_NAME]"
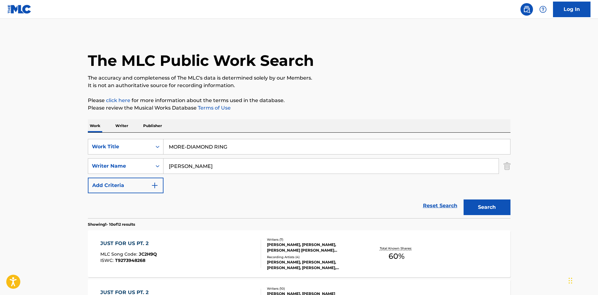
click at [498, 212] on button "Search" at bounding box center [487, 208] width 47 height 16
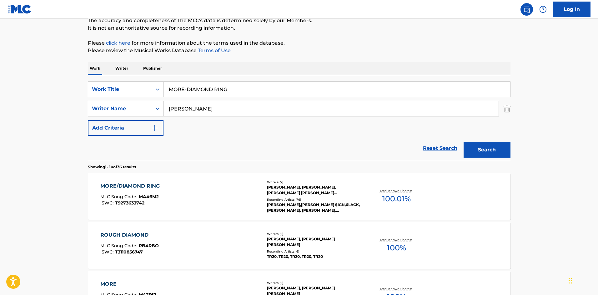
scroll to position [94, 0]
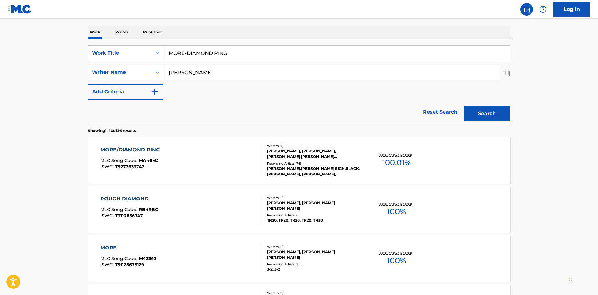
click at [138, 150] on div "MORE/DIAMOND RING" at bounding box center [131, 150] width 63 height 8
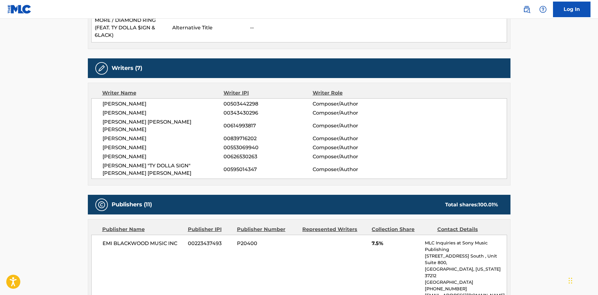
scroll to position [313, 0]
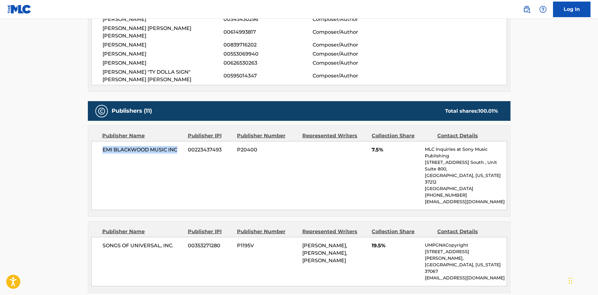
drag, startPoint x: 101, startPoint y: 136, endPoint x: 185, endPoint y: 134, distance: 83.5
click at [185, 141] on div "EMI [PERSON_NAME] MUSIC INC 00223437493 P20400 7.5% MLC Inquiries at Sony Music…" at bounding box center [299, 175] width 416 height 69
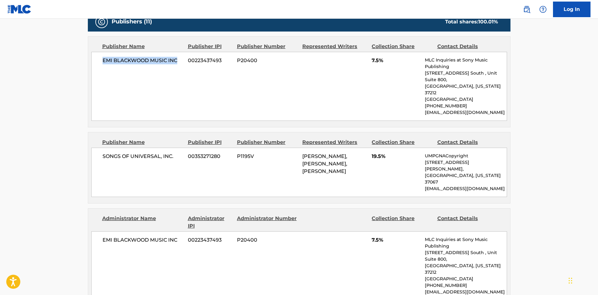
scroll to position [406, 0]
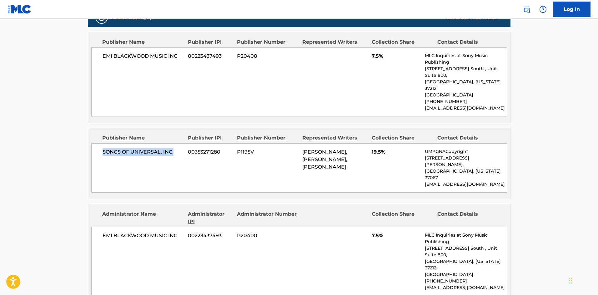
drag, startPoint x: 102, startPoint y: 128, endPoint x: 178, endPoint y: 126, distance: 75.6
click at [178, 148] on span "SONGS OF UNIVERSAL, INC." at bounding box center [143, 152] width 81 height 8
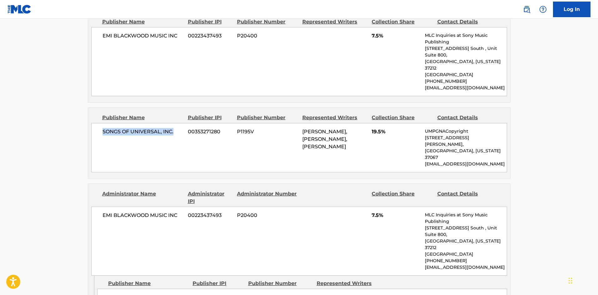
scroll to position [438, 0]
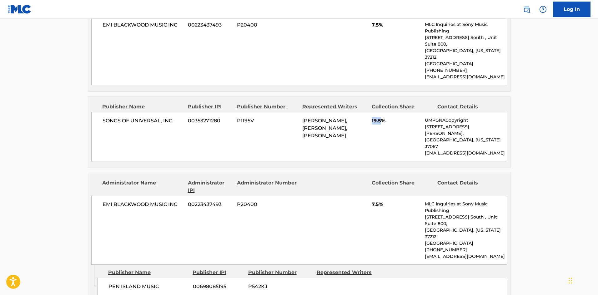
drag, startPoint x: 372, startPoint y: 93, endPoint x: 381, endPoint y: 92, distance: 9.4
click at [381, 117] on span "19.5%" at bounding box center [396, 121] width 48 height 8
drag, startPoint x: 108, startPoint y: 235, endPoint x: 173, endPoint y: 236, distance: 65.3
click at [173, 278] on div "PEN ISLAND MUSIC 00698085195 P542KJ" at bounding box center [302, 287] width 410 height 18
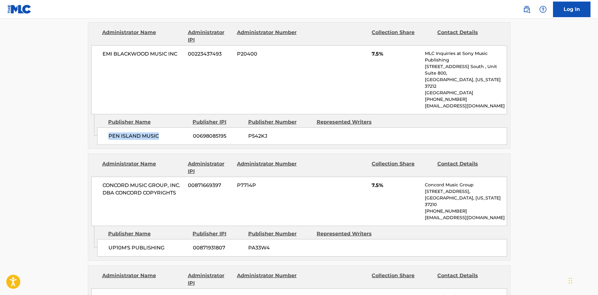
scroll to position [594, 0]
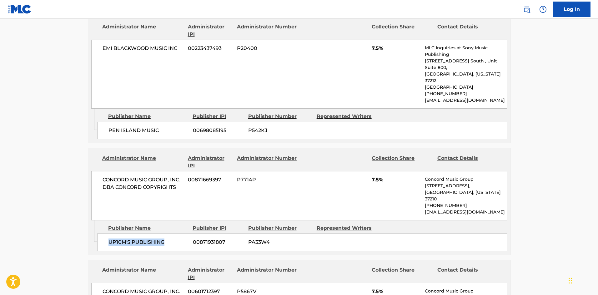
drag, startPoint x: 109, startPoint y: 187, endPoint x: 177, endPoint y: 182, distance: 68.0
click at [177, 239] on span "UP10M'S PUBLISHING" at bounding box center [148, 243] width 80 height 8
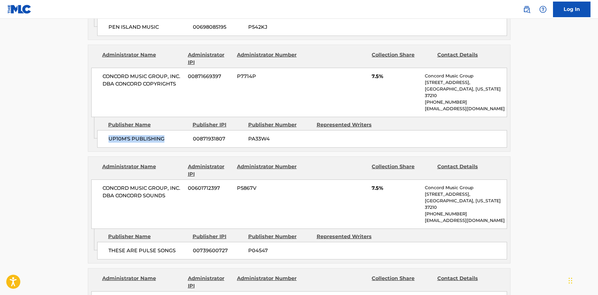
scroll to position [719, 0]
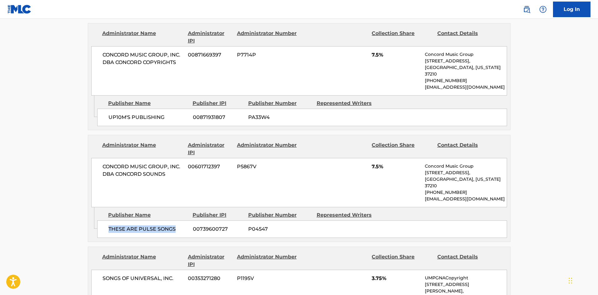
drag, startPoint x: 105, startPoint y: 165, endPoint x: 182, endPoint y: 165, distance: 76.9
click at [182, 221] on div "THESE ARE PULSE SONGS 00739600727 P04547" at bounding box center [302, 230] width 410 height 18
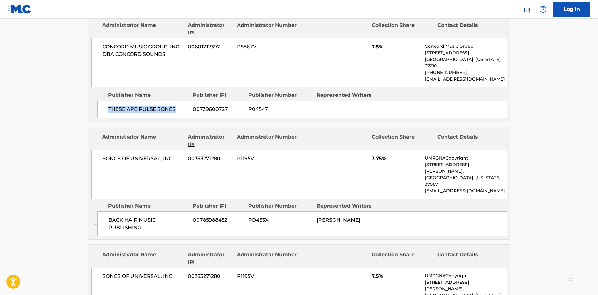
scroll to position [844, 0]
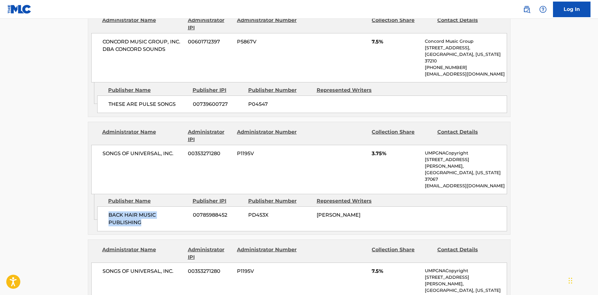
drag, startPoint x: 108, startPoint y: 138, endPoint x: 167, endPoint y: 133, distance: 58.9
click at [167, 207] on div "BACK HAIR MUSIC PUBLISHING 00785988452 PD453X [PERSON_NAME]" at bounding box center [302, 219] width 410 height 25
drag, startPoint x: 371, startPoint y: 91, endPoint x: 384, endPoint y: 92, distance: 12.5
click at [384, 145] on div "SONGS OF UNIVERSAL, INC. 00353271280 P1195V 3.75% UMPGNACopyright [STREET_ADDRE…" at bounding box center [299, 169] width 416 height 49
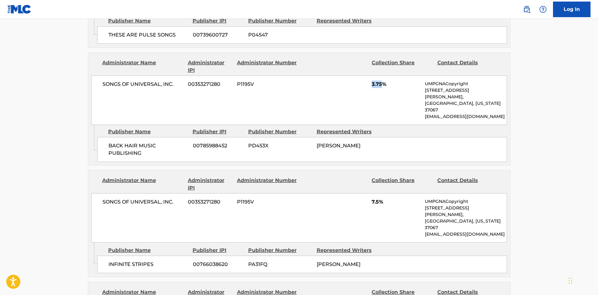
scroll to position [938, 0]
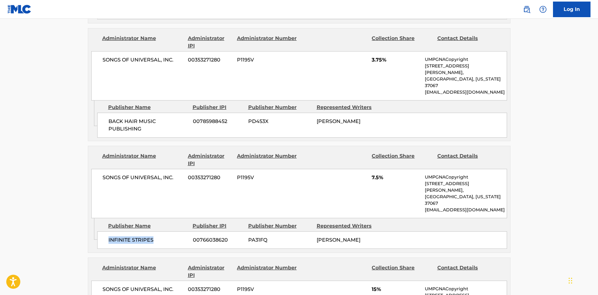
drag, startPoint x: 108, startPoint y: 153, endPoint x: 181, endPoint y: 153, distance: 72.8
click at [181, 237] on span "INFINITE STRIPES" at bounding box center [148, 241] width 80 height 8
drag, startPoint x: 373, startPoint y: 102, endPoint x: 380, endPoint y: 100, distance: 7.1
click at [380, 174] on span "7.5%" at bounding box center [396, 178] width 48 height 8
drag, startPoint x: 370, startPoint y: 99, endPoint x: 379, endPoint y: 100, distance: 9.1
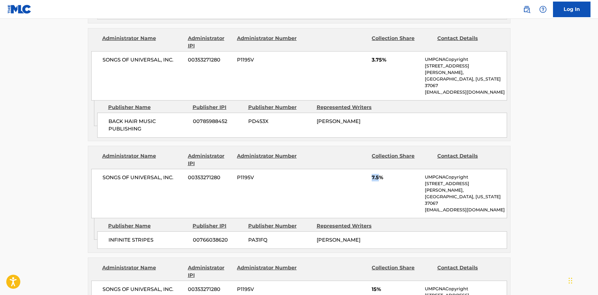
click at [379, 169] on div "SONGS OF UNIVERSAL, INC. 00353271280 P1195V 7.5% UMPGNACopyright [STREET_ADDRES…" at bounding box center [299, 193] width 416 height 49
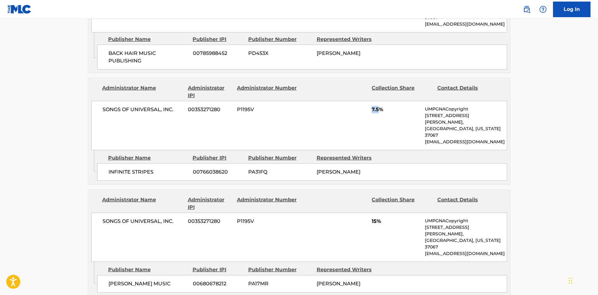
scroll to position [1031, 0]
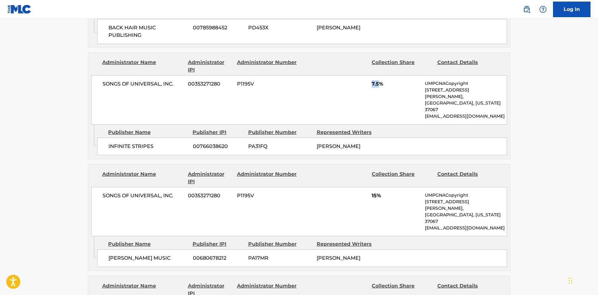
drag, startPoint x: 108, startPoint y: 154, endPoint x: 181, endPoint y: 151, distance: 73.2
click at [181, 255] on span "[PERSON_NAME] MUSIC" at bounding box center [148, 259] width 80 height 8
drag, startPoint x: 372, startPoint y: 107, endPoint x: 377, endPoint y: 106, distance: 5.5
click at [377, 192] on span "15%" at bounding box center [396, 196] width 48 height 8
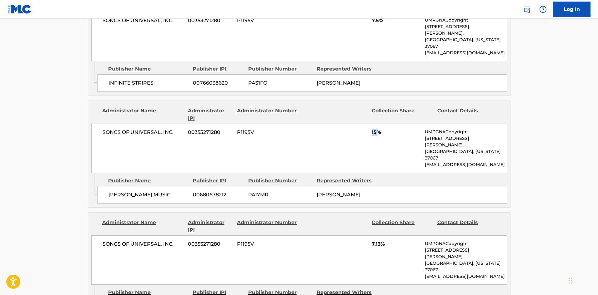
scroll to position [1125, 0]
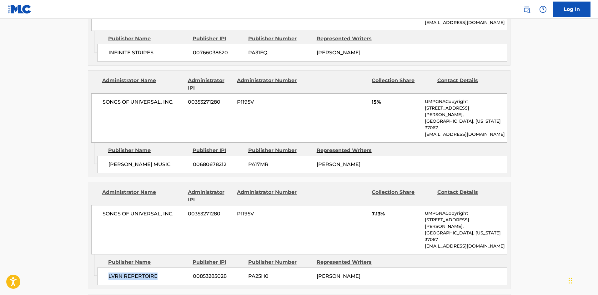
drag, startPoint x: 108, startPoint y: 167, endPoint x: 172, endPoint y: 159, distance: 64.8
click at [172, 268] on div "LVRN REPERTOIRE 00853285028 PA25H0 [PERSON_NAME]" at bounding box center [302, 277] width 410 height 18
drag, startPoint x: 372, startPoint y: 120, endPoint x: 381, endPoint y: 119, distance: 9.4
click at [381, 210] on span "7.13%" at bounding box center [396, 214] width 48 height 8
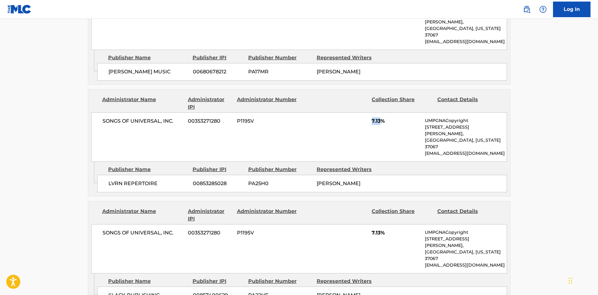
scroll to position [1219, 0]
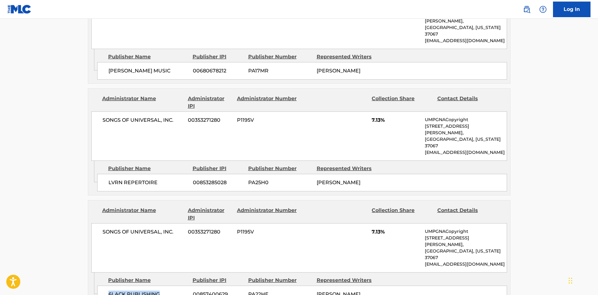
drag, startPoint x: 107, startPoint y: 177, endPoint x: 181, endPoint y: 179, distance: 73.8
click at [181, 286] on div "6LACK PUBLISHING 00857400629 PA22HE [PERSON_NAME]" at bounding box center [302, 295] width 410 height 18
drag, startPoint x: 373, startPoint y: 130, endPoint x: 382, endPoint y: 130, distance: 9.4
click at [382, 228] on span "7.13%" at bounding box center [396, 232] width 48 height 8
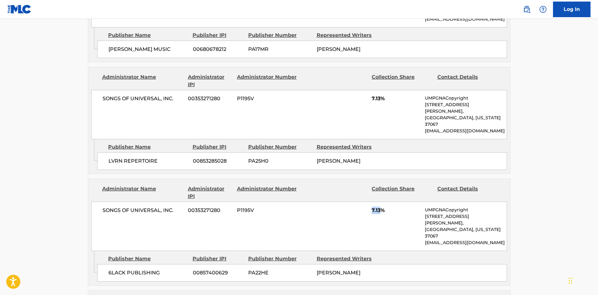
scroll to position [1344, 0]
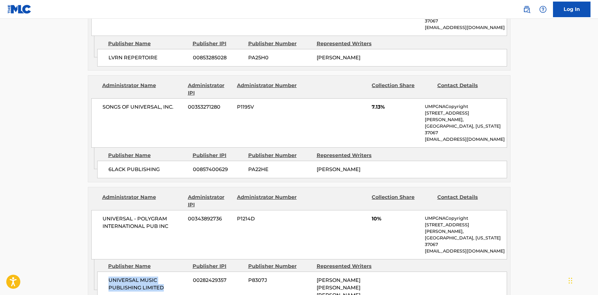
drag, startPoint x: 109, startPoint y: 157, endPoint x: 180, endPoint y: 166, distance: 71.5
click at [180, 277] on span "UNIVERSAL MUSIC PUBLISHING LIMITED" at bounding box center [148, 284] width 80 height 15
drag, startPoint x: 370, startPoint y: 108, endPoint x: 378, endPoint y: 106, distance: 8.0
click at [378, 210] on div "UNIVERSAL - POLYGRAM INTERNATIONAL PUB INC 00343892736 P1214D 10% UMPGNACopyrig…" at bounding box center [299, 234] width 416 height 49
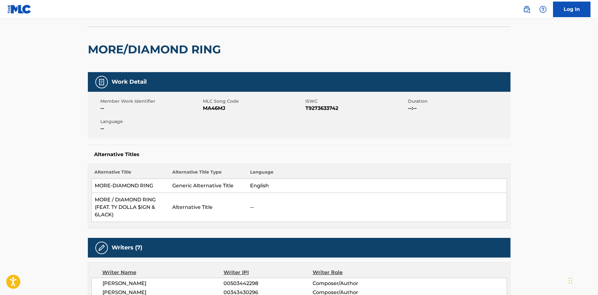
scroll to position [0, 0]
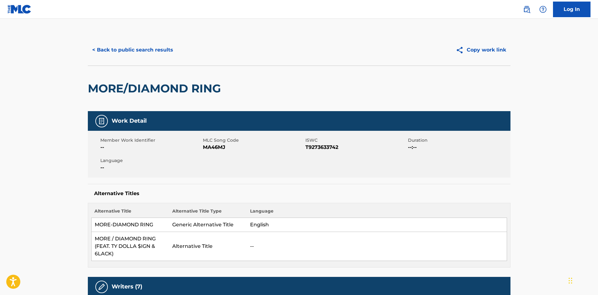
click at [140, 49] on button "< Back to public search results" at bounding box center [133, 50] width 90 height 16
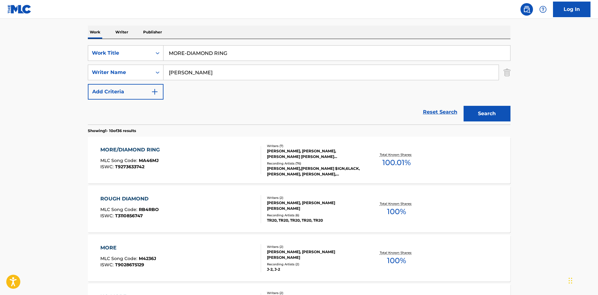
drag, startPoint x: 248, startPoint y: 54, endPoint x: 72, endPoint y: 45, distance: 175.6
click at [71, 47] on main "The MLC Public Work Search The accuracy and completeness of The MLC's data is d…" at bounding box center [299, 293] width 598 height 736
paste input "BETTER ALONE"
type input "BETTER ALONE"
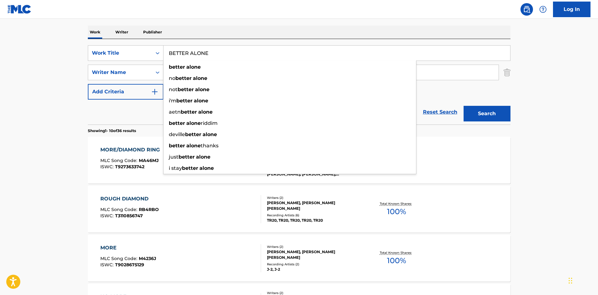
click at [255, 33] on div "Work Writer Publisher" at bounding box center [299, 32] width 423 height 13
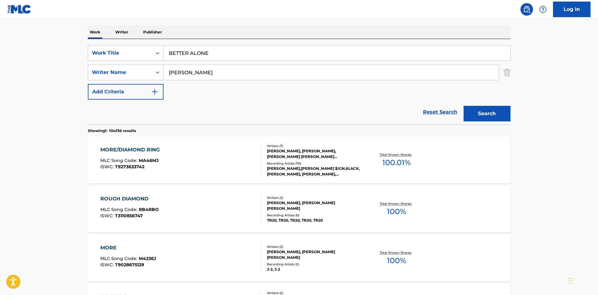
drag, startPoint x: 219, startPoint y: 74, endPoint x: 0, endPoint y: 53, distance: 220.1
click at [0, 59] on main "The MLC Public Work Search The accuracy and completeness of The MLC's data is d…" at bounding box center [299, 293] width 598 height 736
paste input "SUWITO"
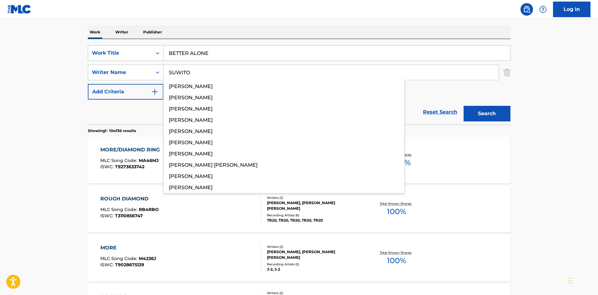
type input "SUWITO"
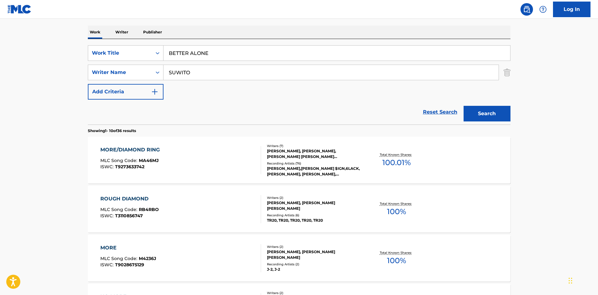
click at [476, 115] on button "Search" at bounding box center [487, 114] width 47 height 16
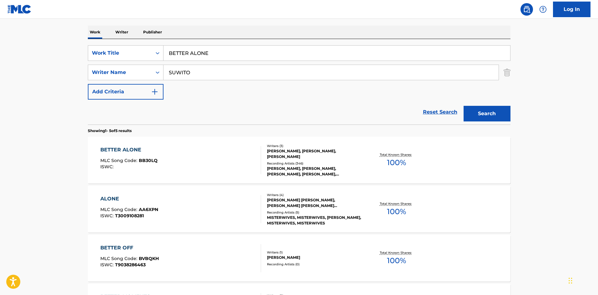
click at [129, 148] on div "BETTER ALONE" at bounding box center [128, 150] width 57 height 8
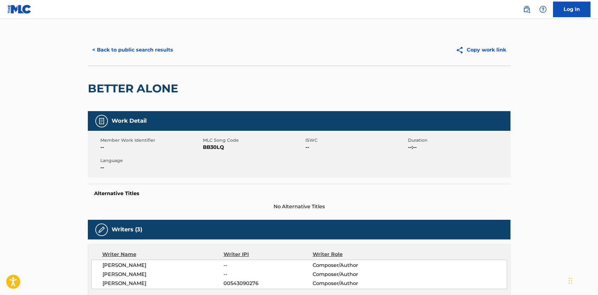
scroll to position [250, 0]
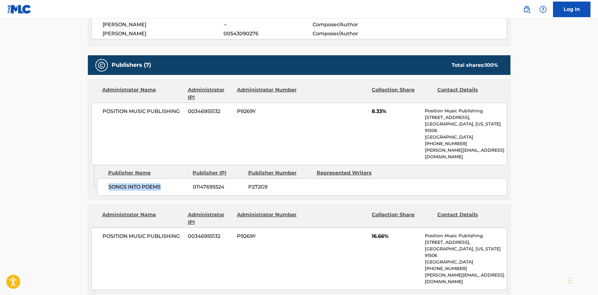
drag, startPoint x: 106, startPoint y: 176, endPoint x: 192, endPoint y: 10, distance: 187.5
click at [188, 178] on div "SONGS INTO POEMS 01147695524 P272G9" at bounding box center [302, 187] width 410 height 18
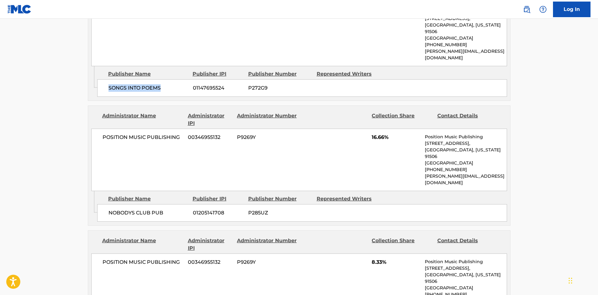
scroll to position [375, 0]
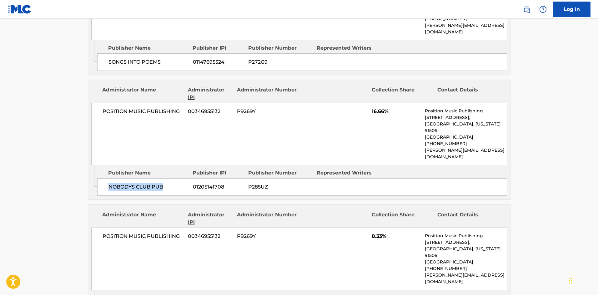
drag, startPoint x: 105, startPoint y: 163, endPoint x: 183, endPoint y: 161, distance: 78.5
click at [183, 178] on div "NOBODYS CLUB PUB 01205141708 P285UZ" at bounding box center [302, 187] width 410 height 18
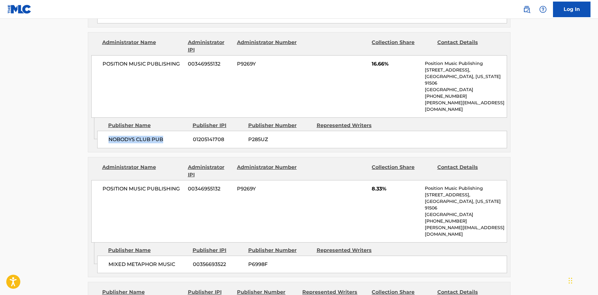
scroll to position [469, 0]
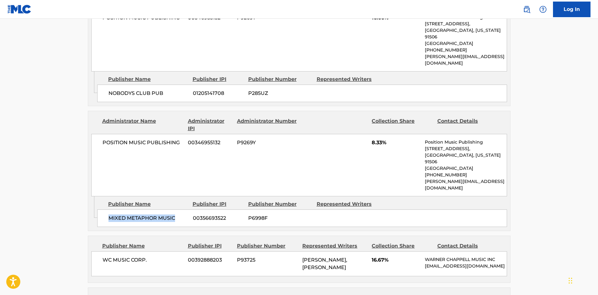
drag, startPoint x: 107, startPoint y: 180, endPoint x: 185, endPoint y: 172, distance: 79.2
click at [185, 210] on div "MIXED METAPHOR MUSIC 00356693522 P6998F" at bounding box center [302, 219] width 410 height 18
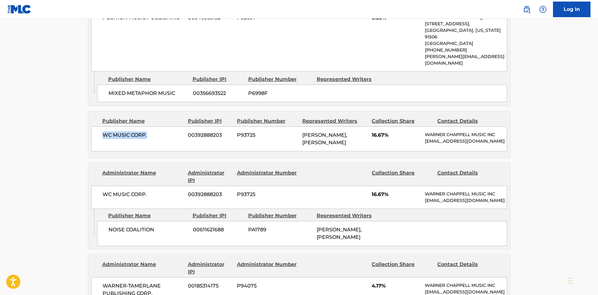
drag, startPoint x: 94, startPoint y: 95, endPoint x: 181, endPoint y: 4, distance: 125.6
click at [168, 127] on div "WC MUSIC CORP. 00392888203 P93725 [PERSON_NAME], [PERSON_NAME] 16.67% [PERSON_N…" at bounding box center [299, 139] width 416 height 25
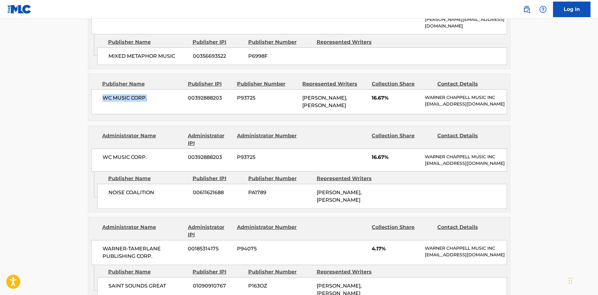
scroll to position [688, 0]
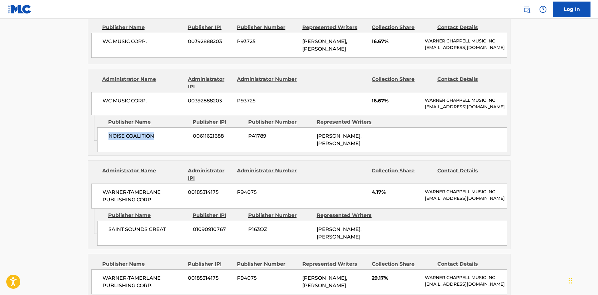
drag, startPoint x: 111, startPoint y: 115, endPoint x: 166, endPoint y: 113, distance: 55.3
click at [166, 128] on div "NOISE COALITION 00611621688 PA1789 [PERSON_NAME], [PERSON_NAME]" at bounding box center [302, 140] width 410 height 25
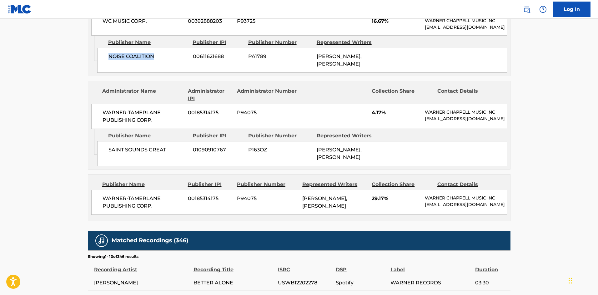
scroll to position [781, 0]
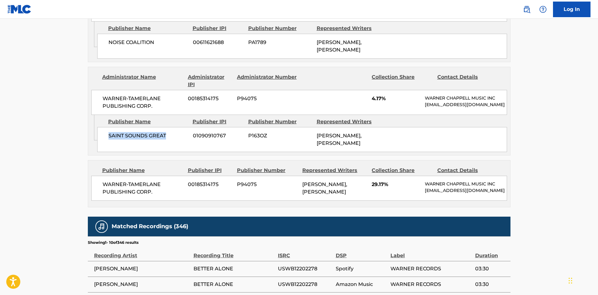
drag, startPoint x: 108, startPoint y: 123, endPoint x: 174, endPoint y: 126, distance: 66.0
click at [174, 127] on div "SAINT SOUNDS GREAT 01090910767 P163OZ [PERSON_NAME], [PERSON_NAME]" at bounding box center [302, 139] width 410 height 25
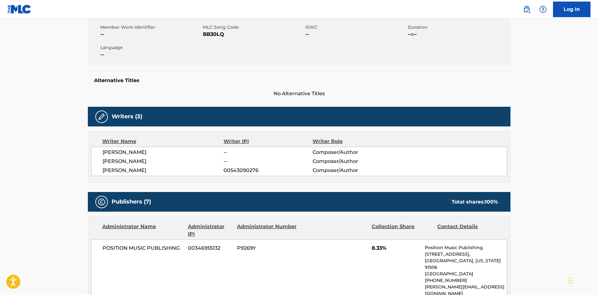
scroll to position [0, 0]
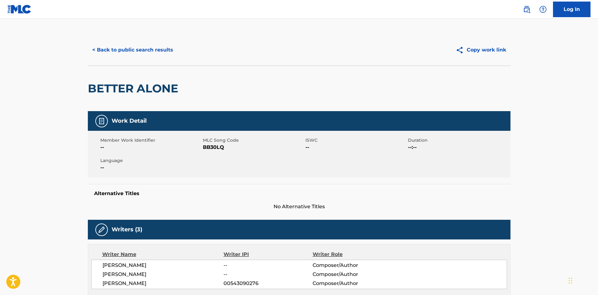
click at [143, 49] on button "< Back to public search results" at bounding box center [133, 50] width 90 height 16
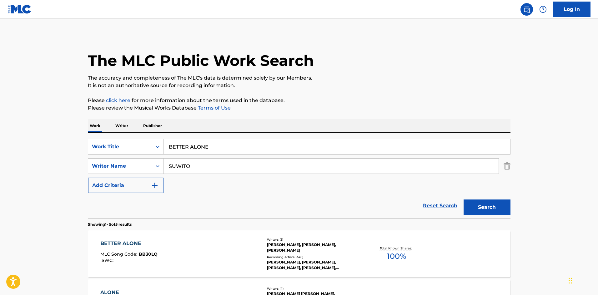
scroll to position [94, 0]
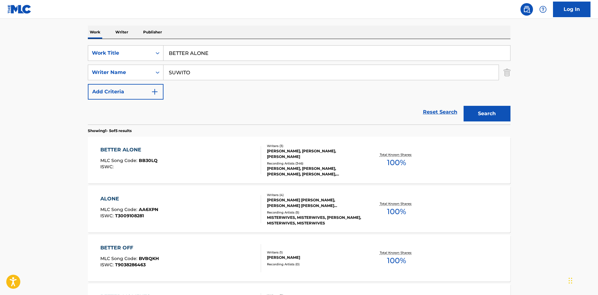
drag, startPoint x: 130, startPoint y: 48, endPoint x: 125, endPoint y: 42, distance: 8.0
click at [118, 48] on div "SearchWithCriteriafea3fe31-67a1-48b4-b44d-1c8242cec1e1 Work Title BETTER ALONE" at bounding box center [299, 53] width 423 height 16
paste input "In The Stars"
type input "In The Stars"
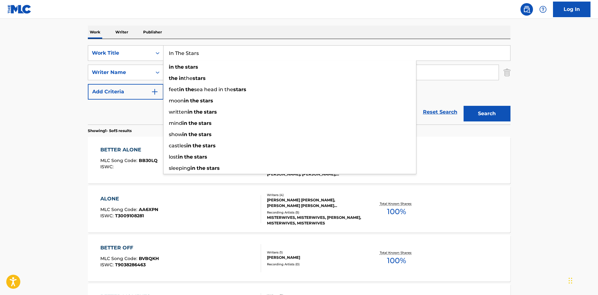
click at [250, 38] on div "Work Writer Publisher" at bounding box center [299, 32] width 423 height 13
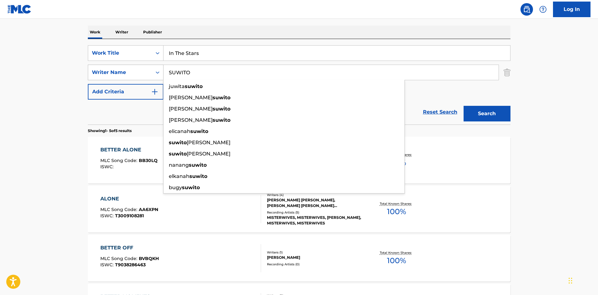
drag, startPoint x: 224, startPoint y: 71, endPoint x: 134, endPoint y: 76, distance: 90.2
click at [123, 80] on div "SearchWithCriteria6f6188bc-5d1c-4f29-99d4-e36173e57d8a Writer Name SUWITO [PERS…" at bounding box center [299, 73] width 423 height 16
paste input "[PERSON_NAME]"
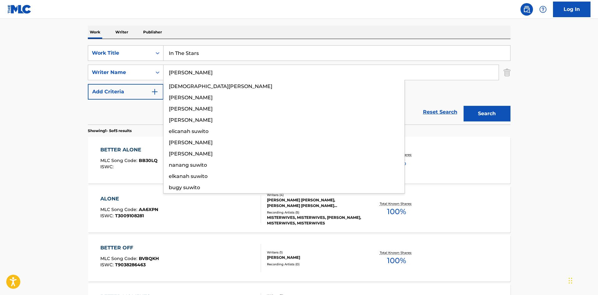
type input "[PERSON_NAME]"
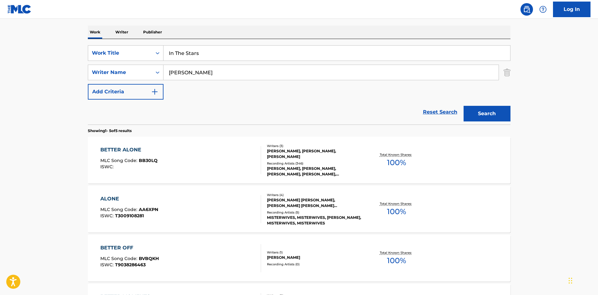
click at [498, 115] on button "Search" at bounding box center [487, 114] width 47 height 16
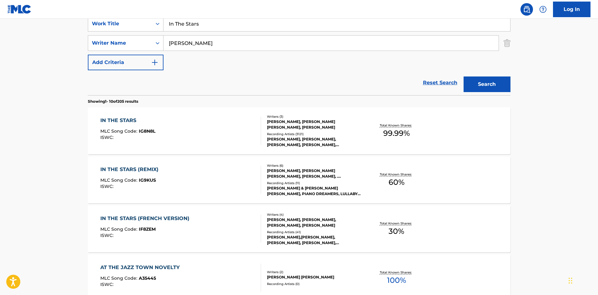
scroll to position [125, 0]
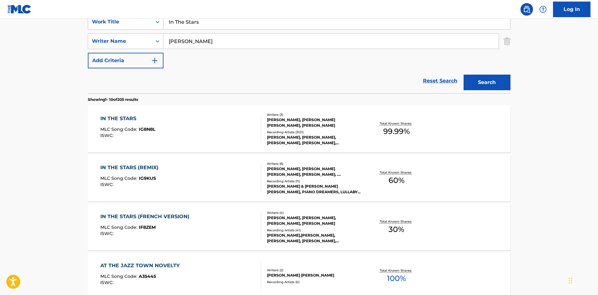
click at [125, 119] on div "IN THE STARS" at bounding box center [127, 119] width 55 height 8
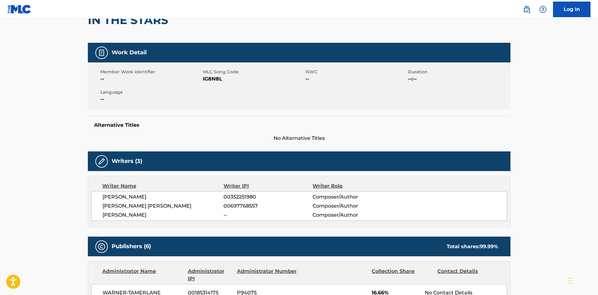
scroll to position [219, 0]
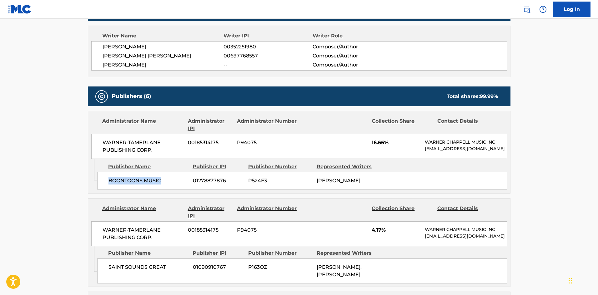
drag, startPoint x: 109, startPoint y: 184, endPoint x: 168, endPoint y: 176, distance: 59.5
click at [168, 176] on div "Publisher Name Publisher IPI Publisher Number Represented Writers BOONTOONS MUS…" at bounding box center [303, 174] width 413 height 31
drag, startPoint x: 372, startPoint y: 143, endPoint x: 385, endPoint y: 145, distance: 13.6
click at [385, 145] on span "16.66%" at bounding box center [396, 143] width 48 height 8
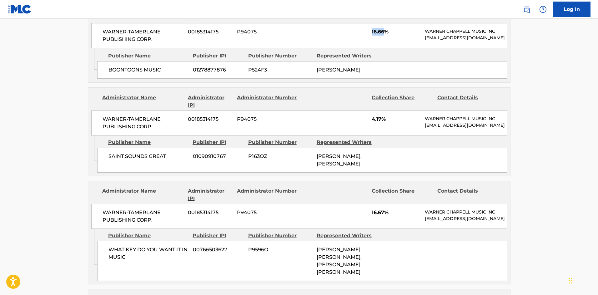
scroll to position [344, 0]
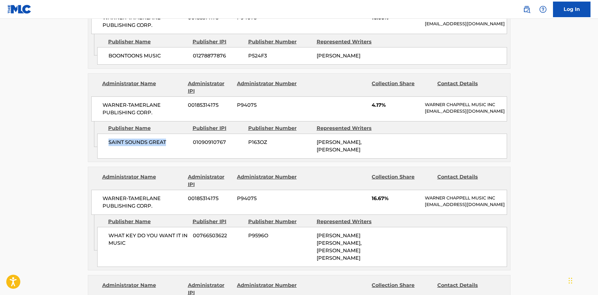
drag, startPoint x: 109, startPoint y: 153, endPoint x: 178, endPoint y: 153, distance: 68.8
click at [178, 146] on span "SAINT SOUNDS GREAT" at bounding box center [148, 143] width 80 height 8
drag, startPoint x: 373, startPoint y: 110, endPoint x: 380, endPoint y: 112, distance: 6.9
click at [380, 109] on span "4.17%" at bounding box center [396, 106] width 48 height 8
drag, startPoint x: 373, startPoint y: 111, endPoint x: 380, endPoint y: 110, distance: 6.9
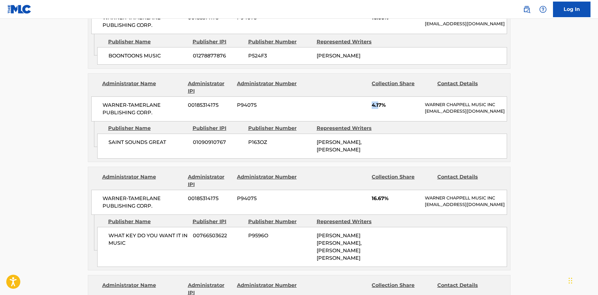
click at [380, 109] on span "4.17%" at bounding box center [396, 106] width 48 height 8
click at [363, 114] on div "WARNER-[PERSON_NAME] PUBLISHING CORP. 00185314175 P94075 4.17% [PERSON_NAME] MU…" at bounding box center [299, 109] width 416 height 25
drag, startPoint x: 372, startPoint y: 110, endPoint x: 381, endPoint y: 110, distance: 9.1
click at [381, 109] on span "4.17%" at bounding box center [396, 106] width 48 height 8
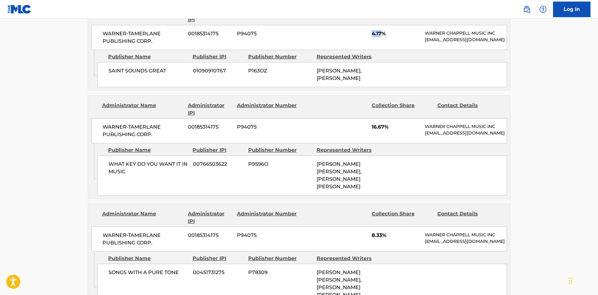
scroll to position [438, 0]
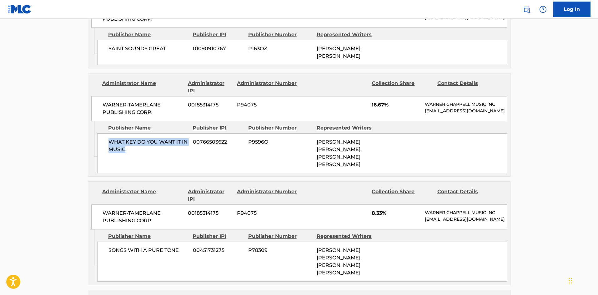
drag, startPoint x: 109, startPoint y: 156, endPoint x: 140, endPoint y: 162, distance: 32.1
click at [140, 153] on span "WHAT KEY DO YOU WANT IT IN MUSIC" at bounding box center [148, 145] width 80 height 15
drag, startPoint x: 372, startPoint y: 118, endPoint x: 384, endPoint y: 115, distance: 12.1
click at [384, 115] on div "WARNER-[PERSON_NAME] PUBLISHING CORP. 00185314175 P94075 16.67% [PERSON_NAME] M…" at bounding box center [299, 108] width 416 height 25
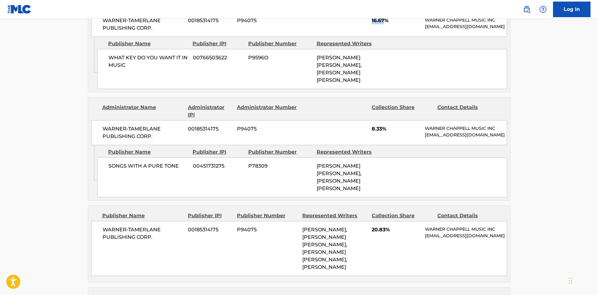
scroll to position [531, 0]
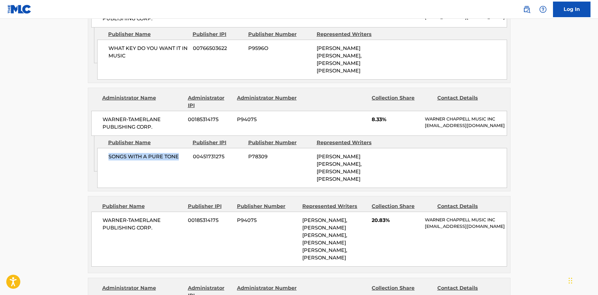
drag, startPoint x: 106, startPoint y: 168, endPoint x: 179, endPoint y: 166, distance: 72.9
click at [179, 166] on div "SONGS WITH A PURE TONE 00451731275 P78309 [PERSON_NAME] [PERSON_NAME], [PERSON_…" at bounding box center [302, 168] width 410 height 40
drag, startPoint x: 370, startPoint y: 127, endPoint x: 382, endPoint y: 125, distance: 12.3
click at [382, 125] on div "WARNER-[PERSON_NAME] PUBLISHING CORP. 00185314175 P94075 8.33% [PERSON_NAME] MU…" at bounding box center [299, 123] width 416 height 25
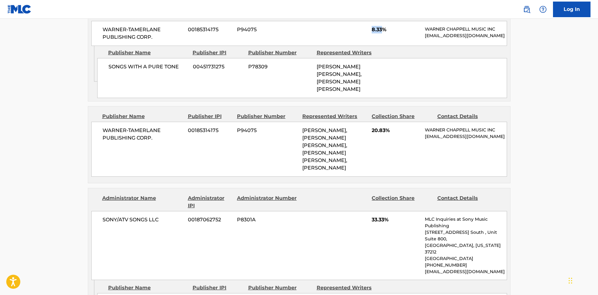
scroll to position [625, 0]
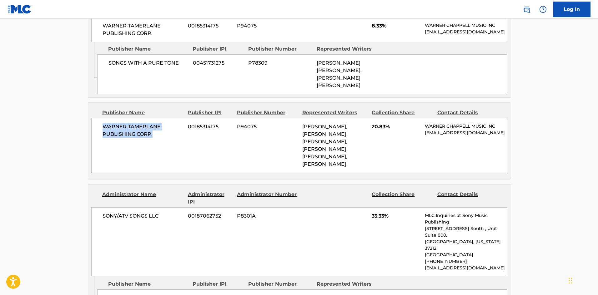
drag, startPoint x: 103, startPoint y: 128, endPoint x: 163, endPoint y: 141, distance: 62.1
click at [163, 138] on span "WARNER-TAMERLANE PUBLISHING CORP." at bounding box center [143, 130] width 81 height 15
drag, startPoint x: 373, startPoint y: 130, endPoint x: 373, endPoint y: 138, distance: 7.8
click at [384, 131] on span "20.83%" at bounding box center [396, 127] width 48 height 8
click at [371, 140] on div "WARNER-[PERSON_NAME] PUBLISHING CORP. 00185314175 P94075 [PERSON_NAME], [PERSON…" at bounding box center [299, 145] width 416 height 55
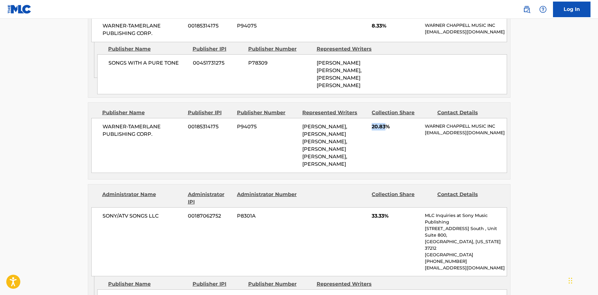
drag, startPoint x: 371, startPoint y: 130, endPoint x: 386, endPoint y: 131, distance: 15.0
click at [386, 131] on div "WARNER-[PERSON_NAME] PUBLISHING CORP. 00185314175 P94075 [PERSON_NAME], [PERSON…" at bounding box center [299, 145] width 416 height 55
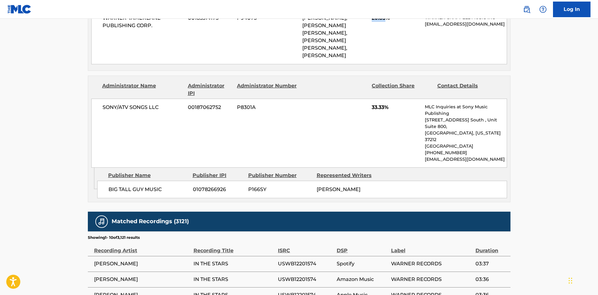
scroll to position [750, 0]
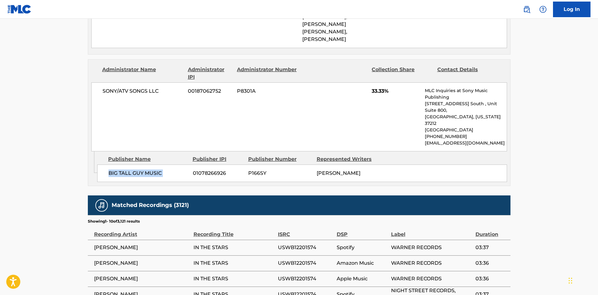
drag, startPoint x: 108, startPoint y: 157, endPoint x: 191, endPoint y: 154, distance: 82.6
click at [191, 165] on div "BIG TALL GUY MUSIC 01078266926 P166SY [PERSON_NAME]" at bounding box center [302, 174] width 410 height 18
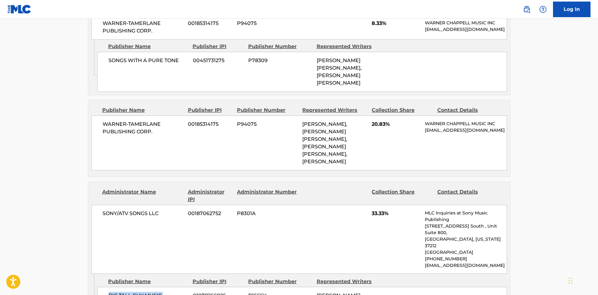
scroll to position [625, 0]
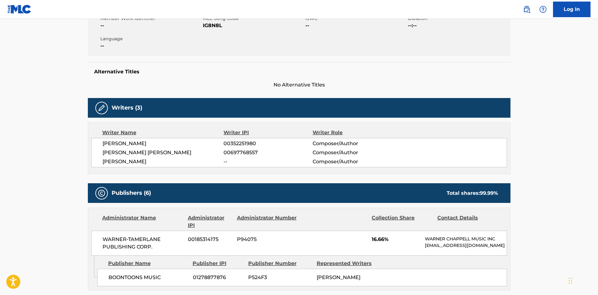
scroll to position [0, 0]
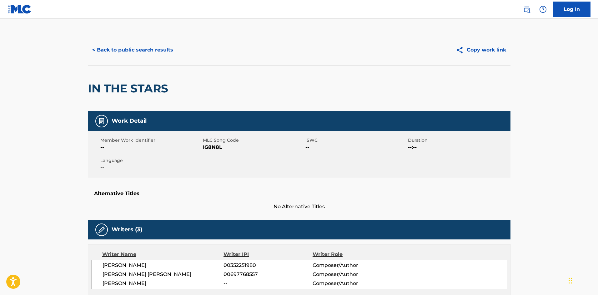
click at [162, 47] on button "< Back to public search results" at bounding box center [133, 50] width 90 height 16
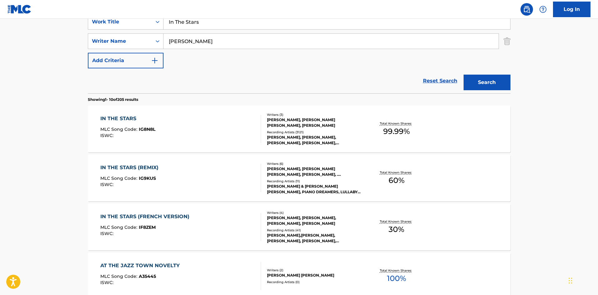
drag, startPoint x: 226, startPoint y: 18, endPoint x: 222, endPoint y: 18, distance: 3.9
click at [222, 18] on nav "Log In" at bounding box center [299, 9] width 598 height 19
drag, startPoint x: 227, startPoint y: 22, endPoint x: 33, endPoint y: 26, distance: 193.8
click at [32, 26] on main "The MLC Public Work Search The accuracy and completeness of The MLC's data is d…" at bounding box center [299, 262] width 598 height 736
paste input "LITTLE RUNAWAY"
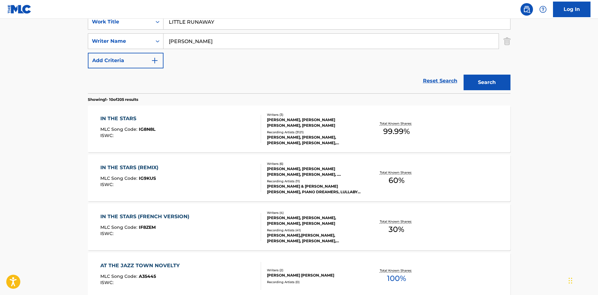
type input "LITTLE RUNAWAY"
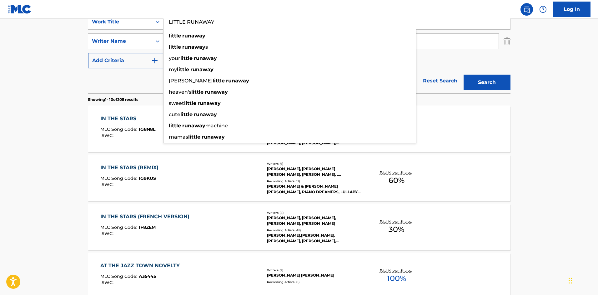
drag, startPoint x: 51, startPoint y: 126, endPoint x: 172, endPoint y: 79, distance: 130.1
click at [51, 125] on main "The MLC Public Work Search The accuracy and completeness of The MLC's data is d…" at bounding box center [299, 262] width 598 height 736
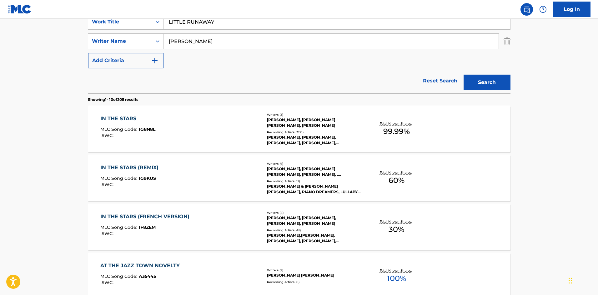
drag, startPoint x: 247, startPoint y: 40, endPoint x: 3, endPoint y: 47, distance: 244.5
click at [0, 51] on main "The MLC Public Work Search The accuracy and completeness of The MLC's data is d…" at bounding box center [299, 262] width 598 height 736
paste input "[PERSON_NAME]"
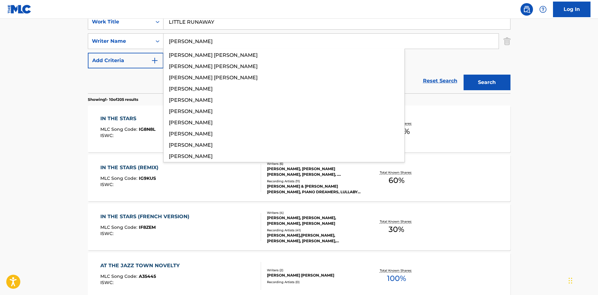
type input "[PERSON_NAME]"
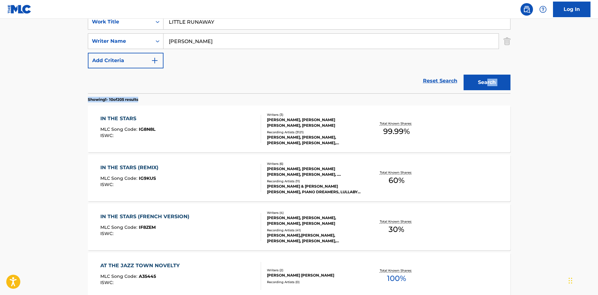
click at [487, 85] on button "Search" at bounding box center [487, 83] width 47 height 16
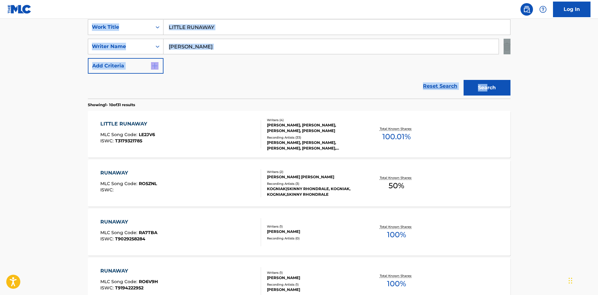
scroll to position [94, 0]
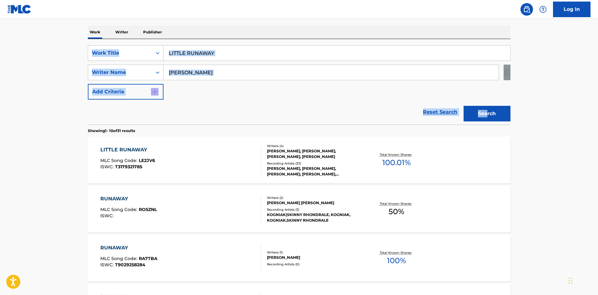
click at [136, 149] on div "LITTLE RUNAWAY" at bounding box center [127, 150] width 55 height 8
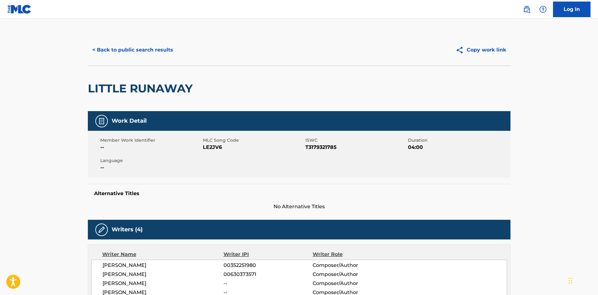
scroll to position [219, 0]
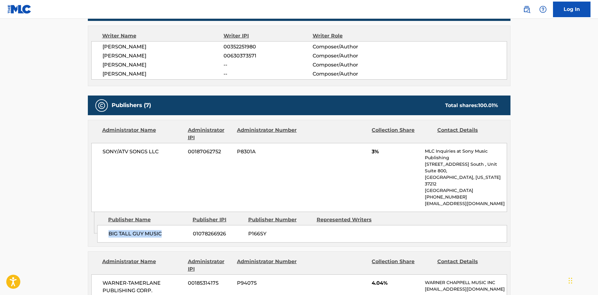
drag, startPoint x: 110, startPoint y: 222, endPoint x: 175, endPoint y: 220, distance: 65.3
click at [175, 230] on span "BIG TALL GUY MUSIC" at bounding box center [148, 234] width 80 height 8
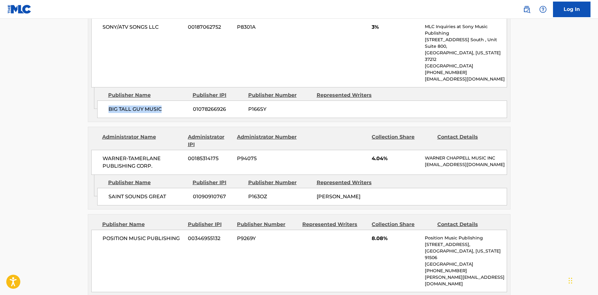
scroll to position [344, 0]
drag, startPoint x: 109, startPoint y: 190, endPoint x: 182, endPoint y: 185, distance: 73.0
click at [187, 193] on span "SAINT SOUNDS GREAT" at bounding box center [148, 197] width 80 height 8
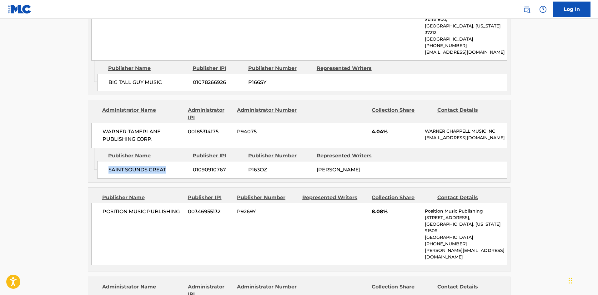
scroll to position [406, 0]
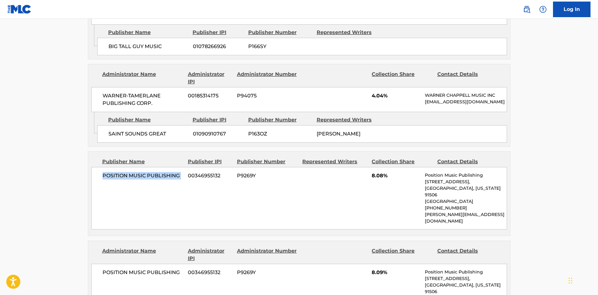
drag, startPoint x: 103, startPoint y: 168, endPoint x: 188, endPoint y: 166, distance: 86.0
click at [188, 167] on div "POSITION MUSIC PUBLISHING 00346955132 P9269Y 8.08% Position Music Publishing [S…" at bounding box center [299, 198] width 416 height 63
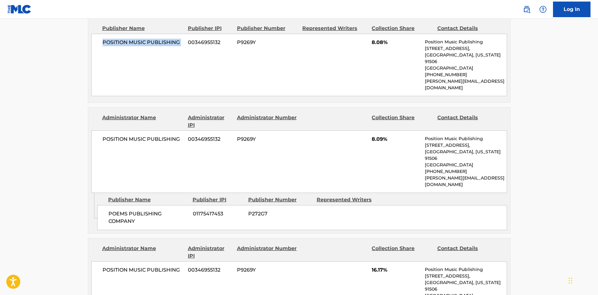
scroll to position [563, 0]
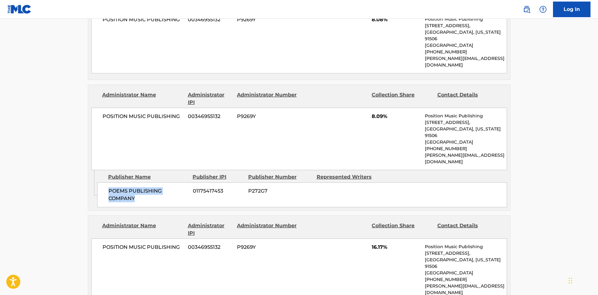
drag, startPoint x: 108, startPoint y: 153, endPoint x: 145, endPoint y: 165, distance: 39.0
click at [145, 188] on span "POEMS PUBLISHING COMPANY" at bounding box center [148, 195] width 80 height 15
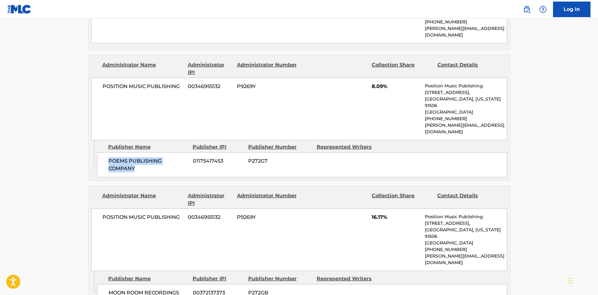
scroll to position [656, 0]
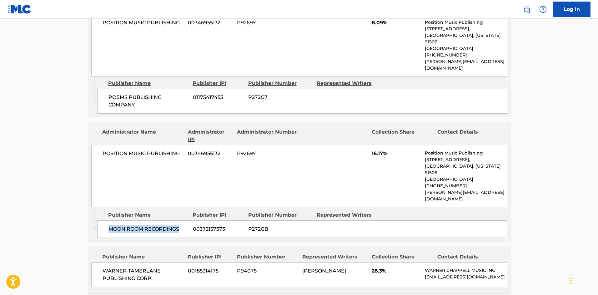
drag, startPoint x: 108, startPoint y: 182, endPoint x: 183, endPoint y: 183, distance: 74.4
click at [183, 226] on span "MOON ROOM RECORDINGS" at bounding box center [148, 230] width 80 height 8
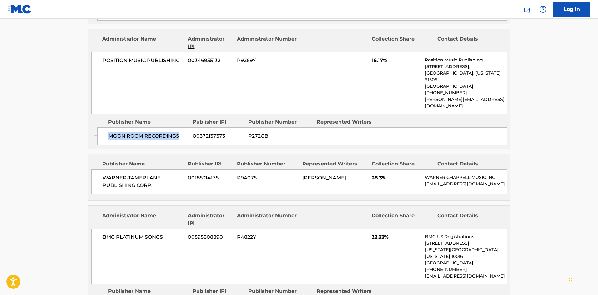
scroll to position [750, 0]
drag, startPoint x: 107, startPoint y: 129, endPoint x: 173, endPoint y: 142, distance: 67.9
click at [173, 169] on div "WARNER-[PERSON_NAME] PUBLISHING CORP. 00185314175 P94075 [PERSON_NAME] 28.3% [P…" at bounding box center [299, 181] width 416 height 25
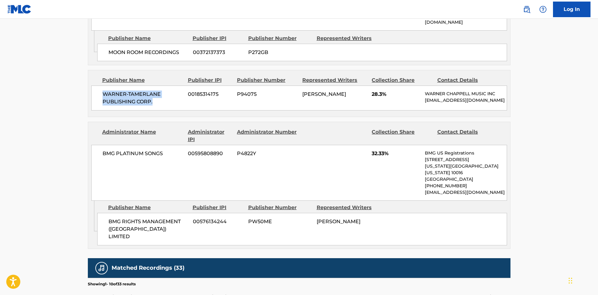
scroll to position [844, 0]
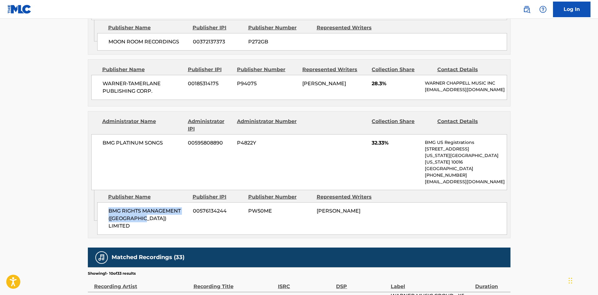
drag, startPoint x: 107, startPoint y: 163, endPoint x: 140, endPoint y: 169, distance: 33.4
click at [140, 203] on div "BMG RIGHTS MANAGEMENT (UK) LIMITED 00576134244 PW50ME [PERSON_NAME]" at bounding box center [302, 219] width 410 height 33
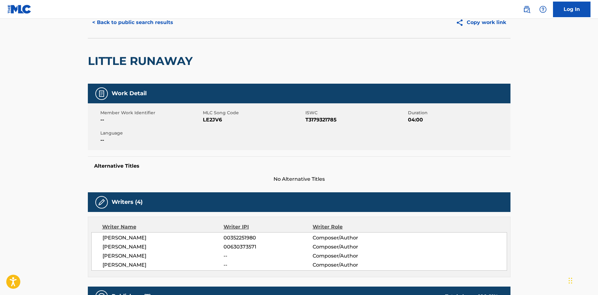
scroll to position [0, 0]
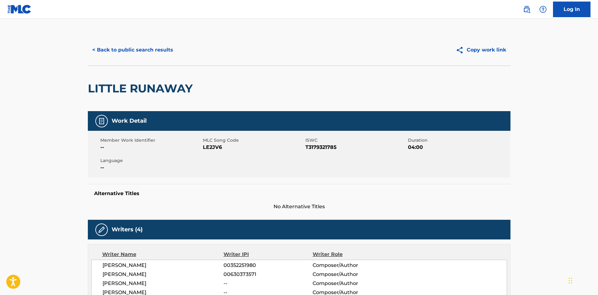
click at [128, 41] on div "< Back to public search results Copy work link" at bounding box center [299, 49] width 423 height 31
click at [128, 43] on button "< Back to public search results" at bounding box center [133, 50] width 90 height 16
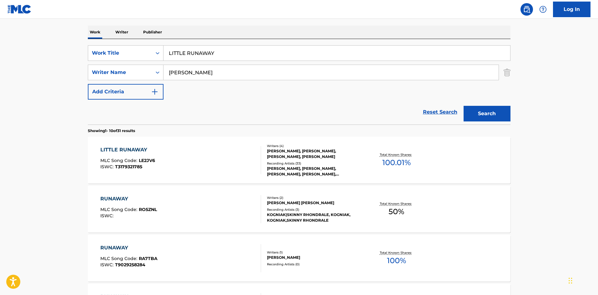
drag, startPoint x: 231, startPoint y: 50, endPoint x: 34, endPoint y: 58, distance: 197.4
click at [39, 62] on main "The MLC Public Work Search The accuracy and completeness of The MLC's data is d…" at bounding box center [299, 293] width 598 height 736
paste input "ROOM FOR 2"
type input "ROOM FOR 2"
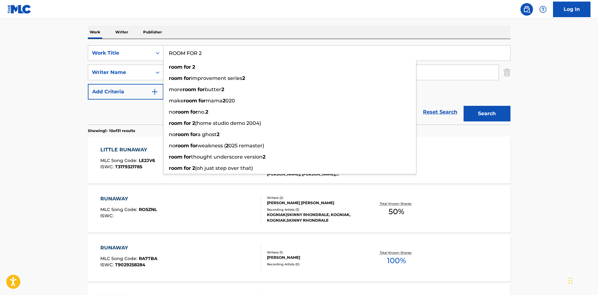
click at [240, 23] on div "The MLC Public Work Search The accuracy and completeness of The MLC's data is d…" at bounding box center [299, 299] width 438 height 717
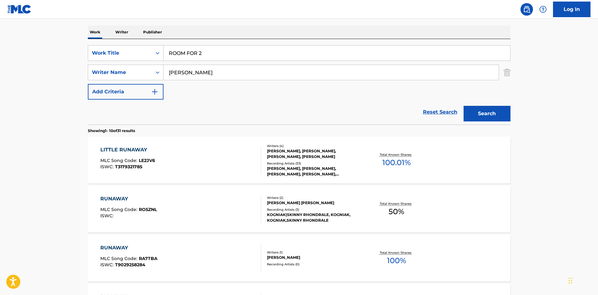
drag, startPoint x: 223, startPoint y: 72, endPoint x: 23, endPoint y: 73, distance: 199.7
click at [0, 82] on main "The MLC Public Work Search The accuracy and completeness of The MLC's data is d…" at bounding box center [299, 293] width 598 height 736
paste input "[PERSON_NAME]"
type input "[PERSON_NAME]"
click at [482, 112] on button "Search" at bounding box center [487, 114] width 47 height 16
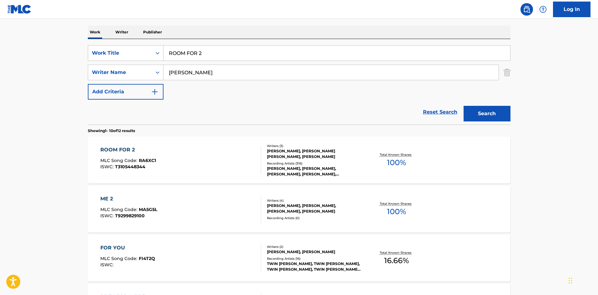
click at [128, 150] on div "ROOM FOR 2" at bounding box center [128, 150] width 56 height 8
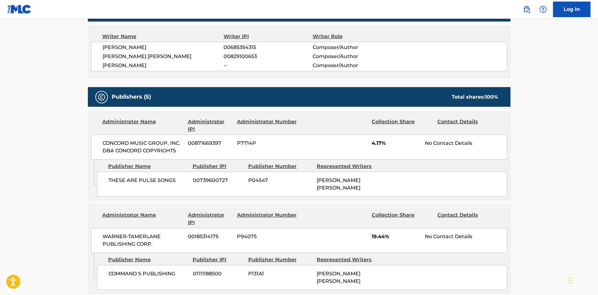
scroll to position [219, 0]
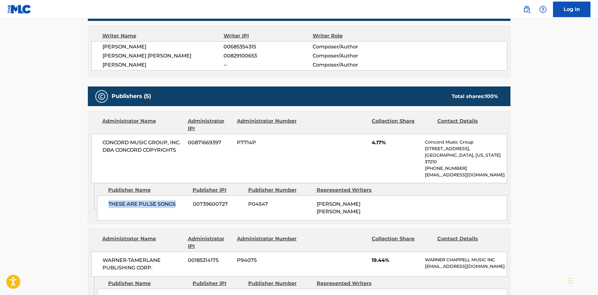
drag, startPoint x: 108, startPoint y: 180, endPoint x: 185, endPoint y: 195, distance: 78.6
click at [185, 196] on div "THESE ARE PULSE SONGS 00739600727 P04547 [PERSON_NAME] [PERSON_NAME]" at bounding box center [302, 208] width 410 height 25
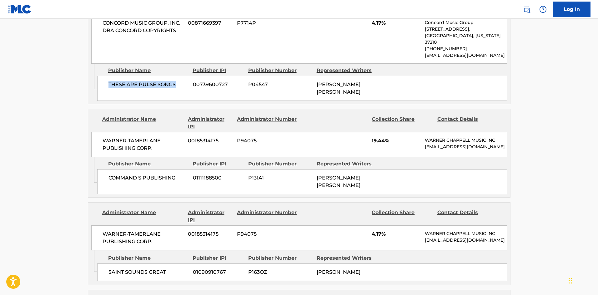
scroll to position [344, 0]
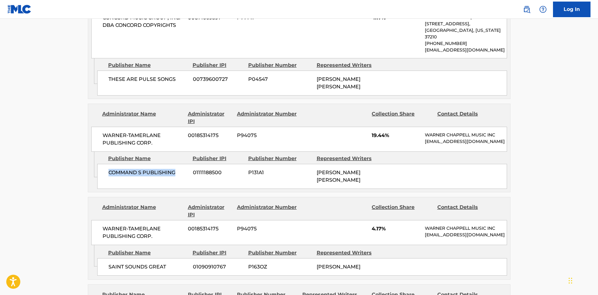
drag, startPoint x: 108, startPoint y: 171, endPoint x: 185, endPoint y: 163, distance: 77.3
click at [185, 164] on div "COMMAND S PUBLISHING 01111188500 P131A1 [PERSON_NAME] [PERSON_NAME]" at bounding box center [302, 176] width 410 height 25
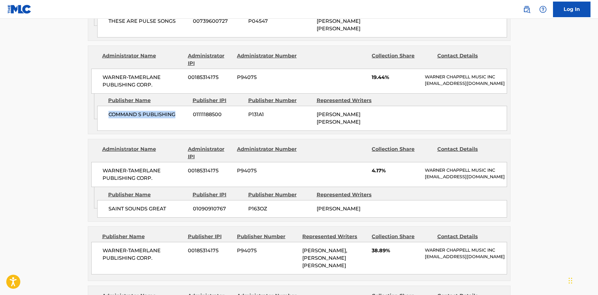
scroll to position [500, 0]
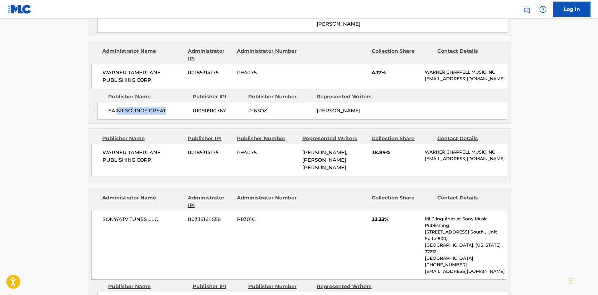
drag, startPoint x: 118, startPoint y: 112, endPoint x: 180, endPoint y: 111, distance: 61.6
click at [180, 111] on span "SAINT SOUNDS GREAT" at bounding box center [148, 111] width 80 height 8
drag, startPoint x: 104, startPoint y: 110, endPoint x: 177, endPoint y: 112, distance: 73.5
click at [177, 112] on div "SAINT SOUNDS GREAT 01090910767 P163OZ [PERSON_NAME]" at bounding box center [302, 111] width 410 height 18
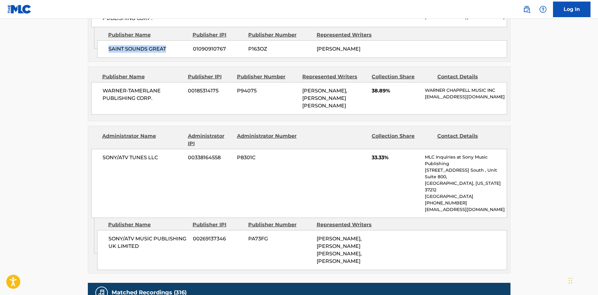
scroll to position [563, 0]
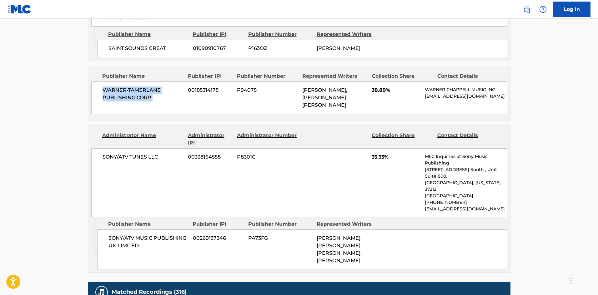
drag, startPoint x: 102, startPoint y: 93, endPoint x: 168, endPoint y: 100, distance: 66.3
click at [168, 100] on span "WARNER-TAMERLANE PUBLISHING CORP." at bounding box center [143, 94] width 81 height 15
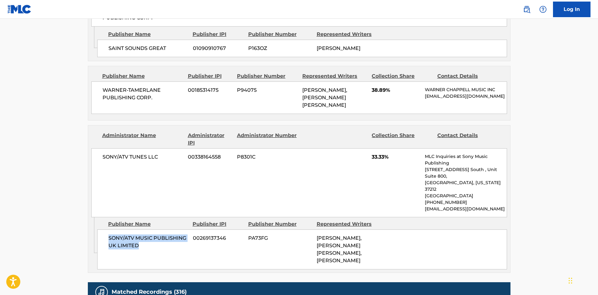
drag, startPoint x: 107, startPoint y: 227, endPoint x: 156, endPoint y: 243, distance: 51.6
click at [156, 243] on div "SONY/ATV MUSIC PUBLISHING UK LIMITED 00269137346 PA73FG [PERSON_NAME], [PERSON_…" at bounding box center [302, 250] width 410 height 40
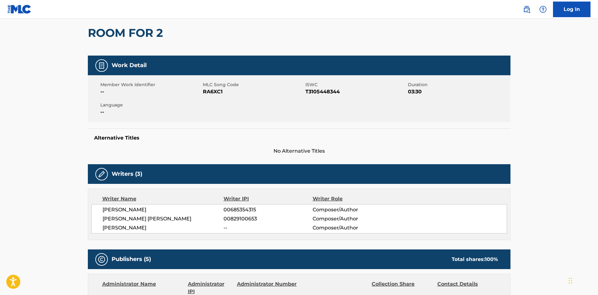
scroll to position [0, 0]
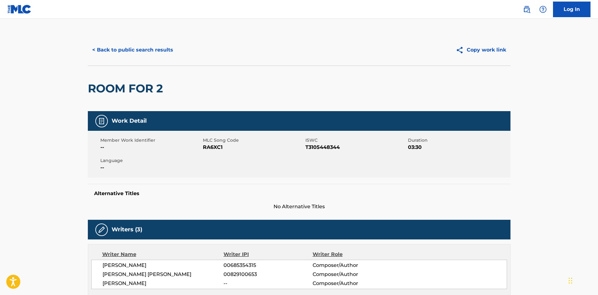
click at [134, 49] on button "< Back to public search results" at bounding box center [133, 50] width 90 height 16
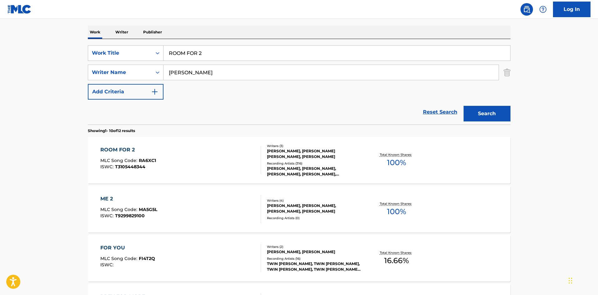
drag, startPoint x: 223, startPoint y: 58, endPoint x: 0, endPoint y: 57, distance: 223.5
click at [0, 57] on main "The MLC Public Work Search The accuracy and completeness of The MLC's data is d…" at bounding box center [299, 293] width 598 height 736
paste input "SLOW IT DOWN"
type input "SLOW IT DOWN"
drag, startPoint x: 253, startPoint y: 20, endPoint x: 226, endPoint y: 75, distance: 61.2
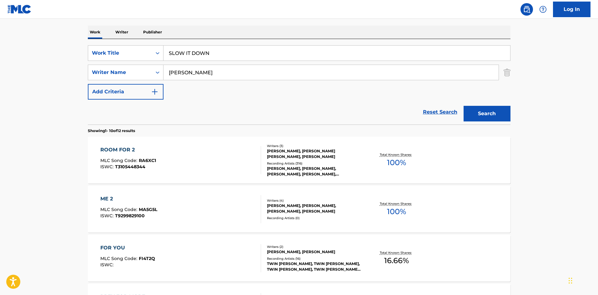
click at [253, 21] on div "The MLC Public Work Search The accuracy and completeness of The MLC's data is d…" at bounding box center [299, 299] width 438 height 717
drag, startPoint x: 214, startPoint y: 76, endPoint x: 0, endPoint y: 79, distance: 214.4
click at [0, 79] on main "The MLC Public Work Search The accuracy and completeness of The MLC's data is d…" at bounding box center [299, 293] width 598 height 736
paste input "[PERSON_NAME]"
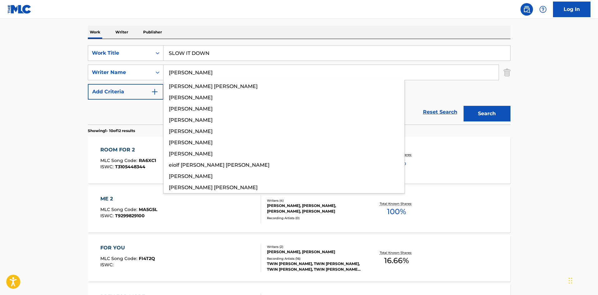
type input "[PERSON_NAME]"
click at [498, 112] on button "Search" at bounding box center [487, 114] width 47 height 16
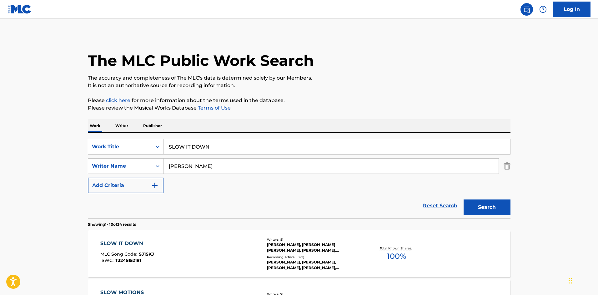
scroll to position [125, 0]
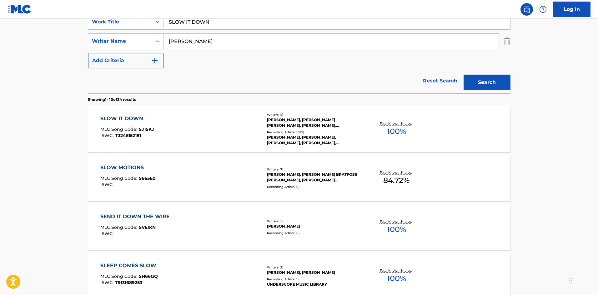
click at [130, 118] on div "SLOW IT DOWN" at bounding box center [127, 119] width 54 height 8
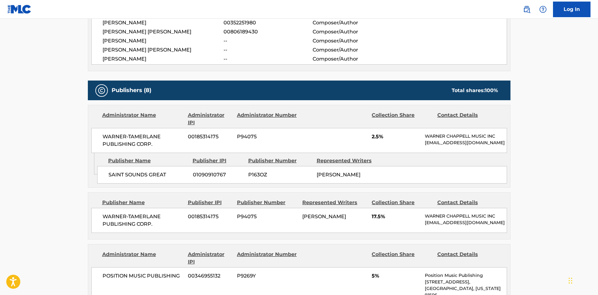
scroll to position [188, 0]
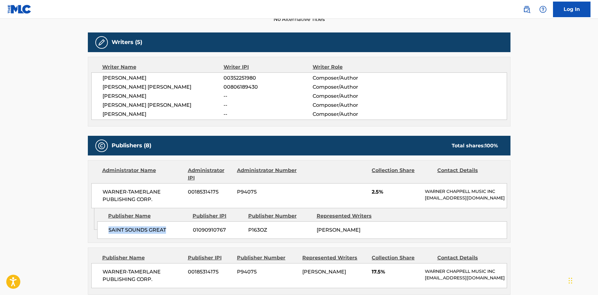
drag, startPoint x: 108, startPoint y: 233, endPoint x: 175, endPoint y: 228, distance: 67.4
click at [175, 229] on div "SAINT SOUNDS GREAT 01090910767 P163OZ [PERSON_NAME]" at bounding box center [302, 231] width 410 height 18
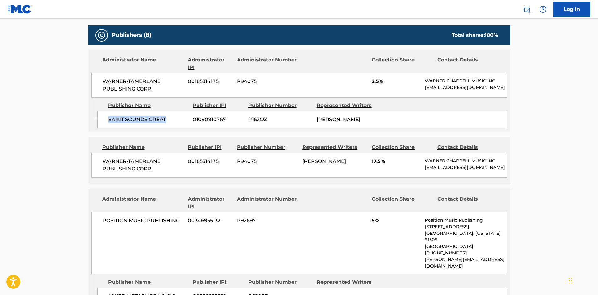
scroll to position [313, 0]
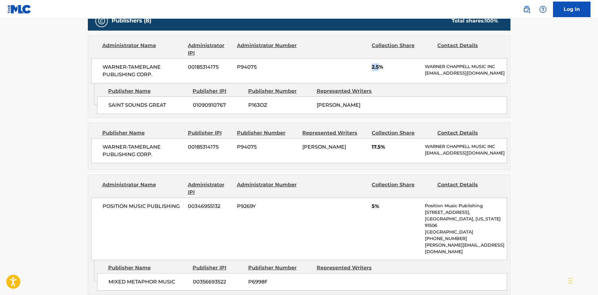
drag, startPoint x: 371, startPoint y: 69, endPoint x: 380, endPoint y: 66, distance: 9.8
click at [380, 66] on div "WARNER-[PERSON_NAME] PUBLISHING CORP. 00185314175 P94075 2.5% [PERSON_NAME] MUS…" at bounding box center [299, 70] width 416 height 25
drag, startPoint x: 104, startPoint y: 153, endPoint x: 163, endPoint y: 160, distance: 59.2
click at [163, 158] on span "WARNER-TAMERLANE PUBLISHING CORP." at bounding box center [143, 150] width 81 height 15
drag, startPoint x: 370, startPoint y: 157, endPoint x: 380, endPoint y: 154, distance: 10.3
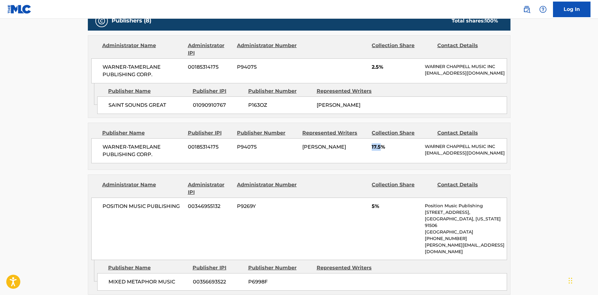
click at [380, 154] on div "WARNER-[PERSON_NAME] PUBLISHING CORP. 00185314175 P94075 [PERSON_NAME] 17.5% [P…" at bounding box center [299, 150] width 416 height 25
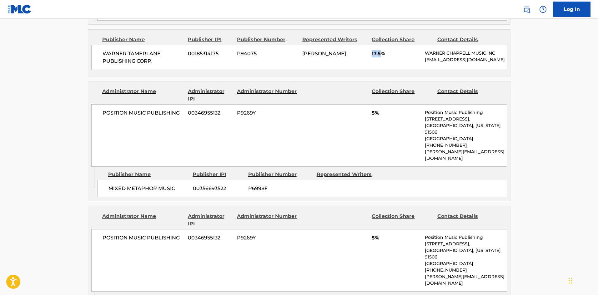
scroll to position [406, 0]
drag, startPoint x: 109, startPoint y: 186, endPoint x: 199, endPoint y: 186, distance: 89.7
click at [199, 186] on div "MIXED METAPHOR MUSIC 00356693522 P6998F" at bounding box center [302, 189] width 410 height 18
drag, startPoint x: 97, startPoint y: 223, endPoint x: 103, endPoint y: 213, distance: 11.2
click at [97, 222] on div "Administrator Name Administrator IPI Administrator Number Collection Share Cont…" at bounding box center [299, 220] width 416 height 15
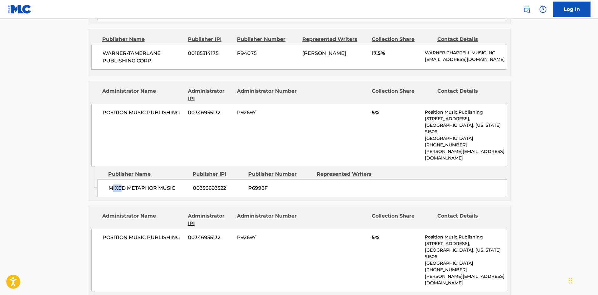
drag, startPoint x: 111, startPoint y: 186, endPoint x: 121, endPoint y: 188, distance: 10.4
click at [122, 186] on span "MIXED METAPHOR MUSIC" at bounding box center [148, 189] width 80 height 8
click at [106, 206] on div "Administrator Name Administrator IPI Administrator Number Collection Share Cont…" at bounding box center [299, 248] width 422 height 85
drag, startPoint x: 108, startPoint y: 184, endPoint x: 192, endPoint y: 185, distance: 84.1
click at [192, 185] on div "MIXED METAPHOR MUSIC 00356693522 P6998F" at bounding box center [302, 189] width 410 height 18
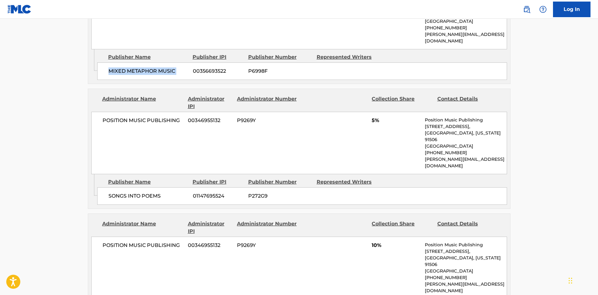
scroll to position [531, 0]
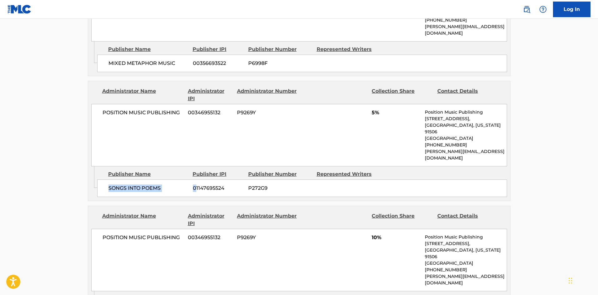
drag, startPoint x: 107, startPoint y: 172, endPoint x: 195, endPoint y: 171, distance: 88.5
click at [195, 180] on div "SONGS INTO POEMS 01147695524 P272G9" at bounding box center [302, 189] width 410 height 18
click at [132, 180] on div "SONGS INTO POEMS 01147695524 P272G9" at bounding box center [302, 189] width 410 height 18
click at [109, 185] on span "SONGS INTO POEMS" at bounding box center [148, 189] width 80 height 8
drag, startPoint x: 109, startPoint y: 171, endPoint x: 178, endPoint y: 168, distance: 69.1
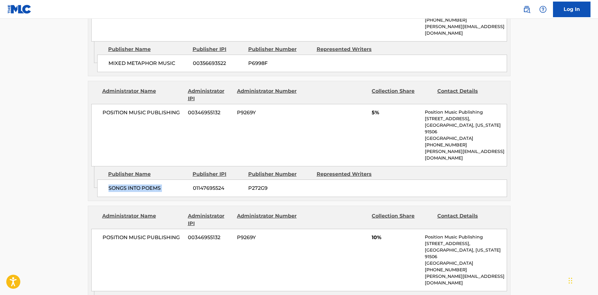
click at [178, 185] on span "SONGS INTO POEMS" at bounding box center [148, 189] width 80 height 8
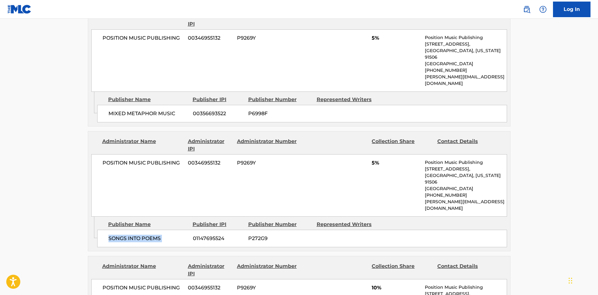
scroll to position [594, 0]
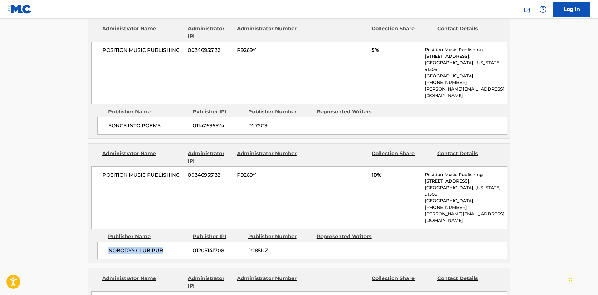
drag, startPoint x: 109, startPoint y: 222, endPoint x: 180, endPoint y: 217, distance: 71.1
click at [180, 247] on span "NOBODYS CLUB PUB" at bounding box center [148, 251] width 80 height 8
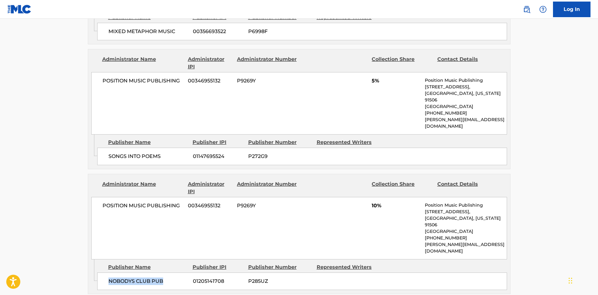
scroll to position [625, 0]
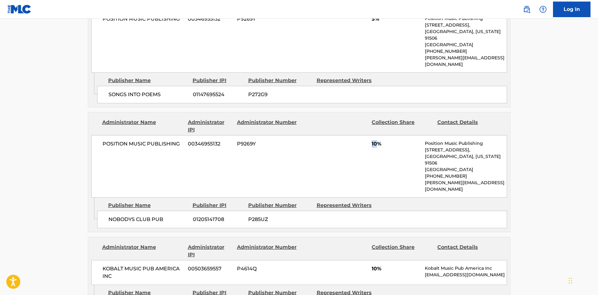
drag, startPoint x: 370, startPoint y: 130, endPoint x: 379, endPoint y: 127, distance: 9.2
click at [379, 135] on div "POSITION MUSIC PUBLISHING 00346955132 P9269Y 10% Position Music Publishing [STR…" at bounding box center [299, 166] width 416 height 63
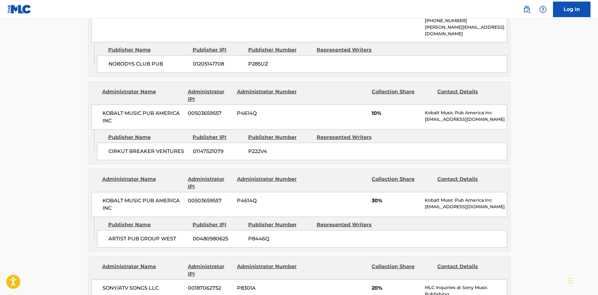
scroll to position [781, 0]
drag, startPoint x: 108, startPoint y: 120, endPoint x: 187, endPoint y: 115, distance: 79.9
click at [187, 142] on div "CIRKUT BREAKER VENTURES 01147521079 P222V4" at bounding box center [302, 151] width 410 height 18
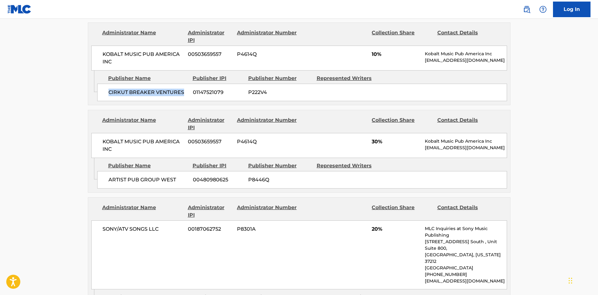
scroll to position [844, 0]
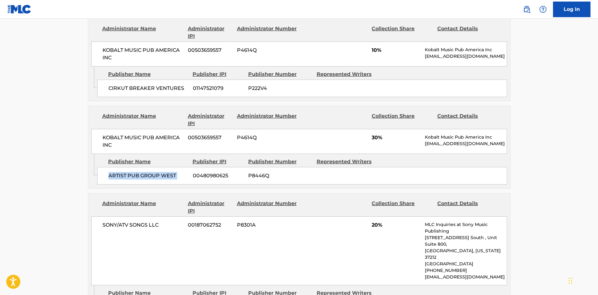
drag, startPoint x: 108, startPoint y: 144, endPoint x: 191, endPoint y: 145, distance: 83.8
click at [191, 167] on div "ARTIST PUB GROUP WEST 00480980625 P8446Q" at bounding box center [302, 176] width 410 height 18
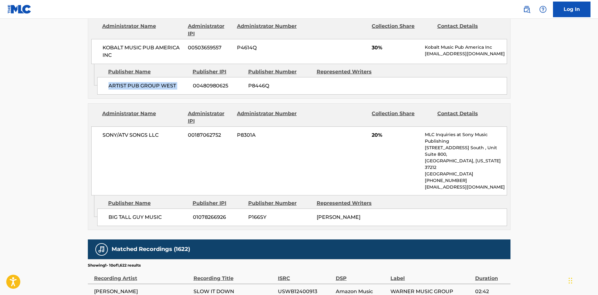
scroll to position [938, 0]
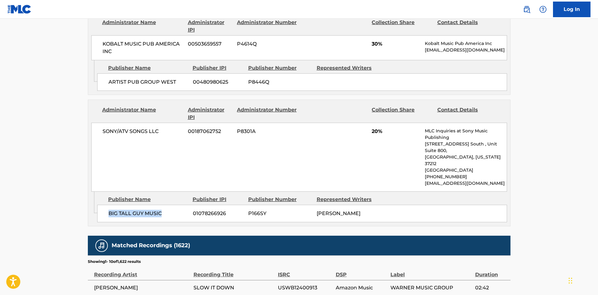
drag, startPoint x: 108, startPoint y: 173, endPoint x: 183, endPoint y: 169, distance: 75.1
click at [183, 210] on span "BIG TALL GUY MUSIC" at bounding box center [148, 214] width 80 height 8
drag, startPoint x: 373, startPoint y: 102, endPoint x: 377, endPoint y: 103, distance: 4.1
click at [377, 128] on span "20%" at bounding box center [396, 132] width 48 height 8
drag, startPoint x: 117, startPoint y: 176, endPoint x: 153, endPoint y: 177, distance: 36.6
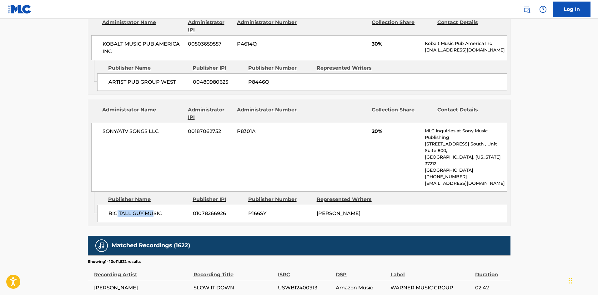
click at [153, 205] on div "BIG TALL GUY MUSIC 01078266926 P166SY [PERSON_NAME]" at bounding box center [302, 214] width 410 height 18
drag, startPoint x: 114, startPoint y: 78, endPoint x: 119, endPoint y: 62, distance: 16.3
click at [117, 100] on div "Administrator Name Administrator IPI Administrator Number Collection Share Cont…" at bounding box center [299, 146] width 422 height 92
drag, startPoint x: 119, startPoint y: 62, endPoint x: 156, endPoint y: 68, distance: 37.3
click at [168, 61] on div "Admin Original Publisher Connecting Line Publisher Name Publisher IPI Publisher…" at bounding box center [299, 77] width 422 height 34
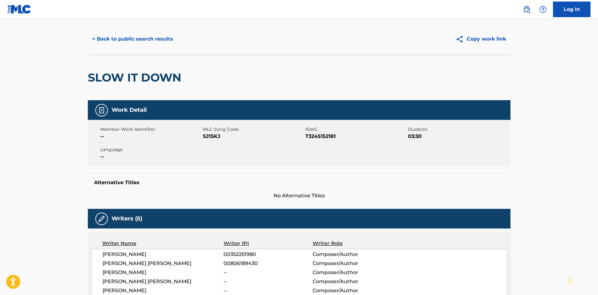
scroll to position [0, 0]
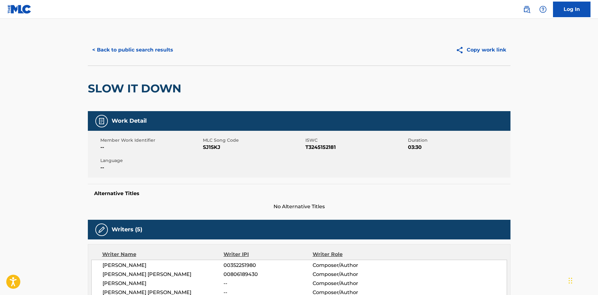
click at [139, 45] on button "< Back to public search results" at bounding box center [133, 50] width 90 height 16
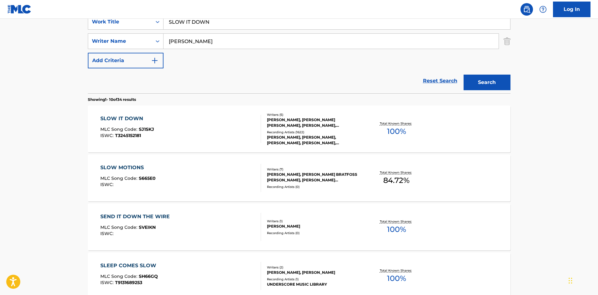
drag, startPoint x: 220, startPoint y: 21, endPoint x: 0, endPoint y: 29, distance: 220.2
click at [0, 29] on main "The MLC Public Work Search The accuracy and completeness of The MLC's data is d…" at bounding box center [299, 262] width 598 height 736
paste input "CRAZY IN LOVE"
type input "CRAZY IN LOVE"
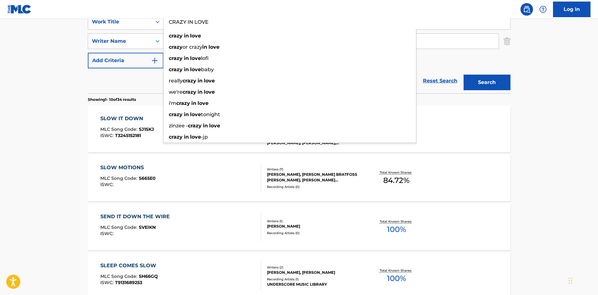
click at [123, 78] on div "Reset Search Search" at bounding box center [299, 80] width 423 height 25
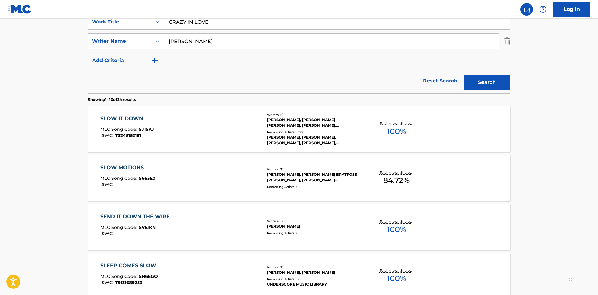
drag, startPoint x: 236, startPoint y: 38, endPoint x: 82, endPoint y: 41, distance: 154.7
click at [63, 43] on main "The MLC Public Work Search The accuracy and completeness of The MLC's data is d…" at bounding box center [299, 262] width 598 height 736
paste input "[PERSON_NAME]"
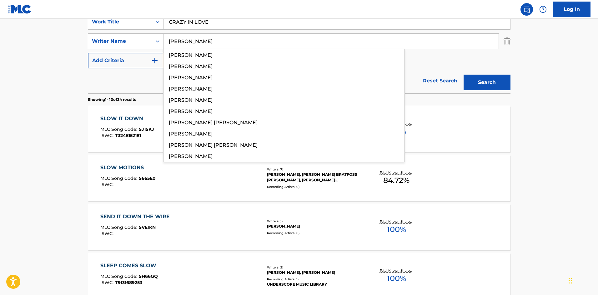
type input "[PERSON_NAME]"
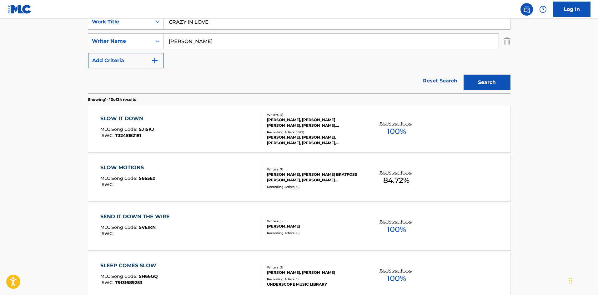
click at [494, 79] on button "Search" at bounding box center [487, 83] width 47 height 16
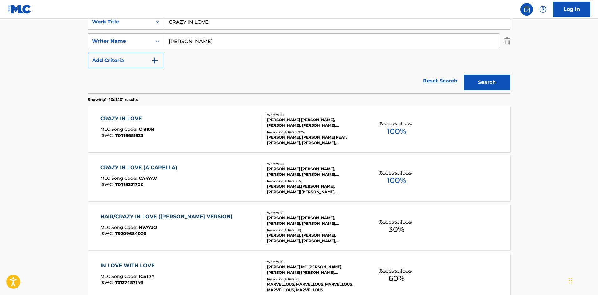
click at [126, 119] on div "CRAZY IN LOVE" at bounding box center [127, 119] width 54 height 8
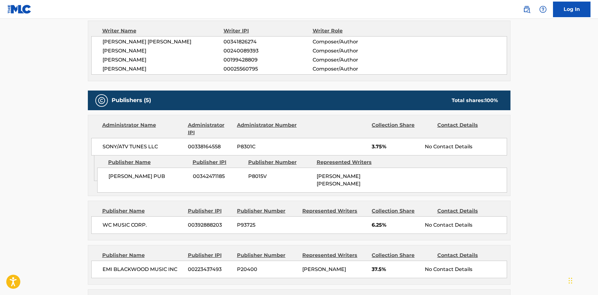
scroll to position [438, 0]
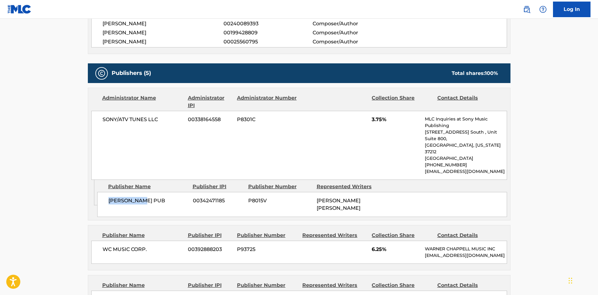
drag, startPoint x: 108, startPoint y: 165, endPoint x: 167, endPoint y: 165, distance: 59.1
click at [167, 192] on div "[PERSON_NAME] PUB 00342471185 P8015V [PERSON_NAME] [PERSON_NAME]" at bounding box center [302, 204] width 410 height 25
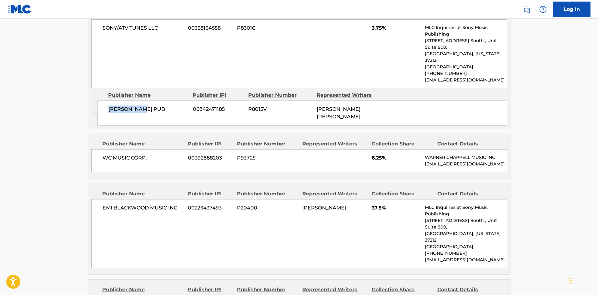
scroll to position [531, 0]
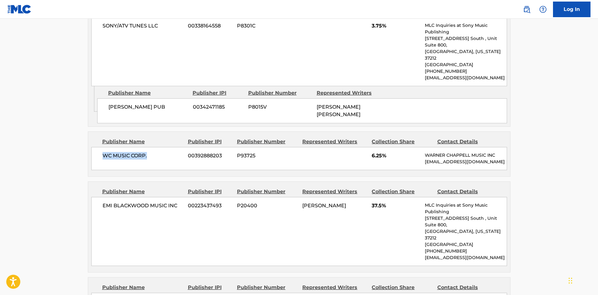
drag, startPoint x: 98, startPoint y: 122, endPoint x: 171, endPoint y: 104, distance: 75.0
click at [165, 147] on div "WC MUSIC CORP. 00392888203 P93725 6.25% [PERSON_NAME] MUSIC INC [EMAIL_ADDRESS]…" at bounding box center [299, 158] width 416 height 23
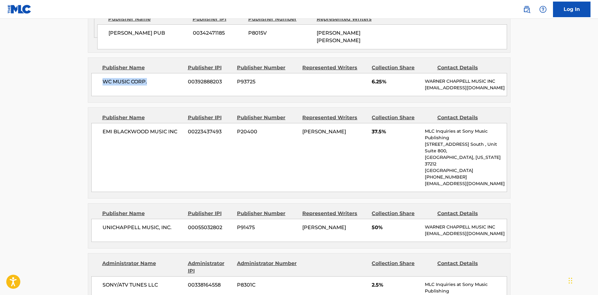
scroll to position [625, 0]
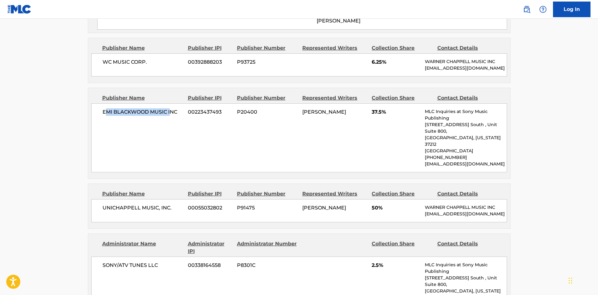
drag, startPoint x: 106, startPoint y: 85, endPoint x: 191, endPoint y: 10, distance: 113.6
click at [173, 88] on div "Publisher Name Publisher IPI Publisher Number Represented Writers Collection Sh…" at bounding box center [299, 133] width 422 height 91
click at [119, 103] on div "EMI [PERSON_NAME] MUSIC INC 00223437493 P20400 [PERSON_NAME] 37.5% MLC Inquirie…" at bounding box center [299, 137] width 416 height 69
drag, startPoint x: 103, startPoint y: 81, endPoint x: 179, endPoint y: 84, distance: 76.3
click at [179, 108] on span "EMI BLACKWOOD MUSIC INC" at bounding box center [143, 112] width 81 height 8
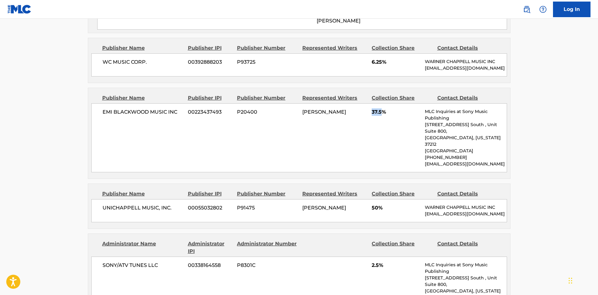
drag, startPoint x: 371, startPoint y: 83, endPoint x: 383, endPoint y: 82, distance: 11.3
click at [383, 103] on div "EMI [PERSON_NAME] MUSIC INC 00223437493 P20400 [PERSON_NAME] 37.5% MLC Inquirie…" at bounding box center [299, 137] width 416 height 69
drag, startPoint x: 103, startPoint y: 166, endPoint x: 182, endPoint y: 162, distance: 78.2
click at [182, 199] on div "UNICHAPPELL MUSIC, INC. 00055032802 P91475 [PERSON_NAME] 50% [PERSON_NAME] MUSI…" at bounding box center [299, 210] width 416 height 23
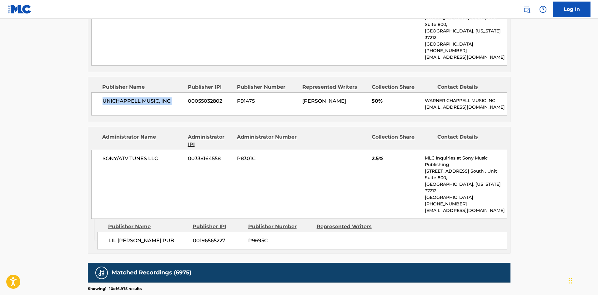
scroll to position [750, 0]
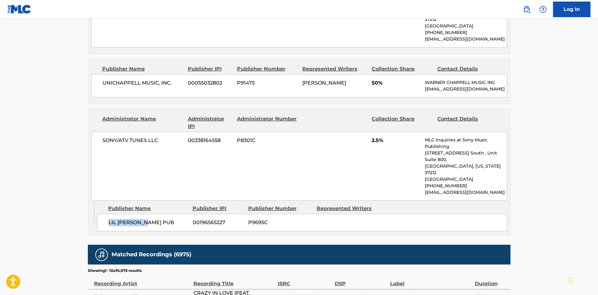
drag, startPoint x: 108, startPoint y: 176, endPoint x: 172, endPoint y: 174, distance: 63.5
click at [172, 219] on span "LIL [PERSON_NAME] PUB" at bounding box center [148, 223] width 80 height 8
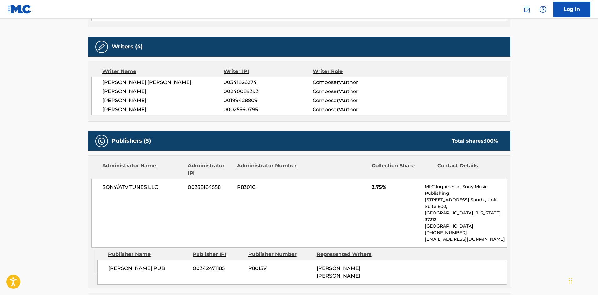
scroll to position [469, 0]
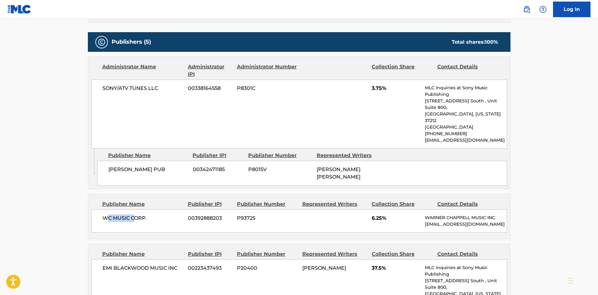
drag, startPoint x: 106, startPoint y: 181, endPoint x: 134, endPoint y: 186, distance: 28.8
click at [134, 215] on span "WC MUSIC CORP." at bounding box center [143, 219] width 81 height 8
drag, startPoint x: 119, startPoint y: 134, endPoint x: 161, endPoint y: 140, distance: 41.7
click at [161, 161] on div "[PERSON_NAME] PUB 00342471185 P8015V [PERSON_NAME] [PERSON_NAME]" at bounding box center [302, 173] width 410 height 25
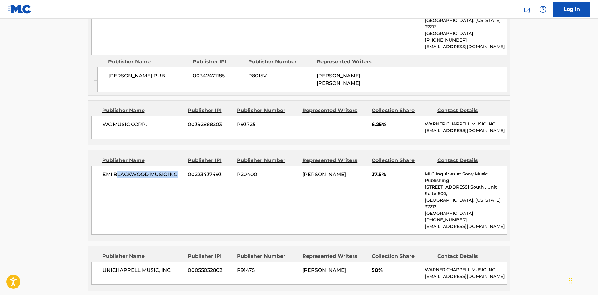
drag, startPoint x: 118, startPoint y: 145, endPoint x: 189, endPoint y: 154, distance: 71.0
click at [189, 166] on div "EMI [PERSON_NAME] MUSIC INC 00223437493 P20400 [PERSON_NAME] 37.5% MLC Inquirie…" at bounding box center [299, 200] width 416 height 69
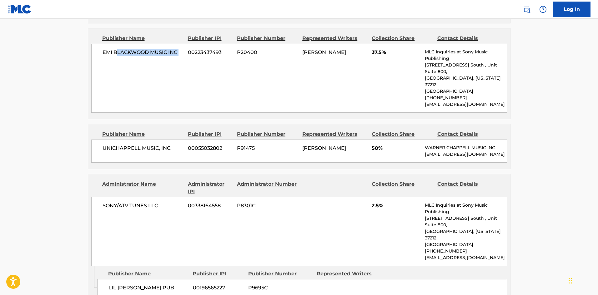
scroll to position [688, 0]
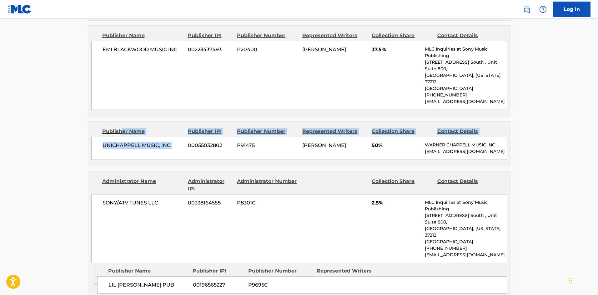
drag, startPoint x: 120, startPoint y: 93, endPoint x: 167, endPoint y: 125, distance: 56.7
click at [182, 122] on div "Publisher Name Publisher IPI Publisher Number Represented Writers Collection Sh…" at bounding box center [299, 144] width 422 height 45
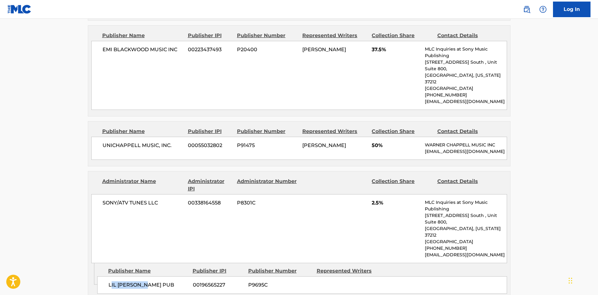
drag, startPoint x: 116, startPoint y: 228, endPoint x: 149, endPoint y: 144, distance: 90.2
click at [152, 263] on div "Publisher Name Publisher IPI Publisher Number Represented Writers LIL [PERSON_N…" at bounding box center [303, 278] width 413 height 31
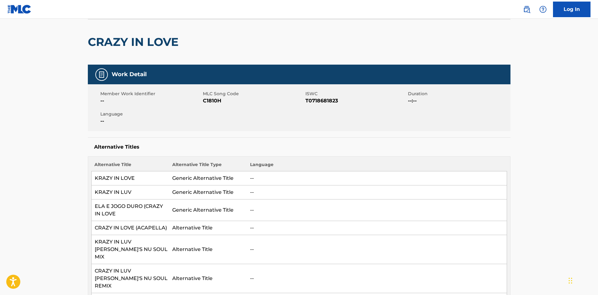
scroll to position [0, 0]
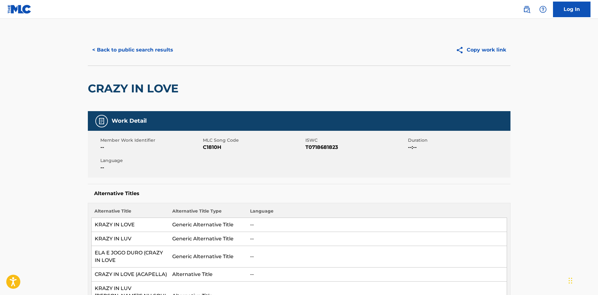
click at [133, 57] on button "< Back to public search results" at bounding box center [133, 50] width 90 height 16
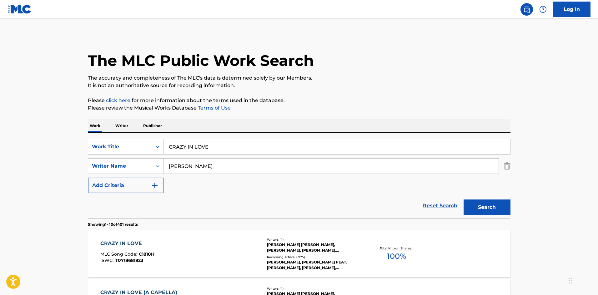
scroll to position [125, 0]
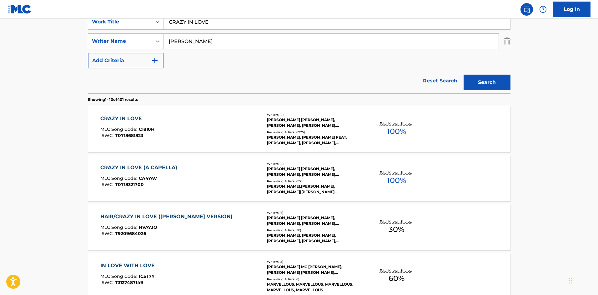
drag, startPoint x: 219, startPoint y: 28, endPoint x: 76, endPoint y: 2, distance: 145.0
click at [0, 32] on main "The MLC Public Work Search The accuracy and completeness of The MLC's data is d…" at bounding box center [299, 262] width 598 height 736
paste input "HALO"
type input "HALO"
click at [160, 73] on div "Reset Search Search" at bounding box center [299, 80] width 423 height 25
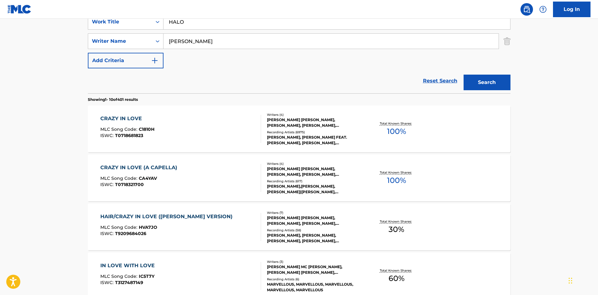
drag, startPoint x: 207, startPoint y: 40, endPoint x: 0, endPoint y: 73, distance: 209.2
click at [0, 73] on main "The MLC Public Work Search The accuracy and completeness of The MLC's data is d…" at bounding box center [299, 262] width 598 height 736
paste input "nowles"
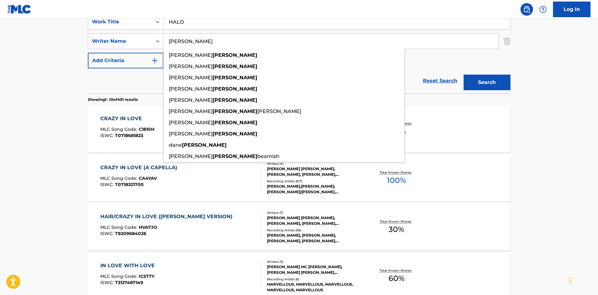
type input "[PERSON_NAME]"
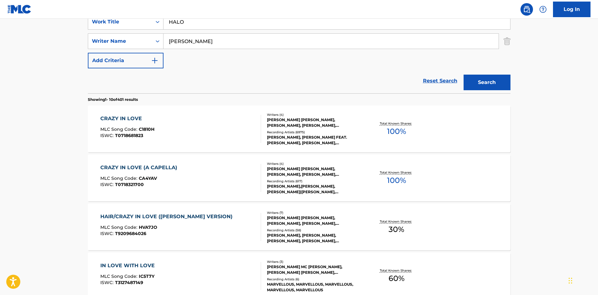
click at [485, 78] on button "Search" at bounding box center [487, 83] width 47 height 16
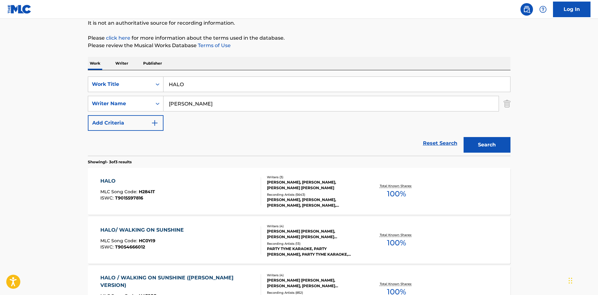
scroll to position [143, 0]
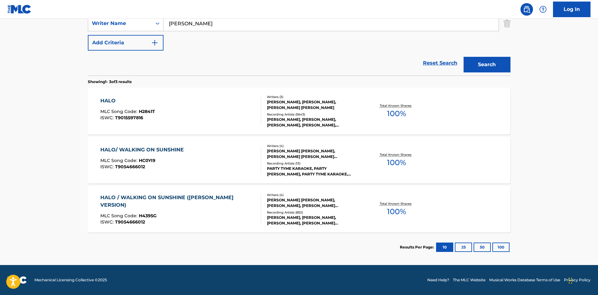
click at [107, 100] on div "HALO" at bounding box center [127, 101] width 55 height 8
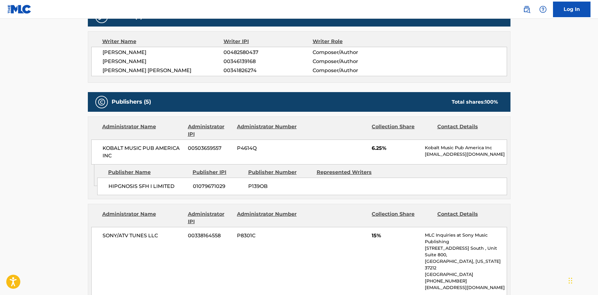
scroll to position [406, 0]
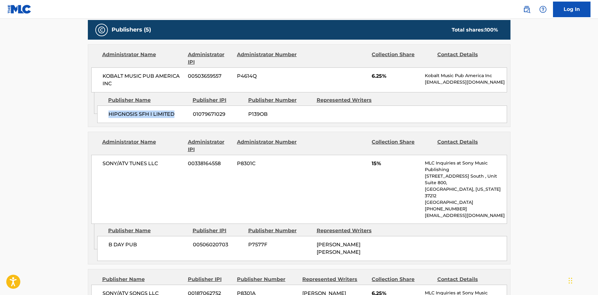
drag, startPoint x: 108, startPoint y: 107, endPoint x: 187, endPoint y: 112, distance: 79.9
click at [187, 112] on div "HIPGNOSIS SFH I LIMITED 01079671029 P139OB" at bounding box center [302, 115] width 410 height 18
drag, startPoint x: 372, startPoint y: 69, endPoint x: 382, endPoint y: 69, distance: 10.6
click at [382, 73] on span "6.25%" at bounding box center [396, 77] width 48 height 8
drag, startPoint x: 109, startPoint y: 226, endPoint x: 137, endPoint y: 223, distance: 28.6
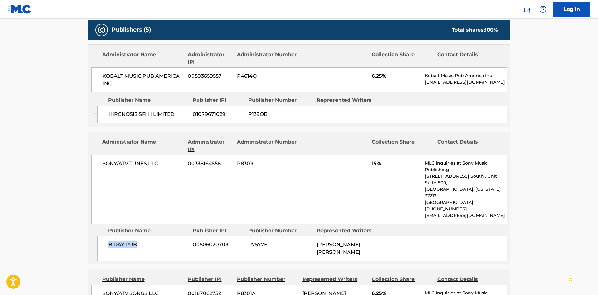
click at [137, 241] on span "B DAY PUB" at bounding box center [148, 245] width 80 height 8
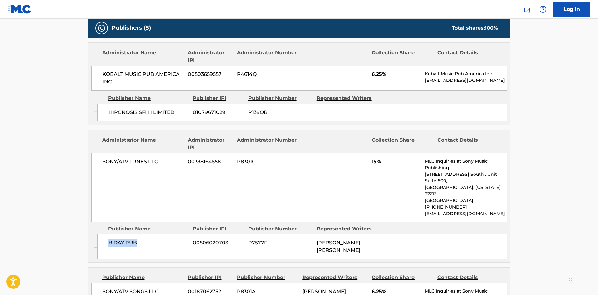
scroll to position [531, 0]
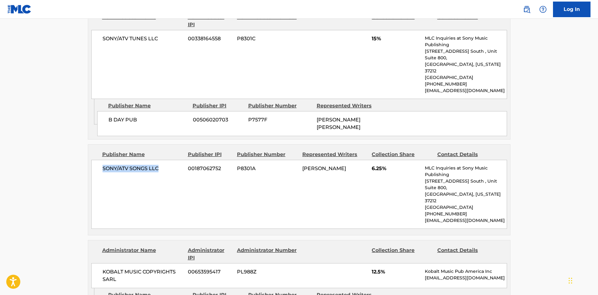
drag, startPoint x: 98, startPoint y: 145, endPoint x: 176, endPoint y: 141, distance: 77.9
click at [176, 160] on div "SONY/ATV SONGS LLC 00187062752 P8301A [PERSON_NAME] 6.25% MLC Inquiries at Sony…" at bounding box center [299, 194] width 416 height 69
drag, startPoint x: 370, startPoint y: 145, endPoint x: 381, endPoint y: 143, distance: 10.5
click at [381, 160] on div "SONY/ATV SONGS LLC 00187062752 P8301A [PERSON_NAME] 6.25% MLC Inquiries at Sony…" at bounding box center [299, 194] width 416 height 69
click at [364, 165] on div "[PERSON_NAME]" at bounding box center [334, 169] width 65 height 8
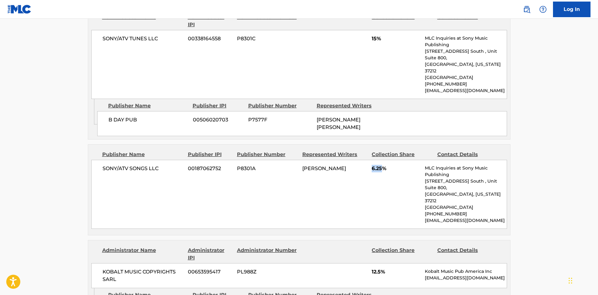
drag, startPoint x: 372, startPoint y: 149, endPoint x: 384, endPoint y: 150, distance: 11.9
click at [384, 165] on span "6.25%" at bounding box center [396, 169] width 48 height 8
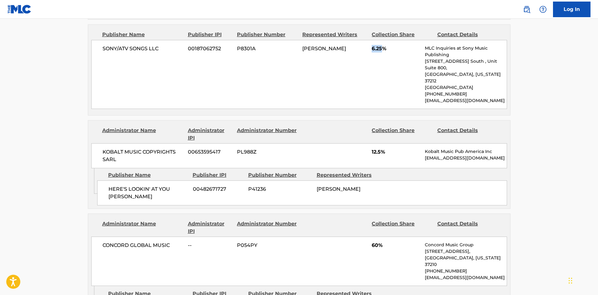
scroll to position [656, 0]
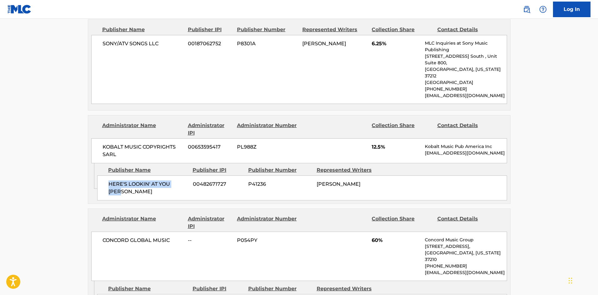
drag, startPoint x: 108, startPoint y: 153, endPoint x: 187, endPoint y: 153, distance: 79.1
click at [187, 176] on div "HERE'S LOOKIN' AT YOU [PERSON_NAME] 00482671727 P41236 [PERSON_NAME]" at bounding box center [302, 188] width 410 height 25
drag, startPoint x: 109, startPoint y: 259, endPoint x: 183, endPoint y: 255, distance: 74.5
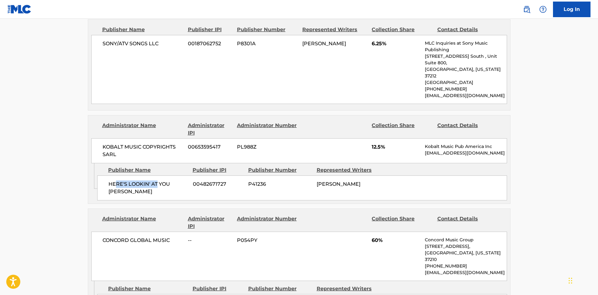
drag, startPoint x: 114, startPoint y: 150, endPoint x: 157, endPoint y: 155, distance: 42.5
click at [157, 176] on div "HERE'S LOOKIN' AT YOU [PERSON_NAME] 00482671727 P41236 [PERSON_NAME]" at bounding box center [302, 188] width 410 height 25
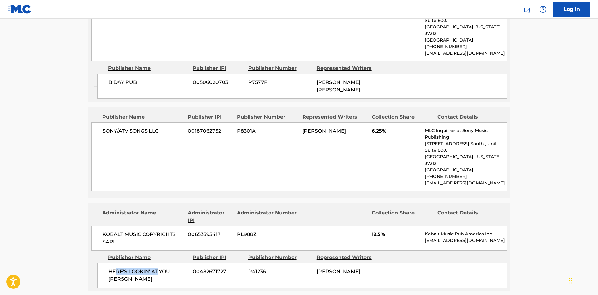
scroll to position [563, 0]
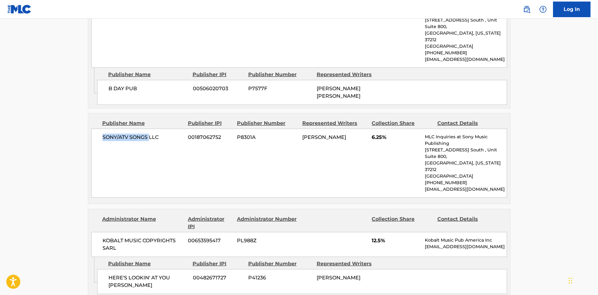
drag, startPoint x: 131, startPoint y: 118, endPoint x: 149, endPoint y: 121, distance: 17.8
click at [149, 121] on div "Publisher Name Publisher IPI Publisher Number Represented Writers Collection Sh…" at bounding box center [299, 158] width 422 height 91
drag, startPoint x: 117, startPoint y: 58, endPoint x: 118, endPoint y: 64, distance: 6.3
click at [118, 68] on div "Publisher Name Publisher IPI Publisher Number Represented Writers B DAY PUB 005…" at bounding box center [303, 86] width 413 height 37
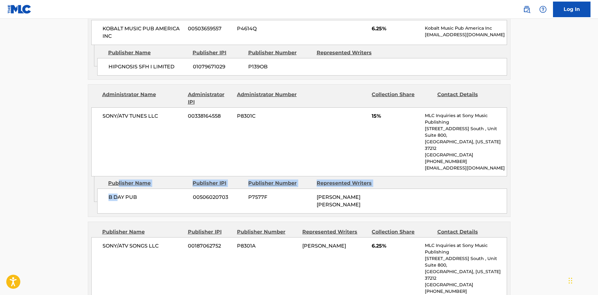
scroll to position [469, 0]
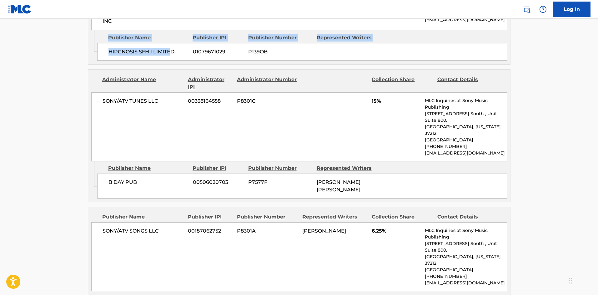
drag, startPoint x: 108, startPoint y: 33, endPoint x: 172, endPoint y: 46, distance: 65.1
click at [172, 46] on div "Publisher Name Publisher IPI Publisher Number Represented Writers HIPGNOSIS SFH…" at bounding box center [303, 45] width 413 height 31
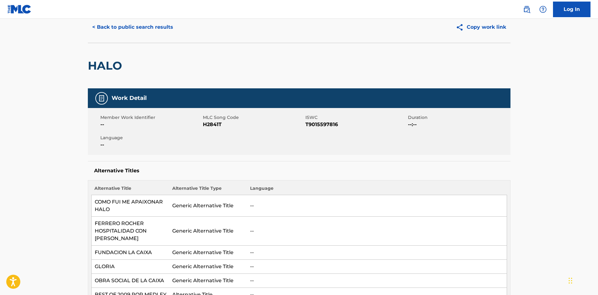
scroll to position [0, 0]
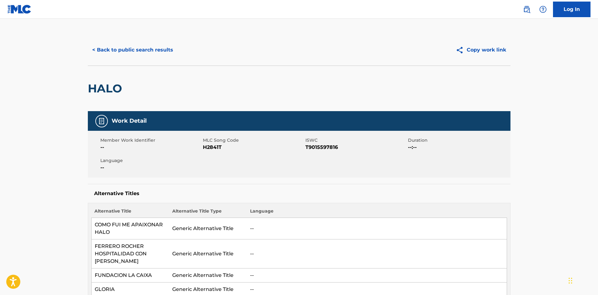
click at [130, 53] on button "< Back to public search results" at bounding box center [133, 50] width 90 height 16
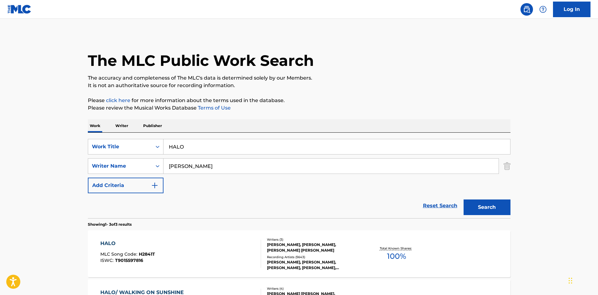
drag, startPoint x: 238, startPoint y: 147, endPoint x: 0, endPoint y: 147, distance: 237.5
click at [0, 150] on main "The MLC Public Work Search The accuracy and completeness of The MLC's data is d…" at bounding box center [299, 213] width 598 height 389
paste input "Big Deal"
type input "Big Deal"
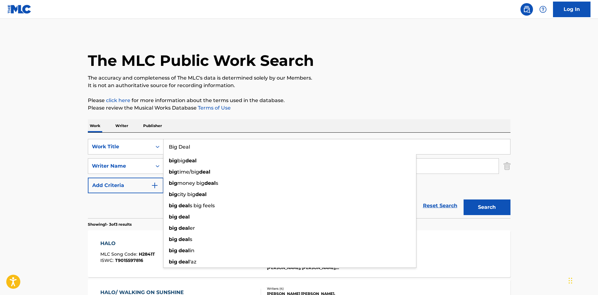
click at [247, 98] on p "Please click here for more information about the terms used in the database." at bounding box center [299, 101] width 423 height 8
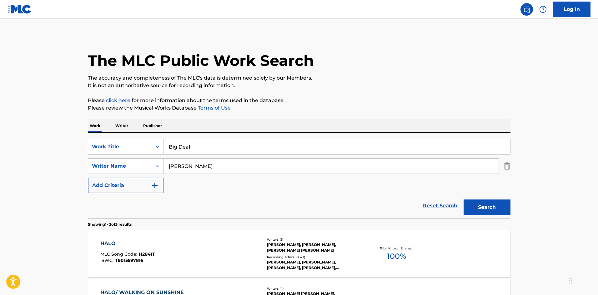
click at [474, 206] on button "Search" at bounding box center [487, 208] width 47 height 16
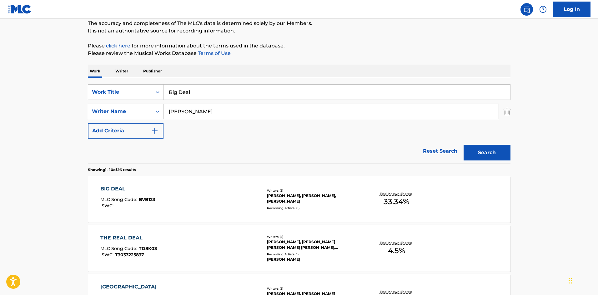
scroll to position [63, 0]
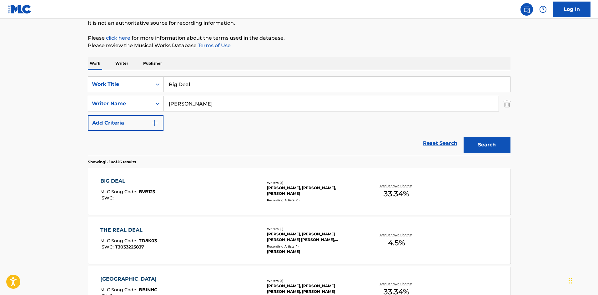
click at [116, 176] on div "BIG DEAL MLC Song Code : BVB123 ISWC : Writers ( 3 ) [PERSON_NAME], [PERSON_NAM…" at bounding box center [299, 191] width 423 height 47
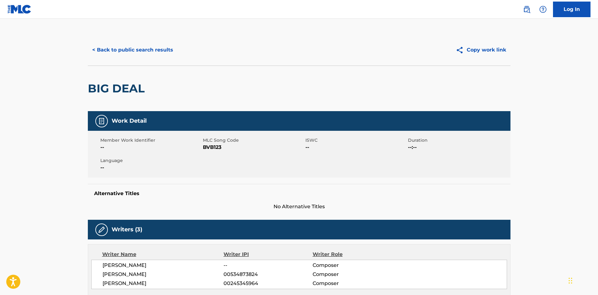
scroll to position [183, 0]
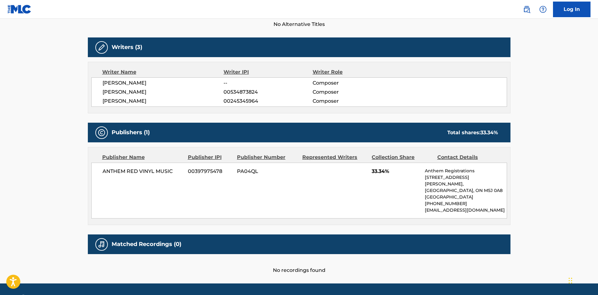
click at [547, 112] on main "< Back to public search results Copy work link BIG DEAL Work Detail Member Work…" at bounding box center [299, 60] width 598 height 448
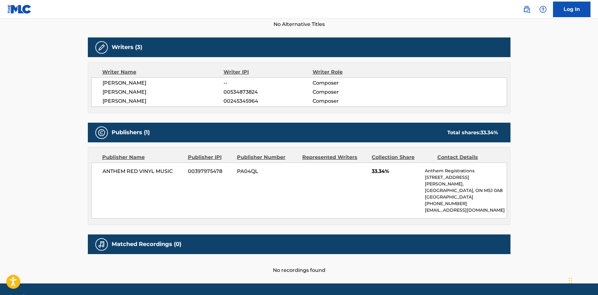
click at [547, 112] on main "< Back to public search results Copy work link BIG DEAL Work Detail Member Work…" at bounding box center [299, 60] width 598 height 448
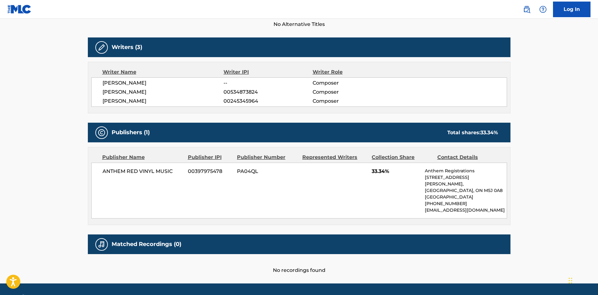
click at [547, 112] on main "< Back to public search results Copy work link BIG DEAL Work Detail Member Work…" at bounding box center [299, 60] width 598 height 448
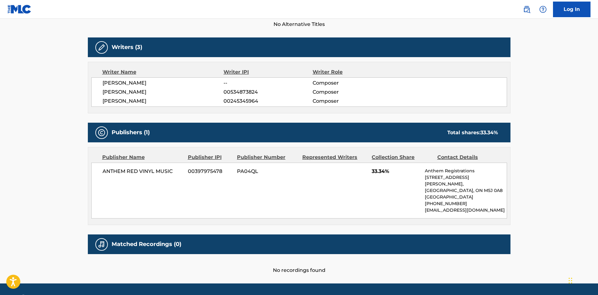
click at [547, 112] on main "< Back to public search results Copy work link BIG DEAL Work Detail Member Work…" at bounding box center [299, 60] width 598 height 448
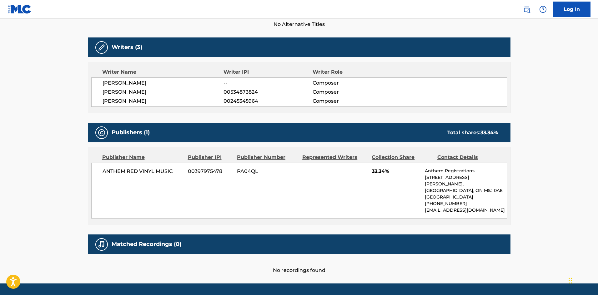
click at [547, 112] on main "< Back to public search results Copy work link BIG DEAL Work Detail Member Work…" at bounding box center [299, 60] width 598 height 448
click at [549, 111] on main "< Back to public search results Copy work link BIG DEAL Work Detail Member Work…" at bounding box center [299, 60] width 598 height 448
click at [520, 113] on main "< Back to public search results Copy work link BIG DEAL Work Detail Member Work…" at bounding box center [299, 60] width 598 height 448
click at [519, 118] on main "< Back to public search results Copy work link BIG DEAL Work Detail Member Work…" at bounding box center [299, 60] width 598 height 448
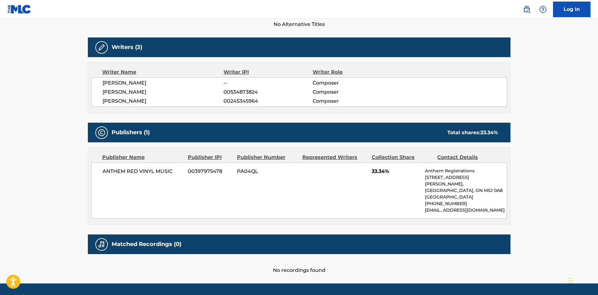
click at [520, 117] on main "< Back to public search results Copy work link BIG DEAL Work Detail Member Work…" at bounding box center [299, 60] width 598 height 448
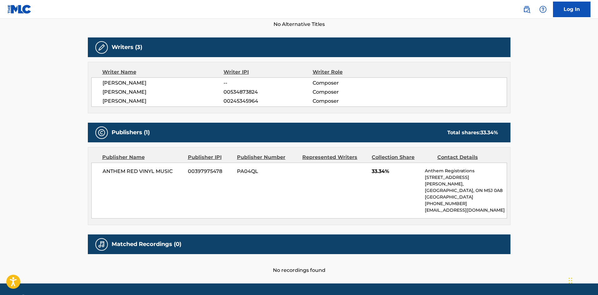
click at [520, 117] on main "< Back to public search results Copy work link BIG DEAL Work Detail Member Work…" at bounding box center [299, 60] width 598 height 448
click at [515, 93] on div "< Back to public search results Copy work link BIG DEAL Work Detail Member Work…" at bounding box center [299, 63] width 438 height 423
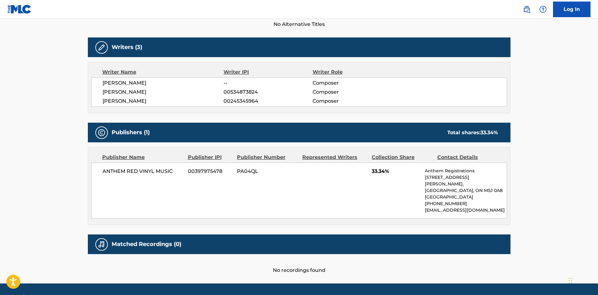
click at [515, 93] on div "< Back to public search results Copy work link BIG DEAL Work Detail Member Work…" at bounding box center [299, 63] width 438 height 423
click at [516, 91] on div "< Back to public search results Copy work link BIG DEAL Work Detail Member Work…" at bounding box center [299, 63] width 438 height 423
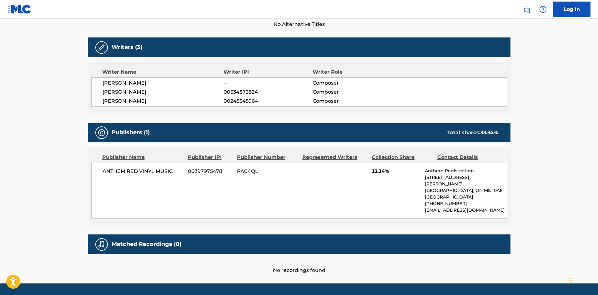
click at [516, 91] on div "< Back to public search results Copy work link BIG DEAL Work Detail Member Work…" at bounding box center [299, 63] width 438 height 423
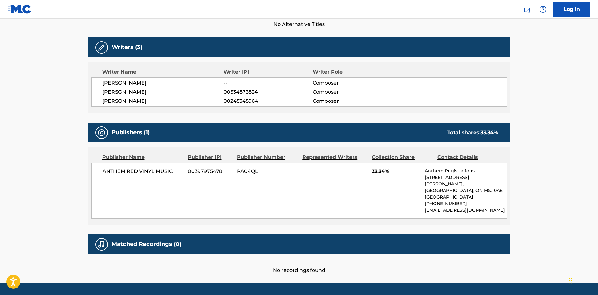
click at [516, 91] on div "< Back to public search results Copy work link BIG DEAL Work Detail Member Work…" at bounding box center [299, 63] width 438 height 423
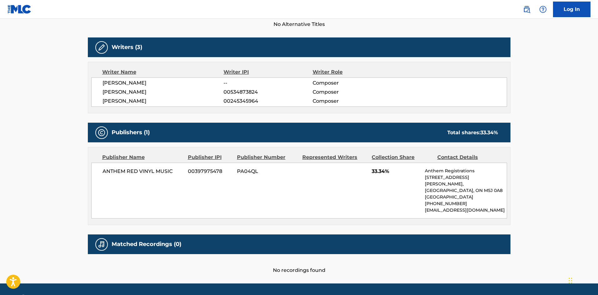
click at [516, 91] on div "< Back to public search results Copy work link BIG DEAL Work Detail Member Work…" at bounding box center [299, 63] width 438 height 423
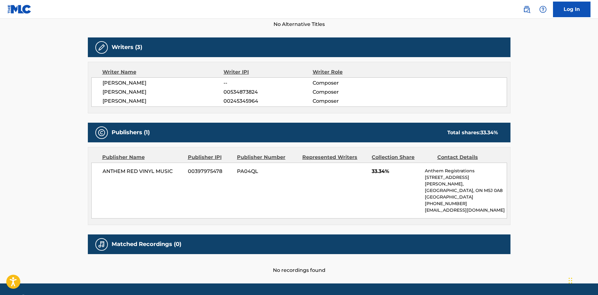
click at [516, 91] on div "< Back to public search results Copy work link BIG DEAL Work Detail Member Work…" at bounding box center [299, 63] width 438 height 423
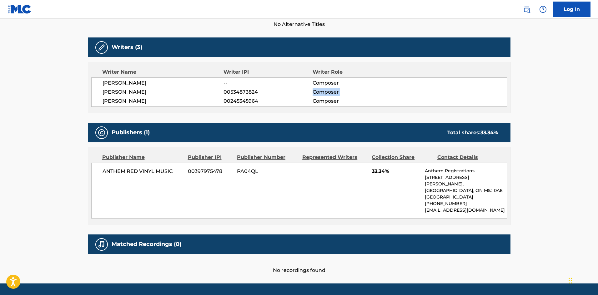
click at [516, 91] on div "< Back to public search results Copy work link BIG DEAL Work Detail Member Work…" at bounding box center [299, 63] width 438 height 423
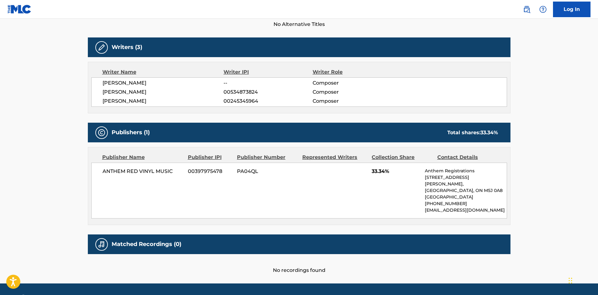
click at [516, 91] on div "< Back to public search results Copy work link BIG DEAL Work Detail Member Work…" at bounding box center [299, 63] width 438 height 423
click at [505, 92] on div "[PERSON_NAME] 00534873824 Composer" at bounding box center [305, 92] width 404 height 8
click at [524, 91] on main "< Back to public search results Copy work link BIG DEAL Work Detail Member Work…" at bounding box center [299, 60] width 598 height 448
click at [540, 118] on main "< Back to public search results Copy work link BIG DEAL Work Detail Member Work…" at bounding box center [299, 60] width 598 height 448
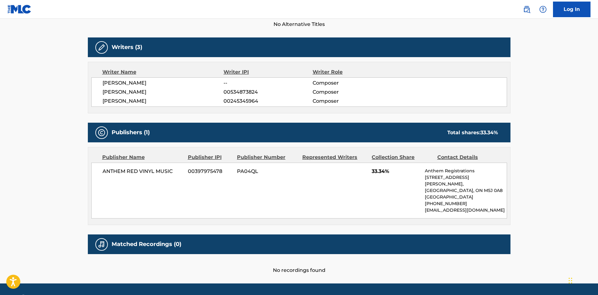
click at [516, 114] on div "< Back to public search results Copy work link BIG DEAL Work Detail Member Work…" at bounding box center [299, 63] width 438 height 423
click at [522, 114] on main "< Back to public search results Copy work link BIG DEAL Work Detail Member Work…" at bounding box center [299, 60] width 598 height 448
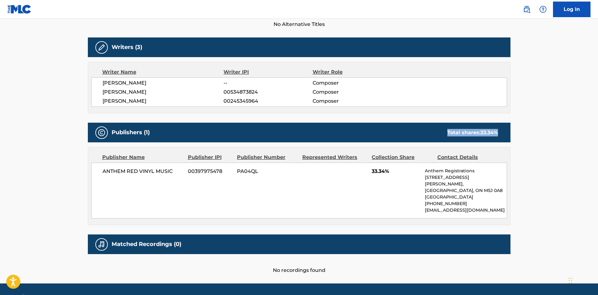
click at [522, 114] on main "< Back to public search results Copy work link BIG DEAL Work Detail Member Work…" at bounding box center [299, 60] width 598 height 448
click at [522, 122] on main "< Back to public search results Copy work link BIG DEAL Work Detail Member Work…" at bounding box center [299, 60] width 598 height 448
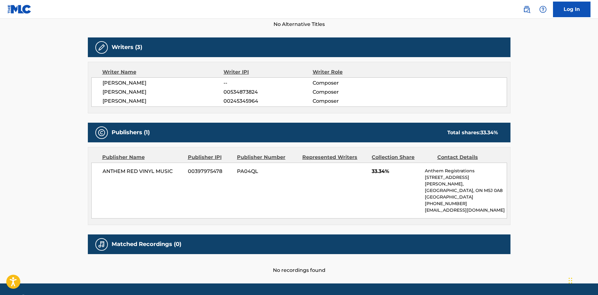
click at [522, 122] on main "< Back to public search results Copy work link BIG DEAL Work Detail Member Work…" at bounding box center [299, 60] width 598 height 448
click at [515, 118] on div "< Back to public search results Copy work link BIG DEAL Work Detail Member Work…" at bounding box center [299, 63] width 438 height 423
click at [514, 117] on div "< Back to public search results Copy work link BIG DEAL Work Detail Member Work…" at bounding box center [299, 63] width 438 height 423
click at [512, 117] on div "< Back to public search results Copy work link BIG DEAL Work Detail Member Work…" at bounding box center [299, 63] width 438 height 423
click at [511, 117] on div "< Back to public search results Copy work link BIG DEAL Work Detail Member Work…" at bounding box center [299, 63] width 438 height 423
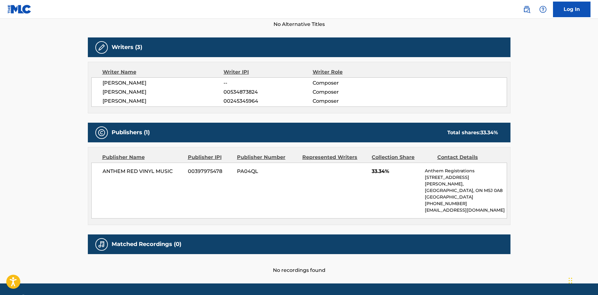
click at [511, 117] on div "< Back to public search results Copy work link BIG DEAL Work Detail Member Work…" at bounding box center [299, 63] width 438 height 423
